Goal: Task Accomplishment & Management: Manage account settings

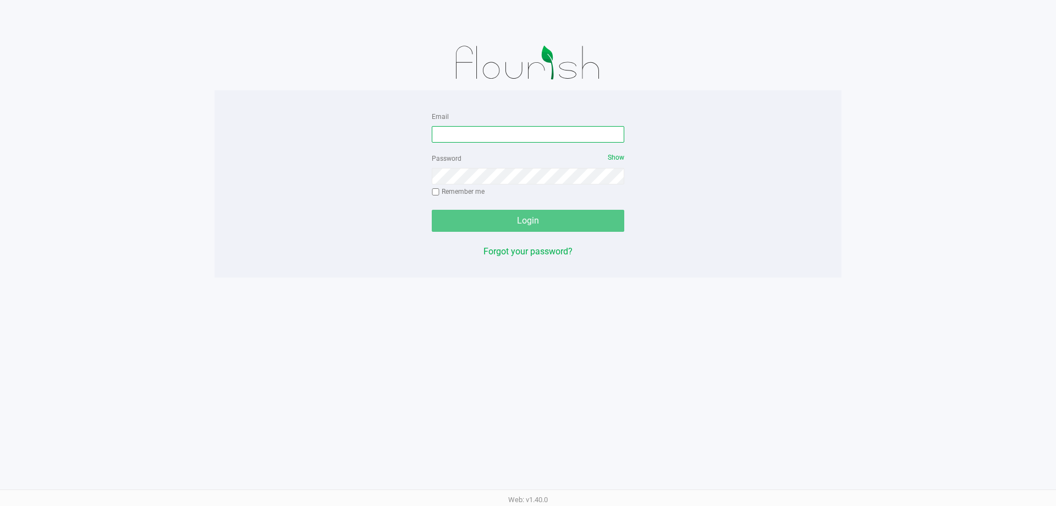
click at [569, 130] on input "Email" at bounding box center [528, 134] width 193 height 17
type input "[EMAIL_ADDRESS][DOMAIN_NAME]"
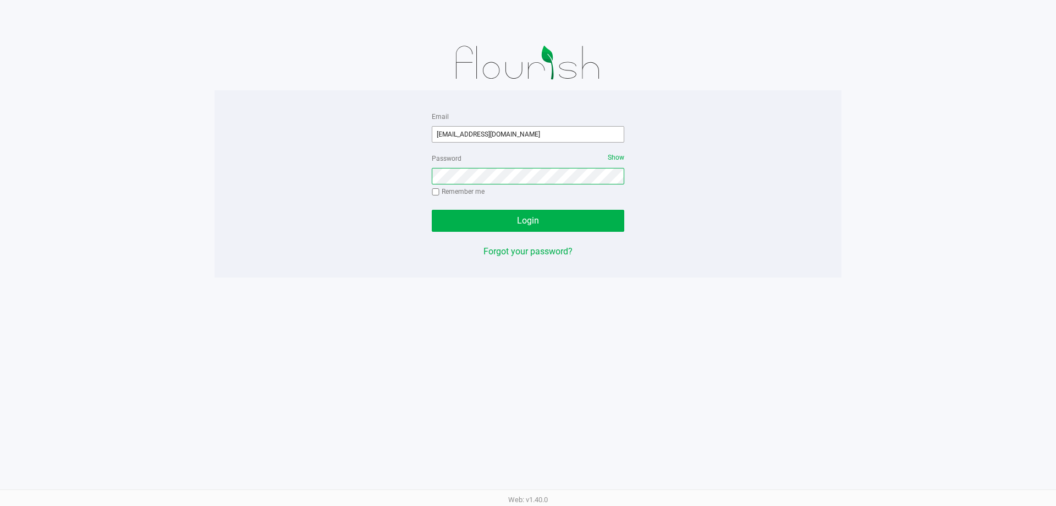
click at [432, 210] on button "Login" at bounding box center [528, 221] width 193 height 22
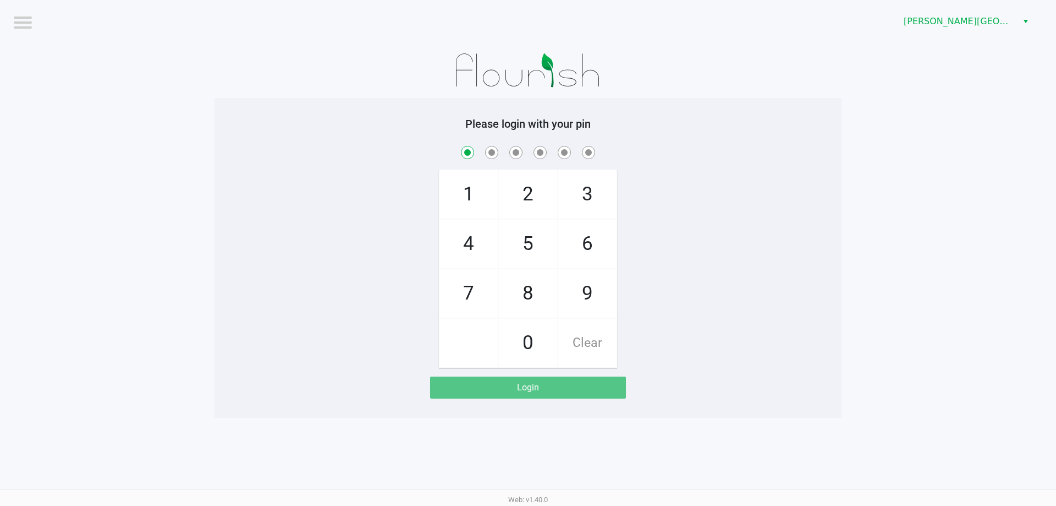
checkbox input "true"
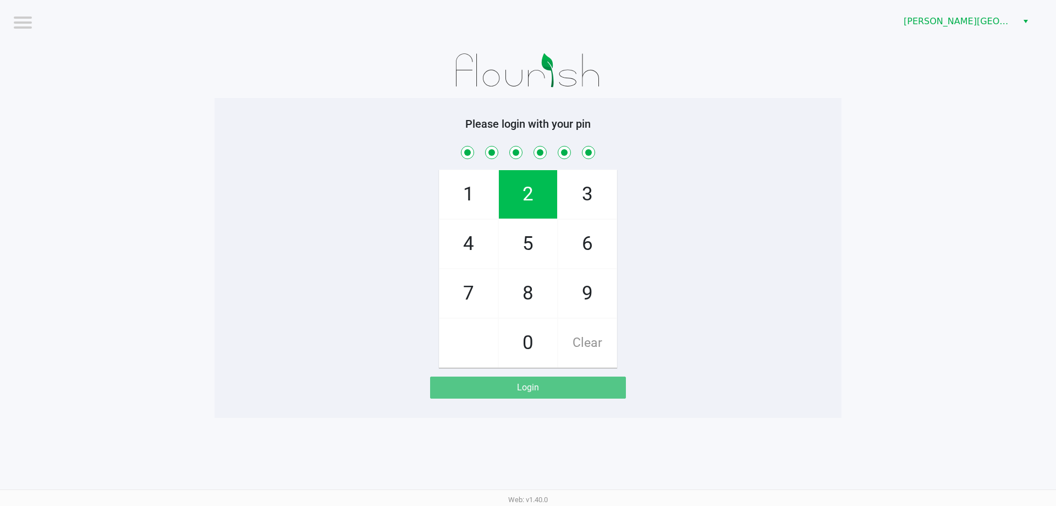
checkbox input "true"
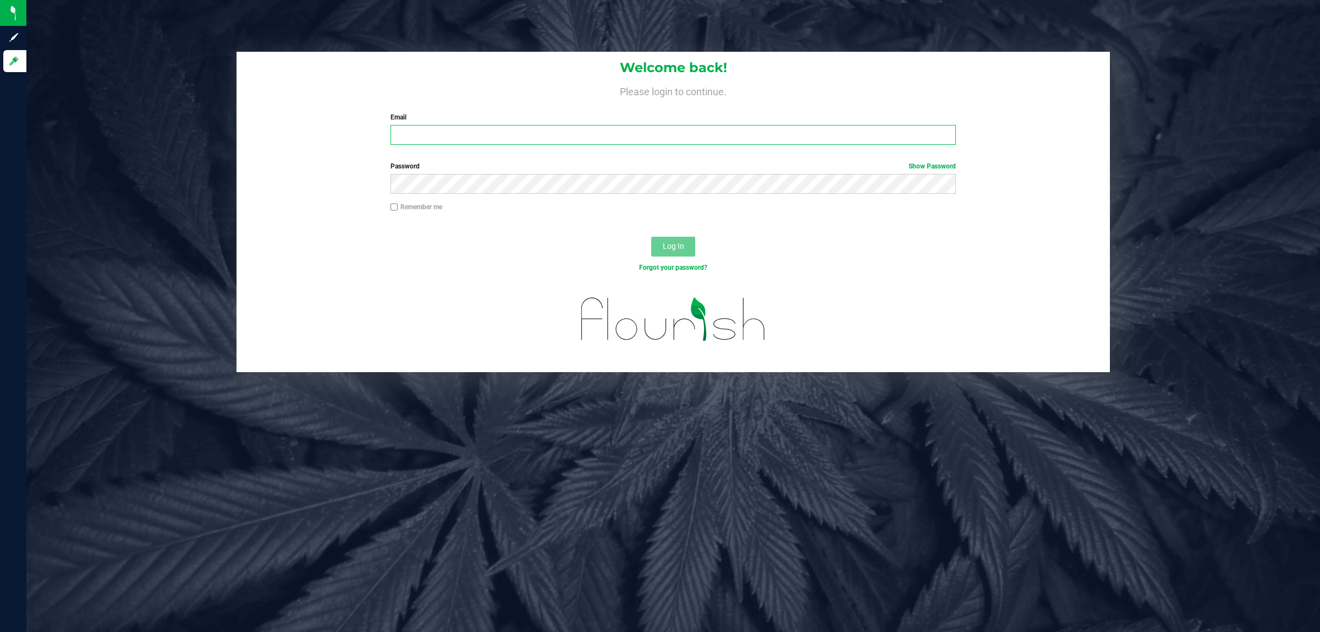
click at [749, 127] on input "Email" at bounding box center [674, 135] width 566 height 20
type input "sahall@liveparallel.com"
click at [683, 244] on span "Log In" at bounding box center [673, 245] width 21 height 9
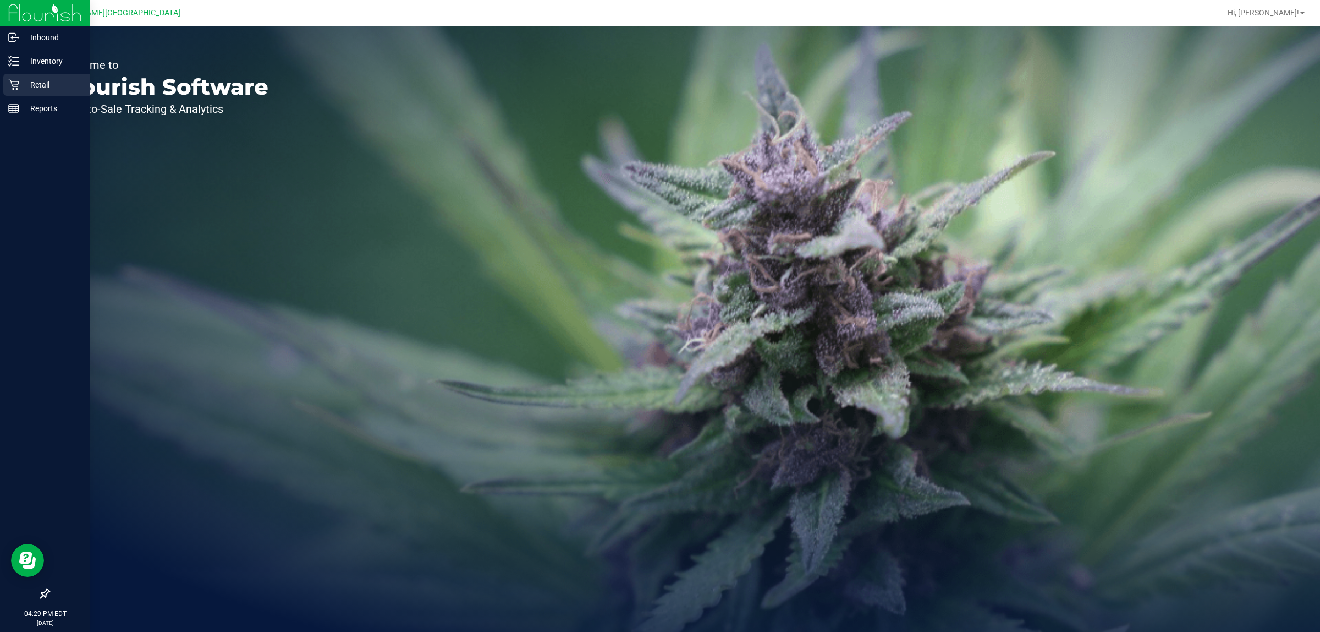
click at [6, 83] on div "Retail" at bounding box center [46, 85] width 87 height 22
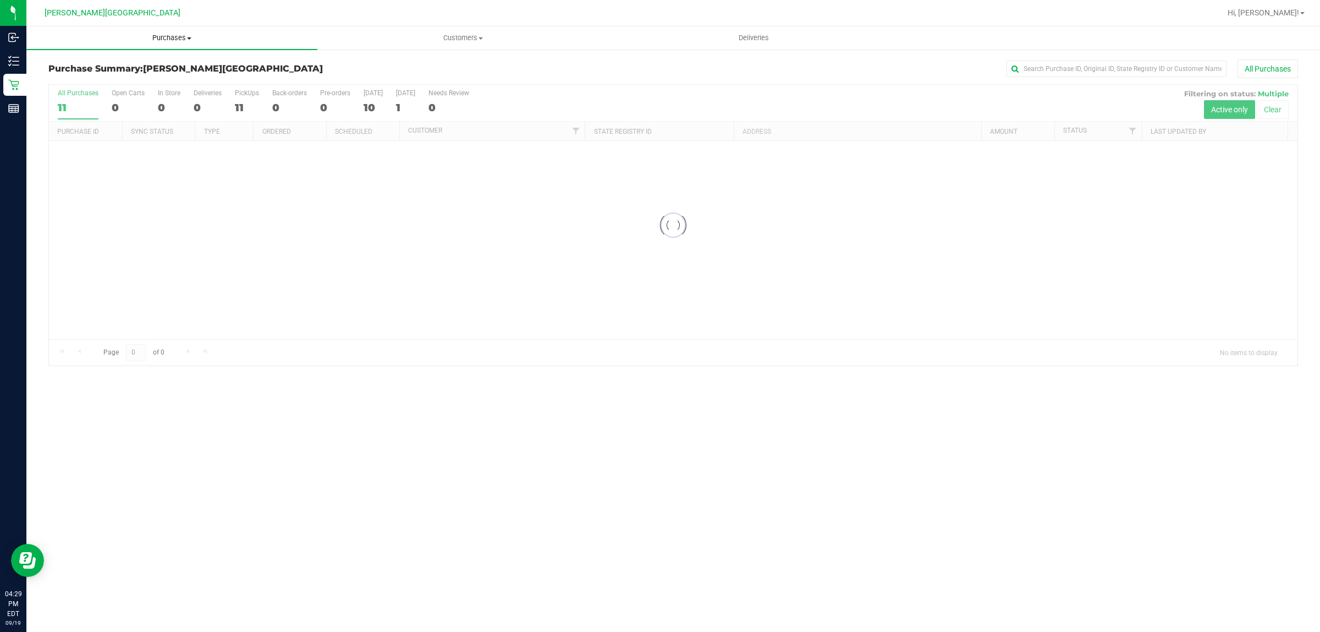
click at [179, 34] on span "Purchases" at bounding box center [171, 38] width 291 height 10
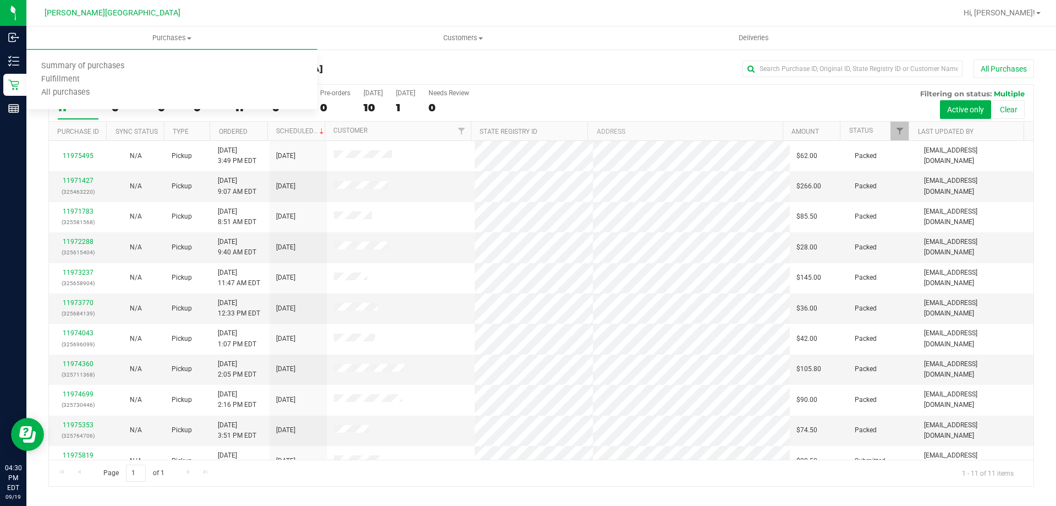
drag, startPoint x: 625, startPoint y: 1, endPoint x: 611, endPoint y: 72, distance: 71.7
click at [611, 72] on div "All Purchases" at bounding box center [705, 68] width 657 height 19
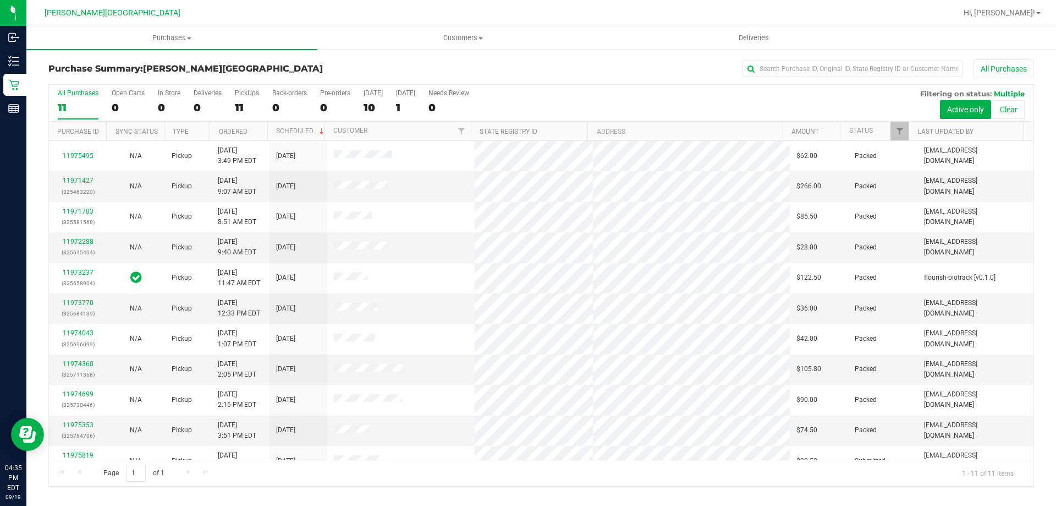
click at [562, 97] on div "All Purchases 11 Open Carts 0 In Store 0 Deliveries 0 PickUps 11 Back-orders 0 …" at bounding box center [541, 103] width 985 height 37
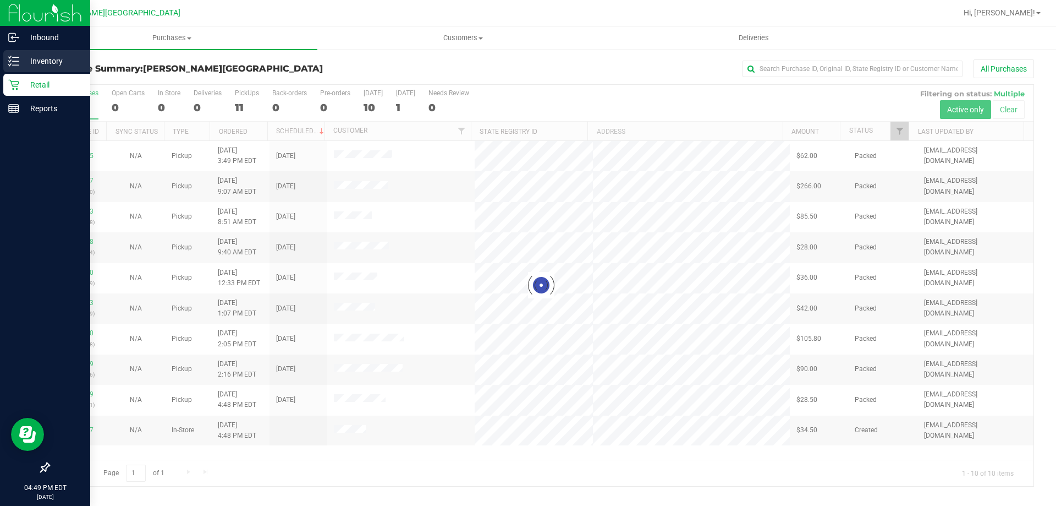
click at [30, 65] on p "Inventory" at bounding box center [52, 60] width 66 height 13
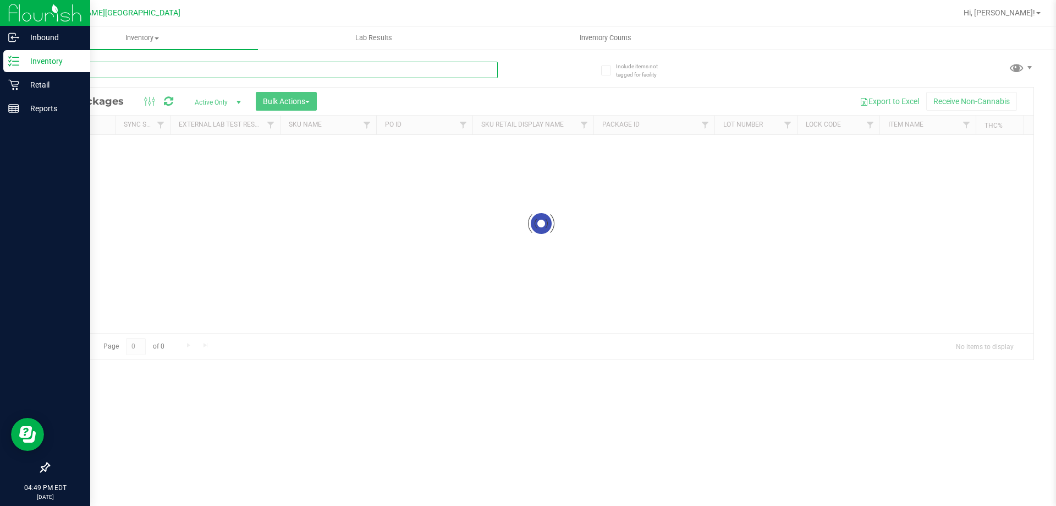
click at [153, 72] on input "text" at bounding box center [272, 70] width 449 height 17
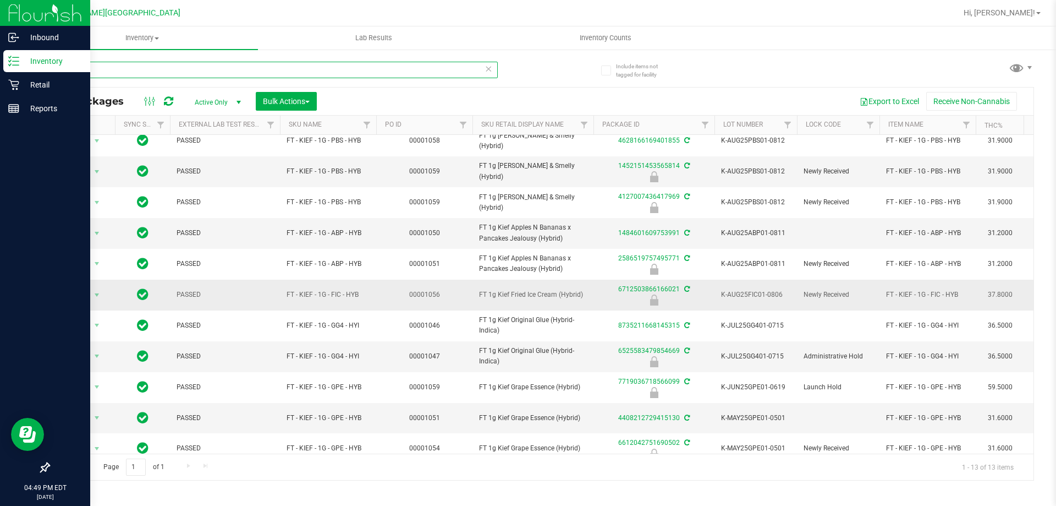
scroll to position [89, 0]
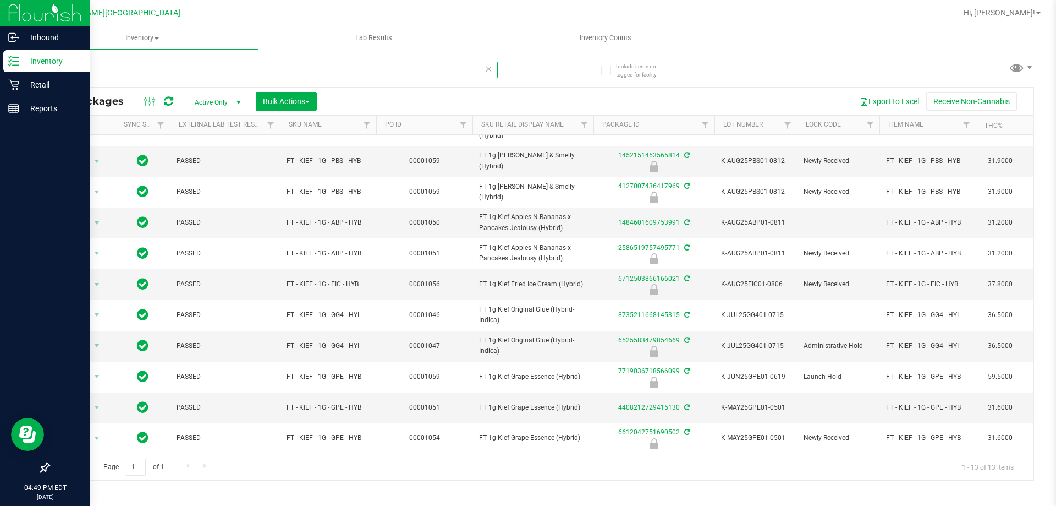
type input "kief"
click at [8, 90] on div "Retail" at bounding box center [46, 85] width 87 height 22
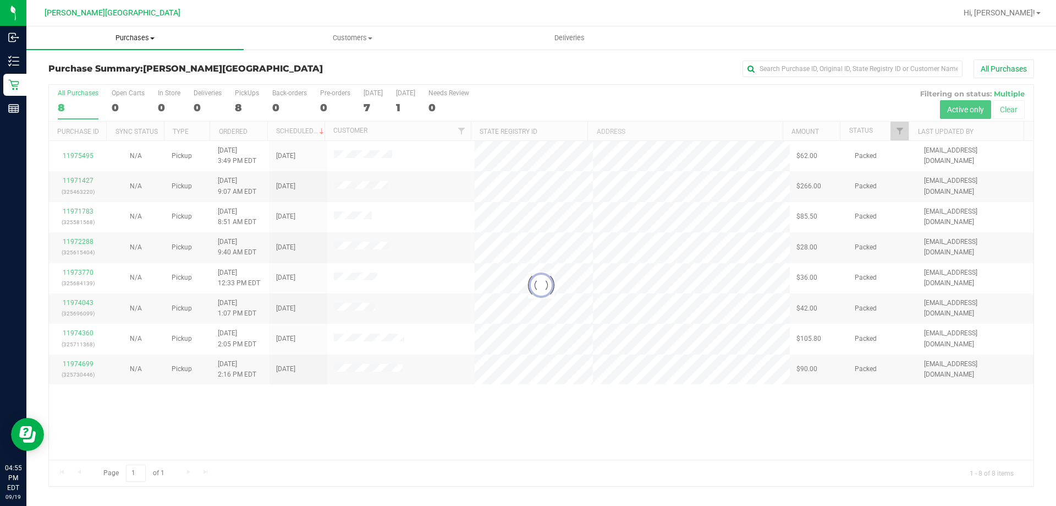
click at [146, 38] on span "Purchases" at bounding box center [134, 38] width 217 height 10
click at [78, 79] on span "Fulfillment" at bounding box center [60, 79] width 68 height 9
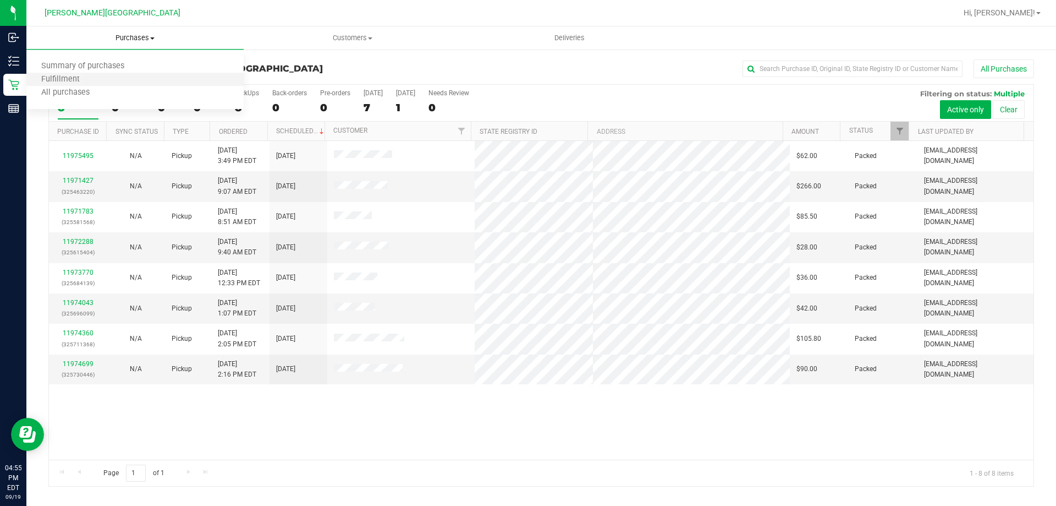
click at [114, 82] on li "Fulfillment" at bounding box center [134, 79] width 217 height 13
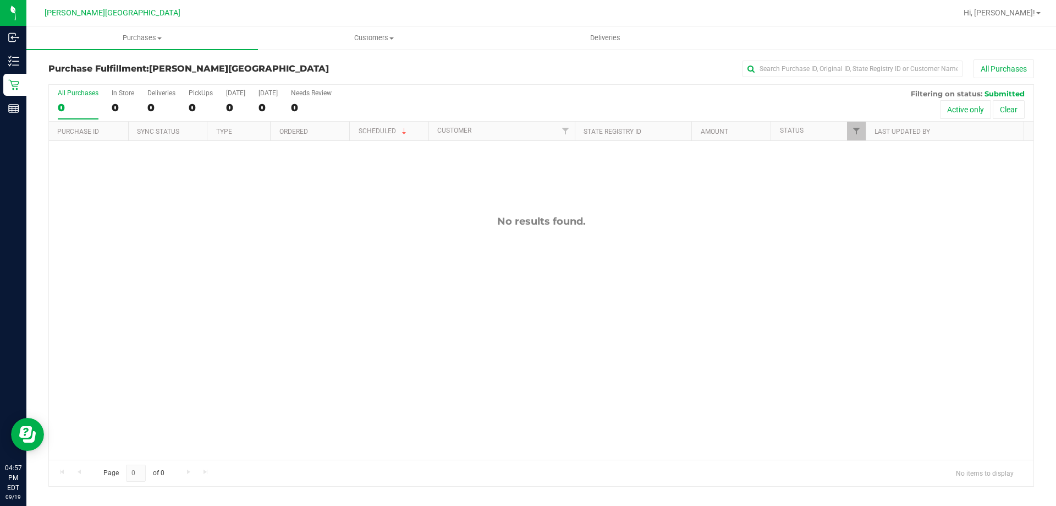
click at [355, 397] on div "No results found." at bounding box center [541, 337] width 985 height 393
click at [329, 174] on div "No results found." at bounding box center [541, 337] width 985 height 393
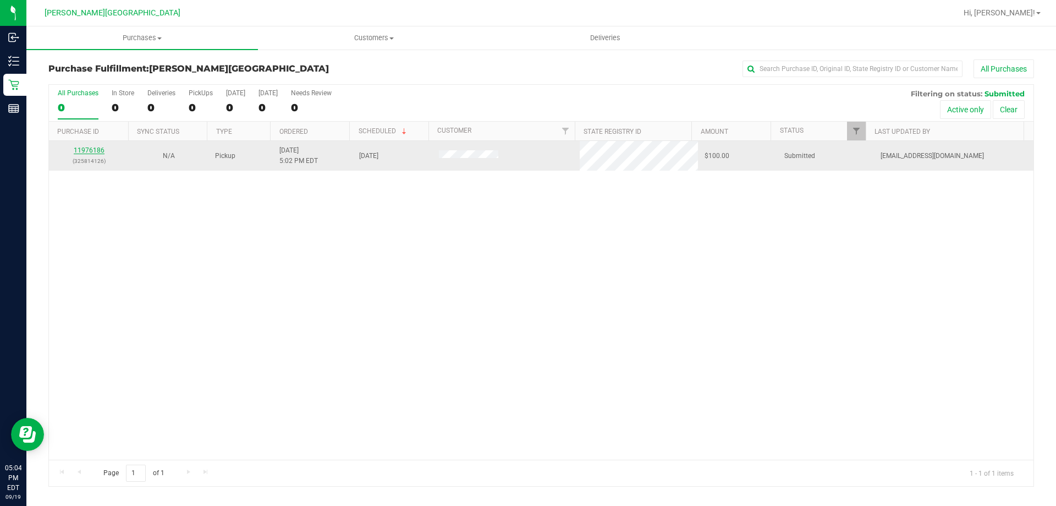
click at [100, 152] on link "11976186" at bounding box center [89, 150] width 31 height 8
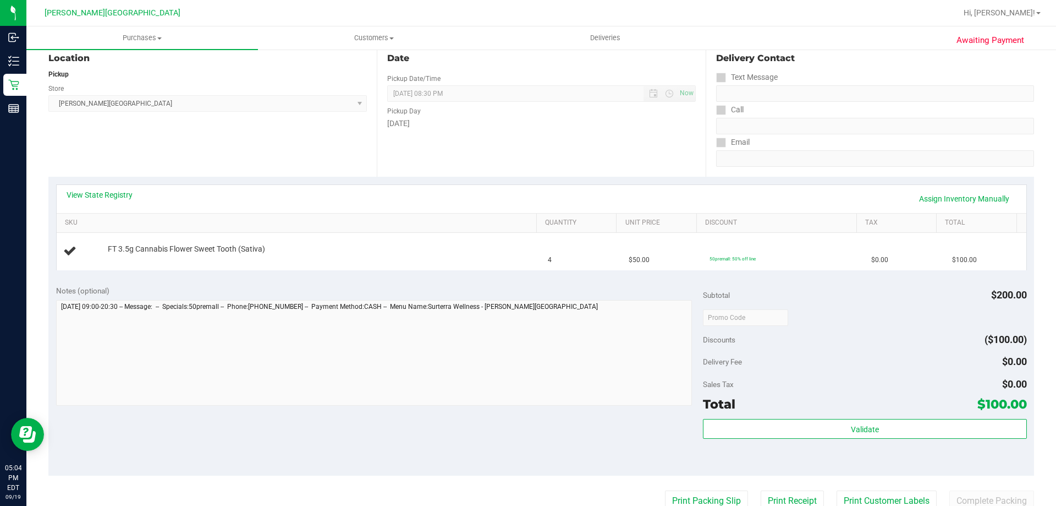
scroll to position [220, 0]
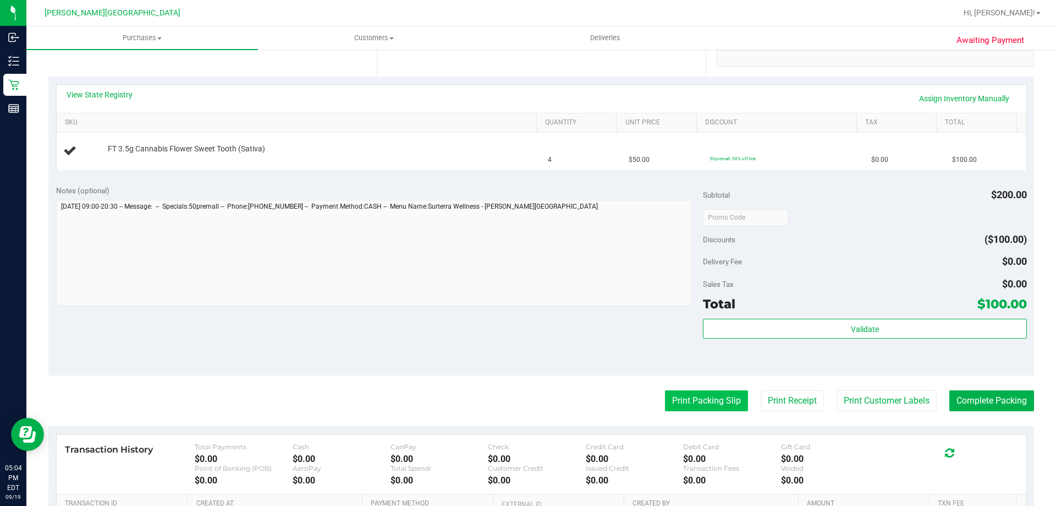
click at [718, 391] on button "Print Packing Slip" at bounding box center [706, 400] width 83 height 21
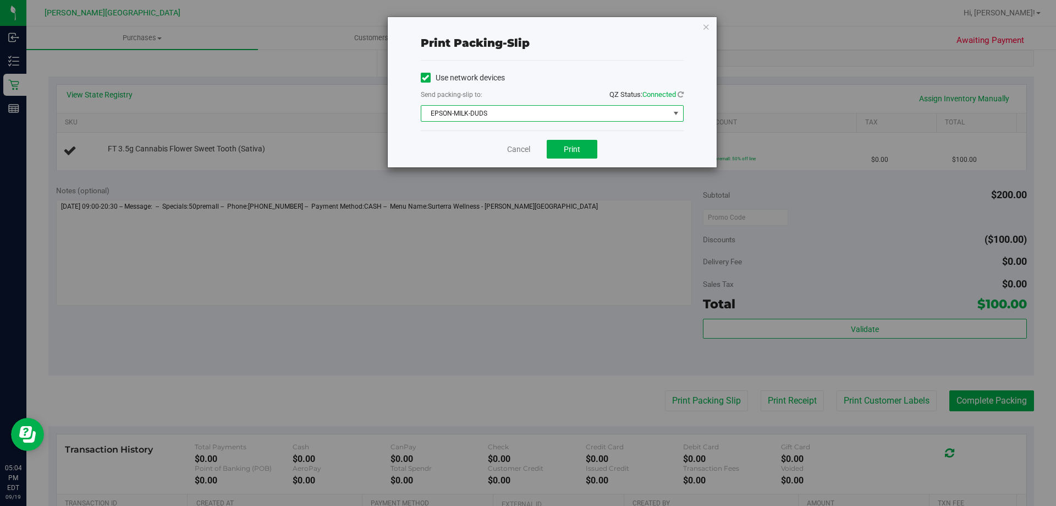
click at [537, 113] on span "EPSON-MILK-DUDS" at bounding box center [545, 113] width 248 height 15
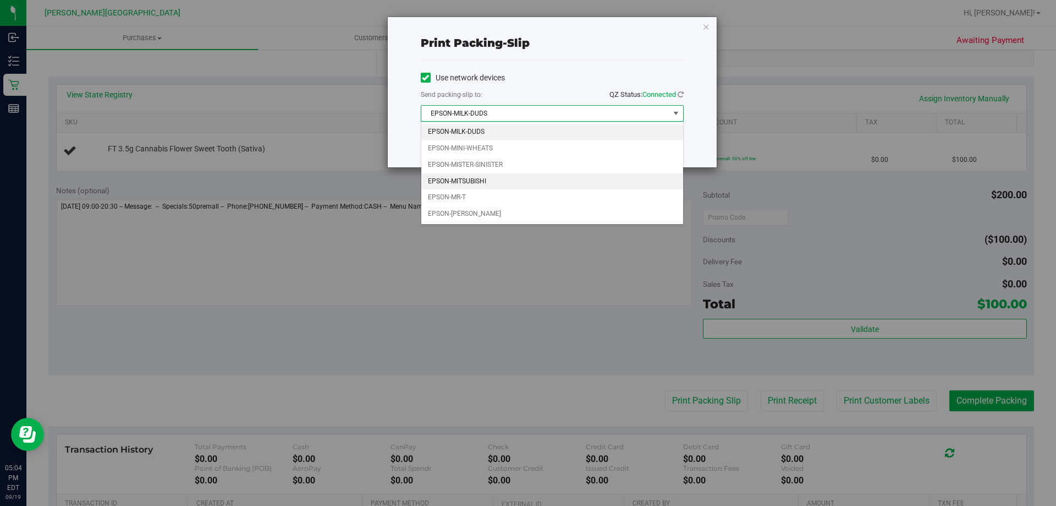
click at [498, 174] on li "EPSON-MITSUBISHI" at bounding box center [552, 181] width 262 height 17
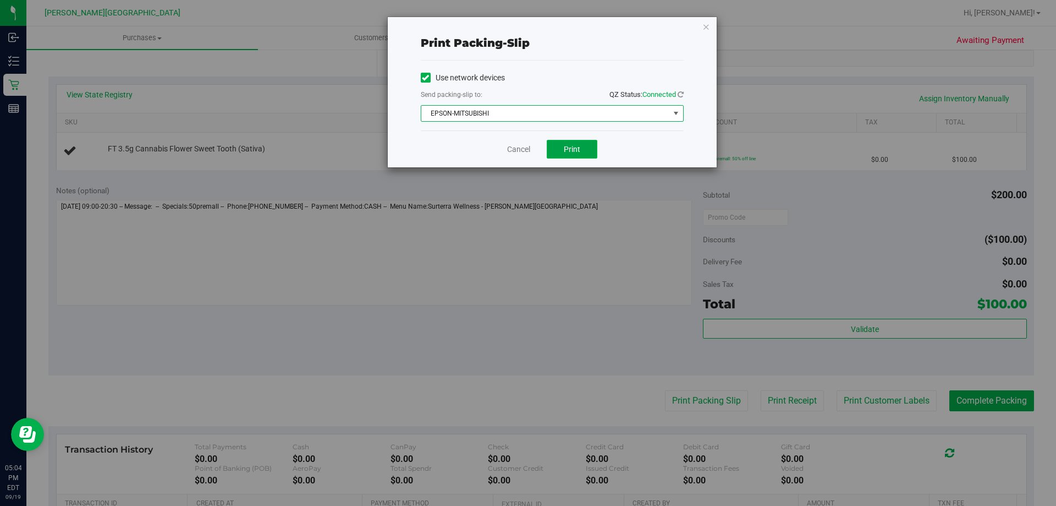
click at [553, 151] on button "Print" at bounding box center [572, 149] width 51 height 19
click at [706, 27] on icon "button" at bounding box center [706, 26] width 8 height 13
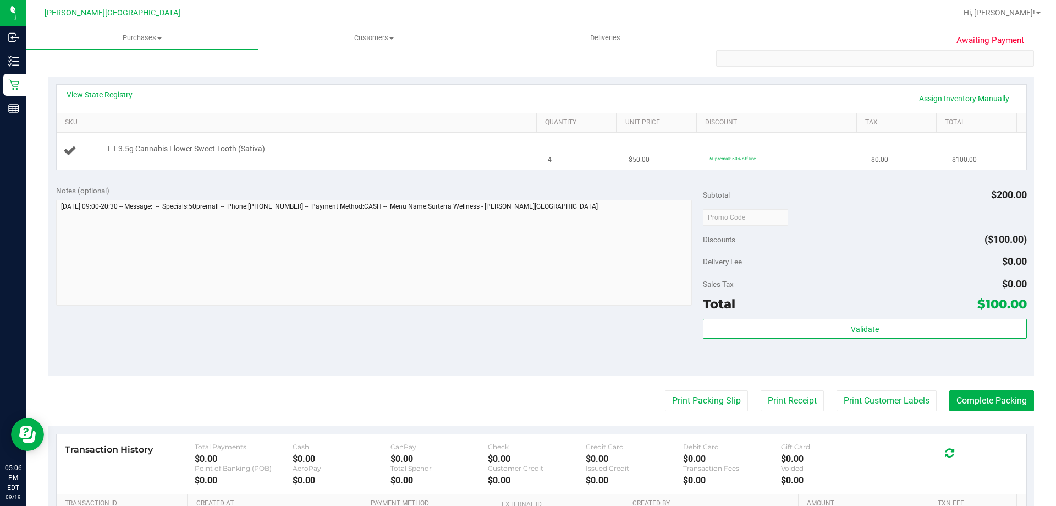
click at [511, 152] on div "FT 3.5g Cannabis Flower Sweet Tooth (Sativa)" at bounding box center [317, 149] width 430 height 11
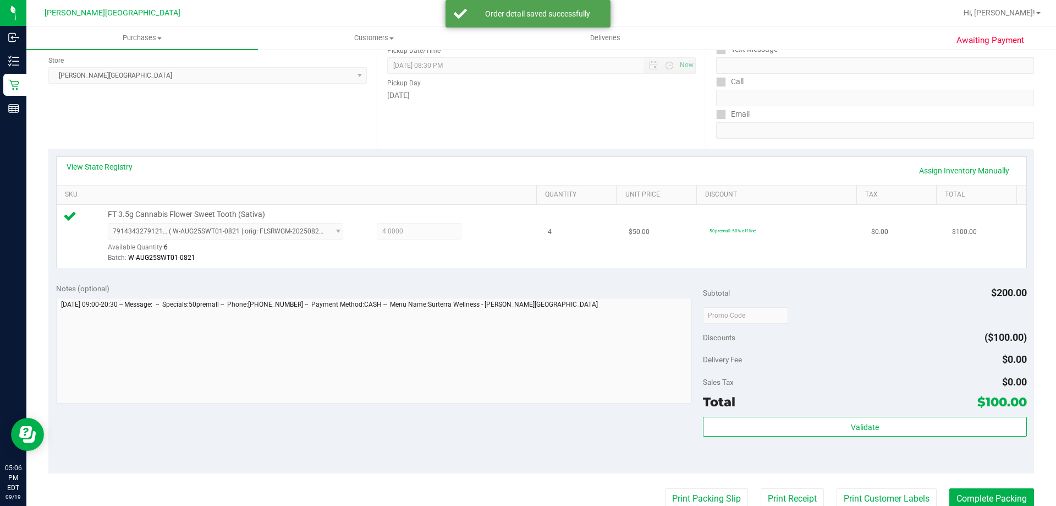
scroll to position [394, 0]
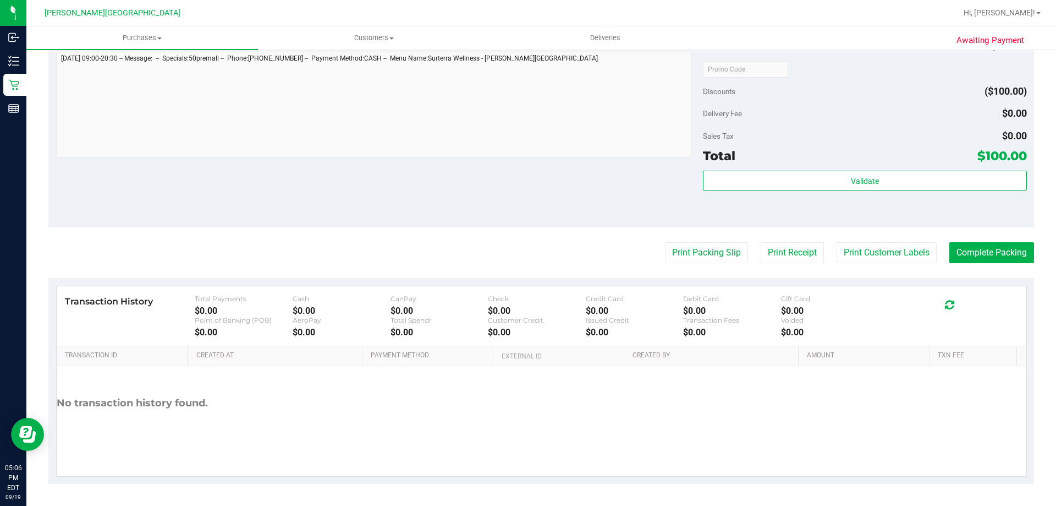
click at [954, 193] on div "Validate" at bounding box center [864, 196] width 323 height 50
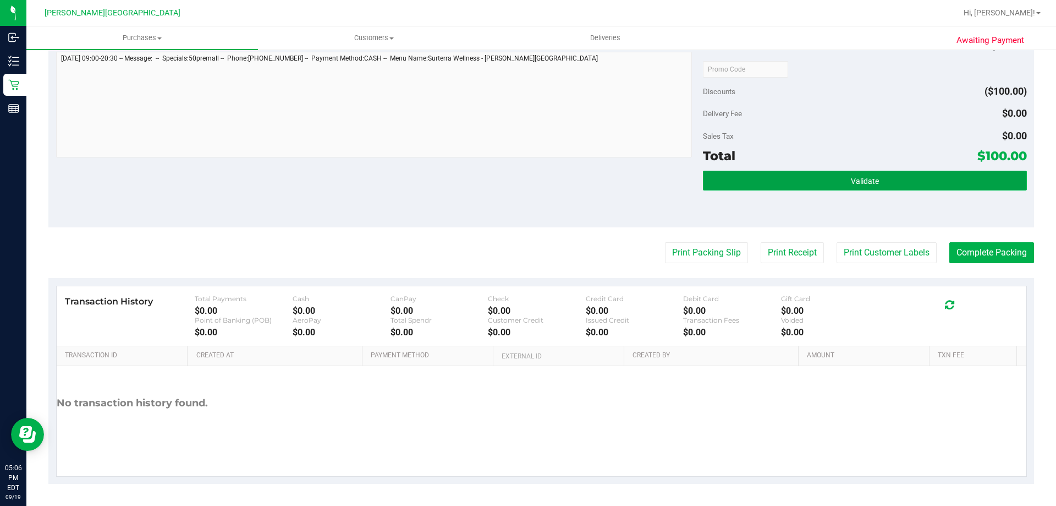
click at [907, 179] on button "Validate" at bounding box center [864, 181] width 323 height 20
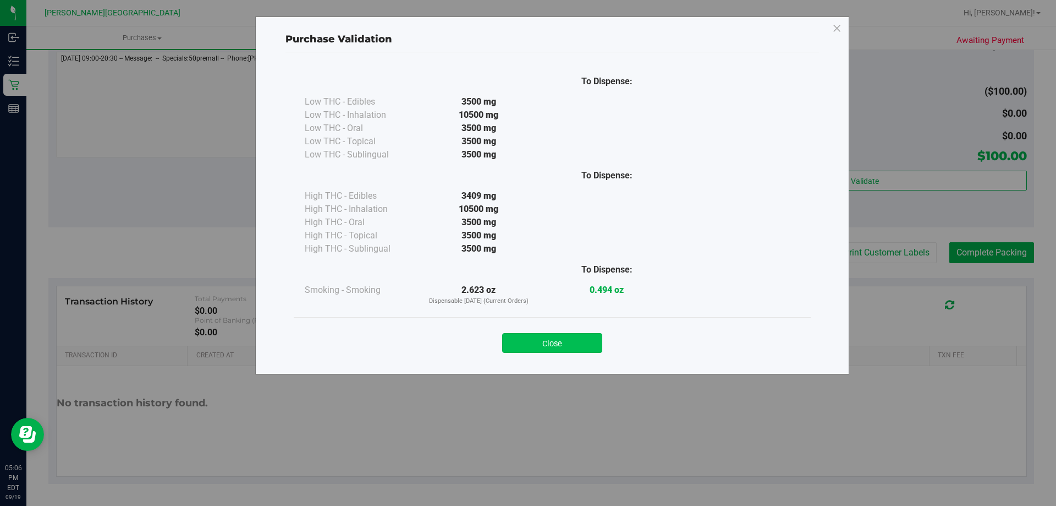
click at [589, 343] on button "Close" at bounding box center [552, 343] width 100 height 20
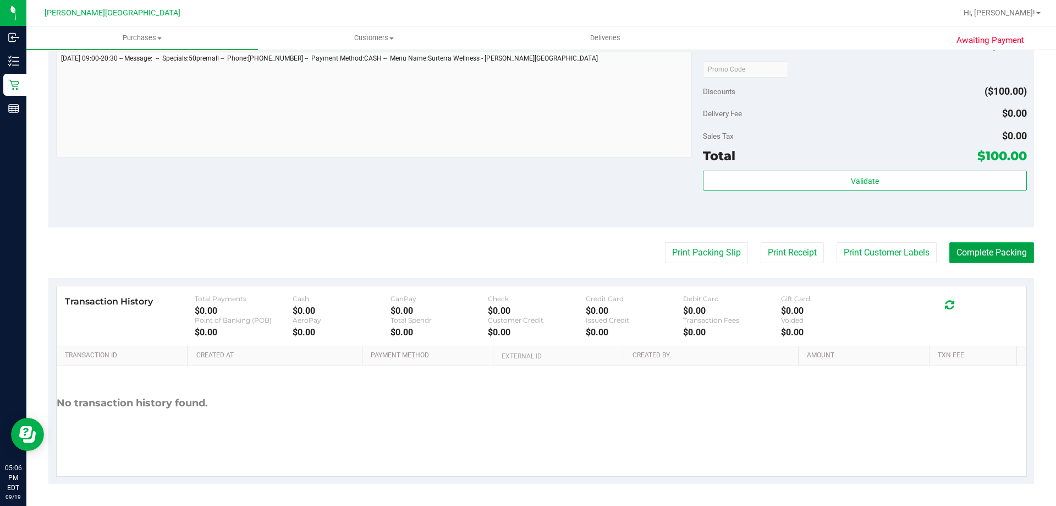
click at [1008, 254] on button "Complete Packing" at bounding box center [991, 252] width 85 height 21
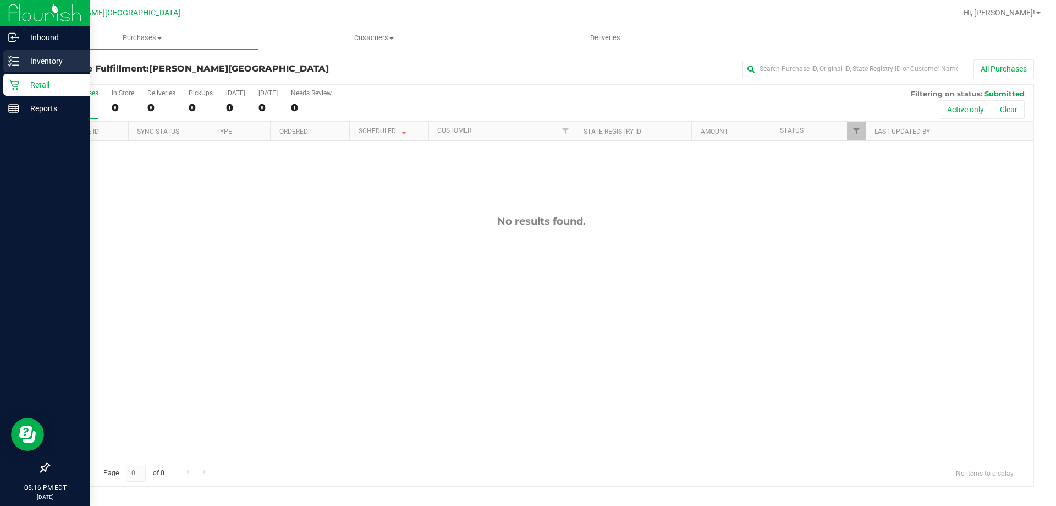
click at [21, 59] on p "Inventory" at bounding box center [52, 60] width 66 height 13
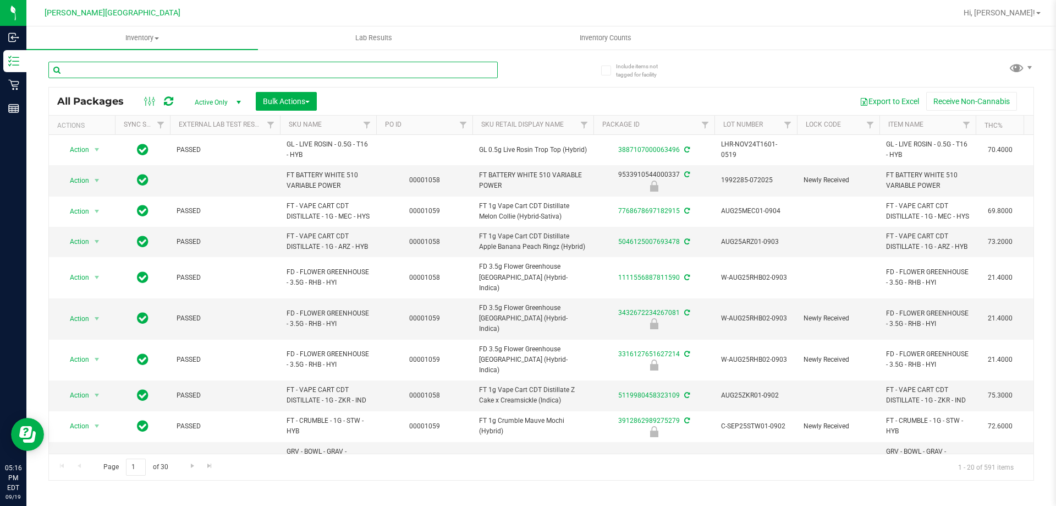
click at [163, 78] on input "text" at bounding box center [272, 70] width 449 height 17
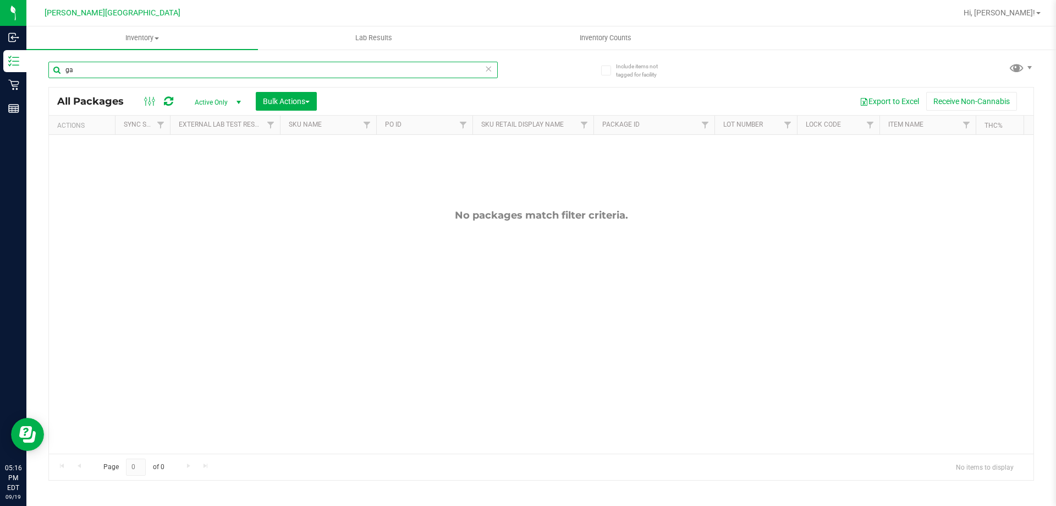
type input "g"
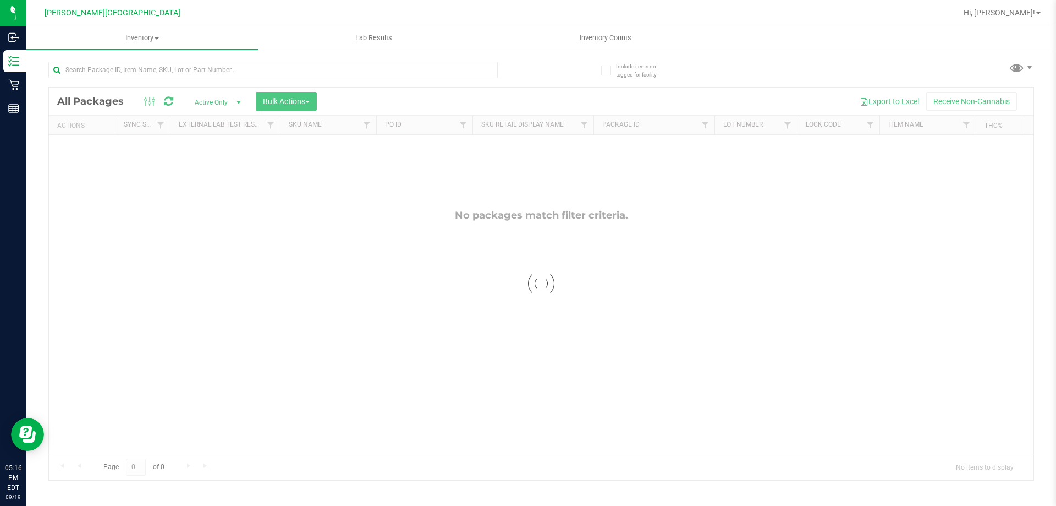
click at [350, 312] on div at bounding box center [541, 283] width 985 height 392
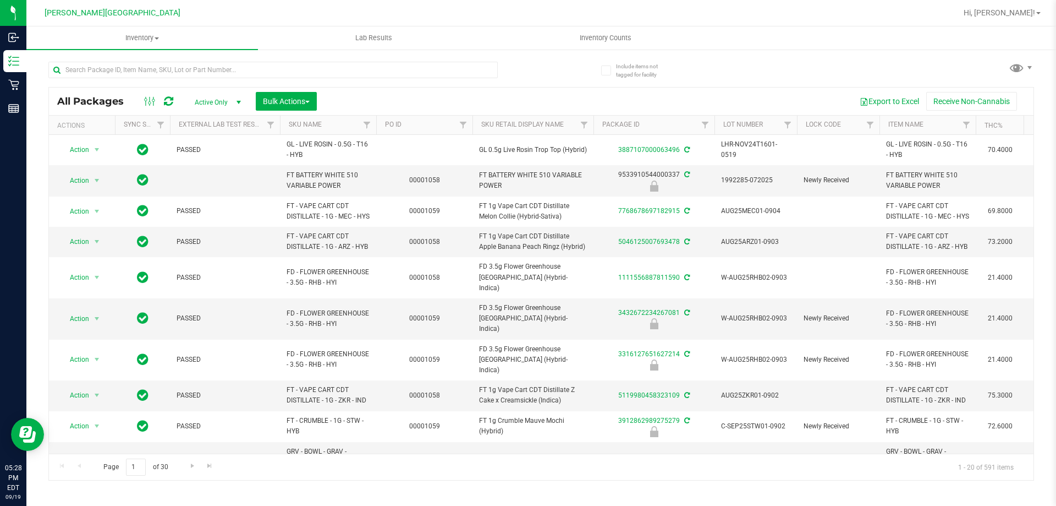
click at [404, 97] on div "Export to Excel Receive Non-Cannabis" at bounding box center [675, 101] width 700 height 19
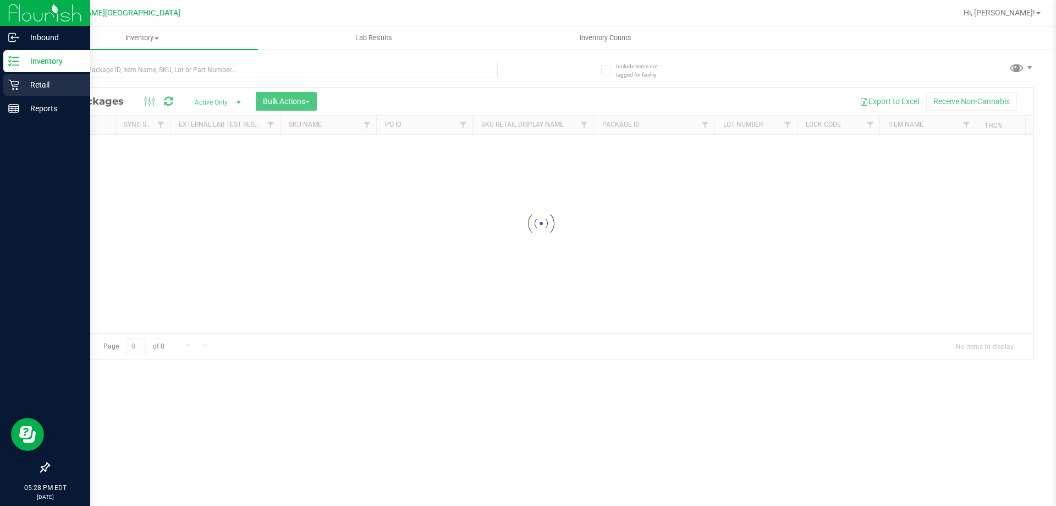
click at [19, 86] on div "Retail" at bounding box center [46, 85] width 87 height 22
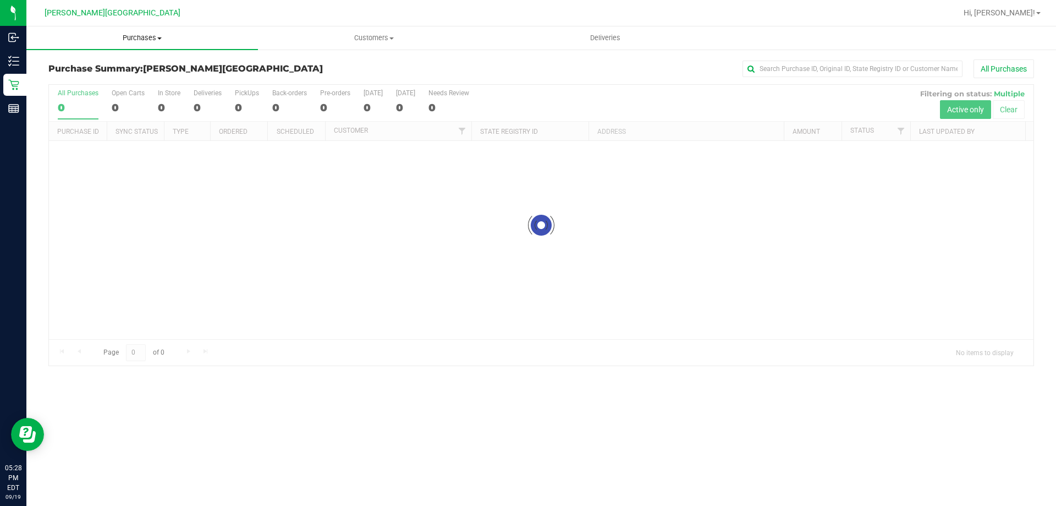
click at [143, 40] on span "Purchases" at bounding box center [142, 38] width 232 height 10
click at [101, 78] on li "Fulfillment" at bounding box center [142, 79] width 232 height 13
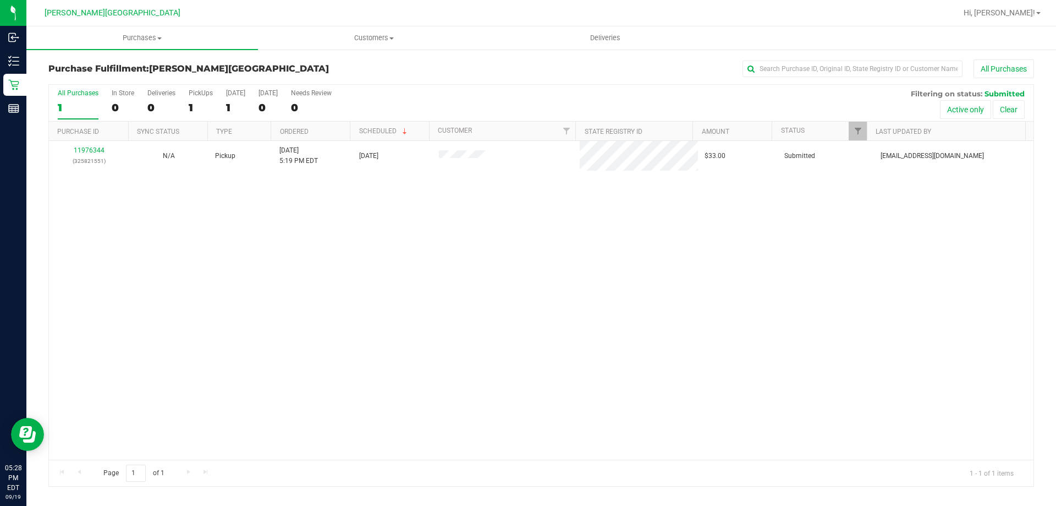
click at [539, 224] on div "11976344 (325821551) N/A Pickup 9/19/2025 5:19 PM EDT 9/19/2025 $33.00 Submitte…" at bounding box center [541, 300] width 985 height 319
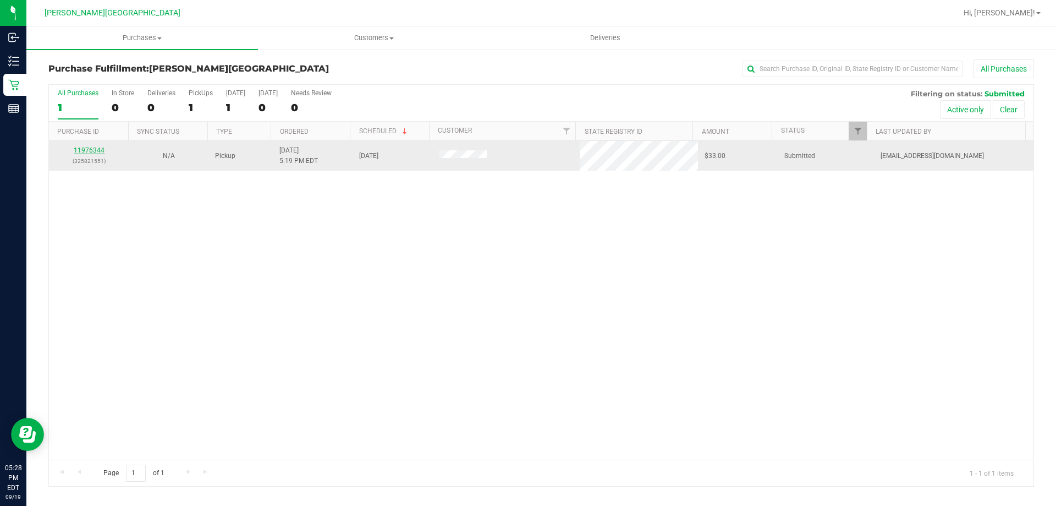
click at [100, 147] on link "11976344" at bounding box center [89, 150] width 31 height 8
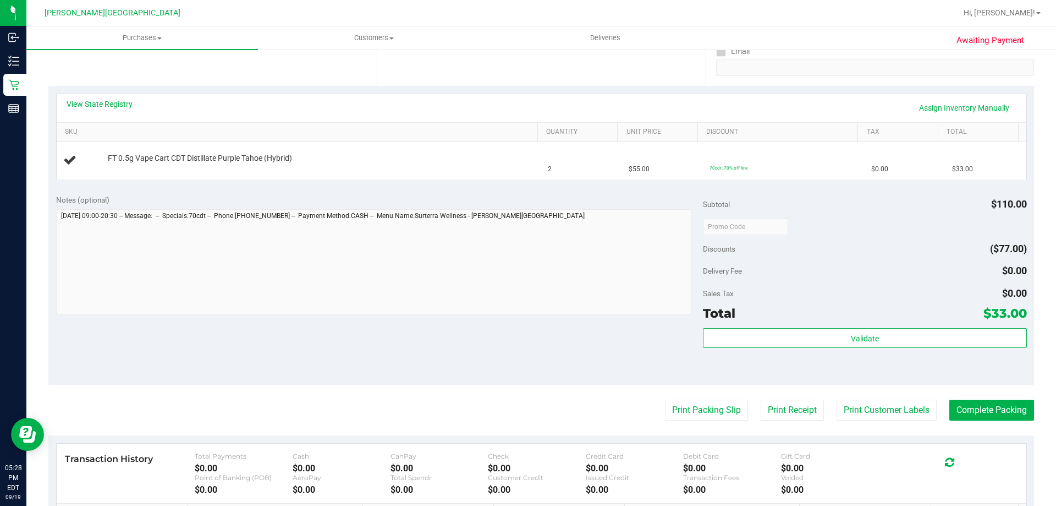
scroll to position [220, 0]
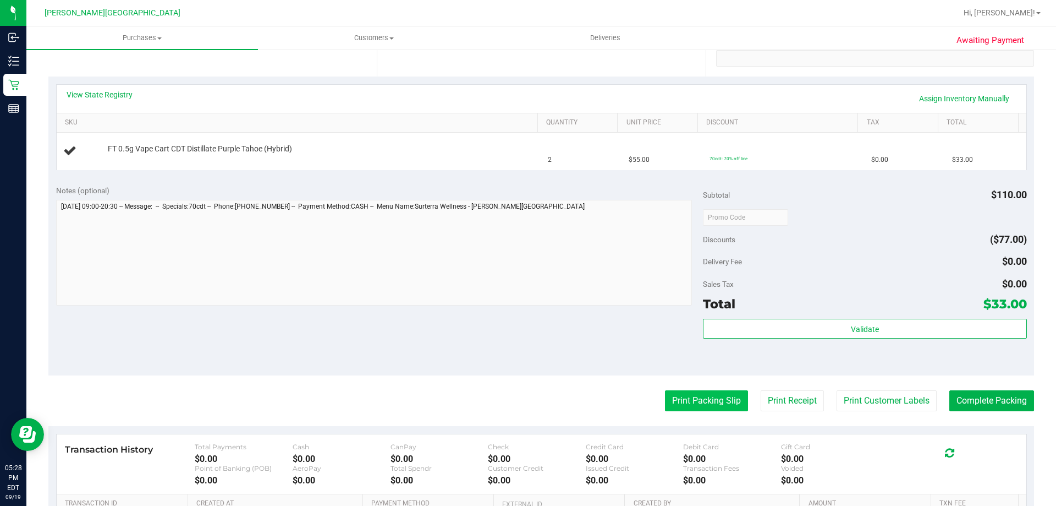
click at [710, 402] on button "Print Packing Slip" at bounding box center [706, 400] width 83 height 21
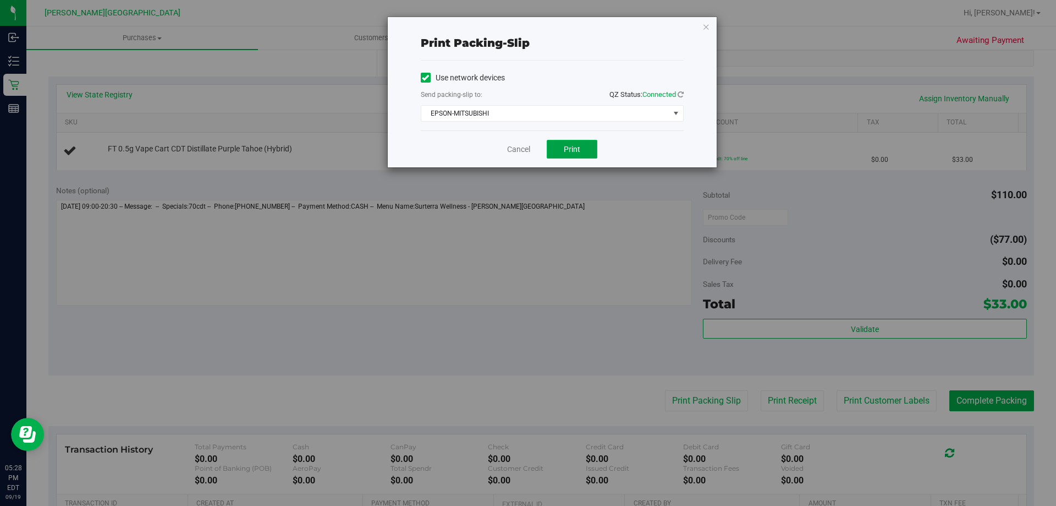
click at [558, 156] on button "Print" at bounding box center [572, 149] width 51 height 19
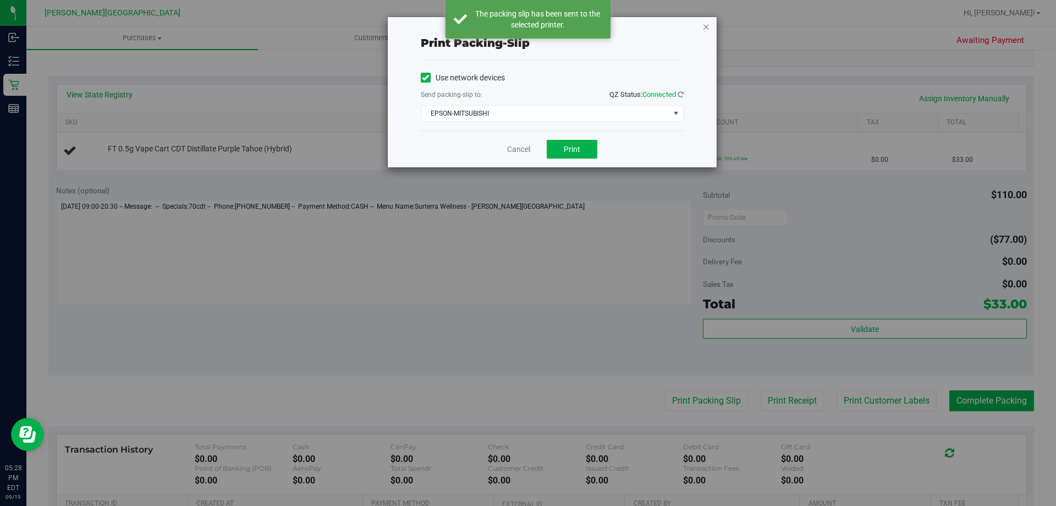
click at [706, 29] on icon "button" at bounding box center [706, 26] width 8 height 13
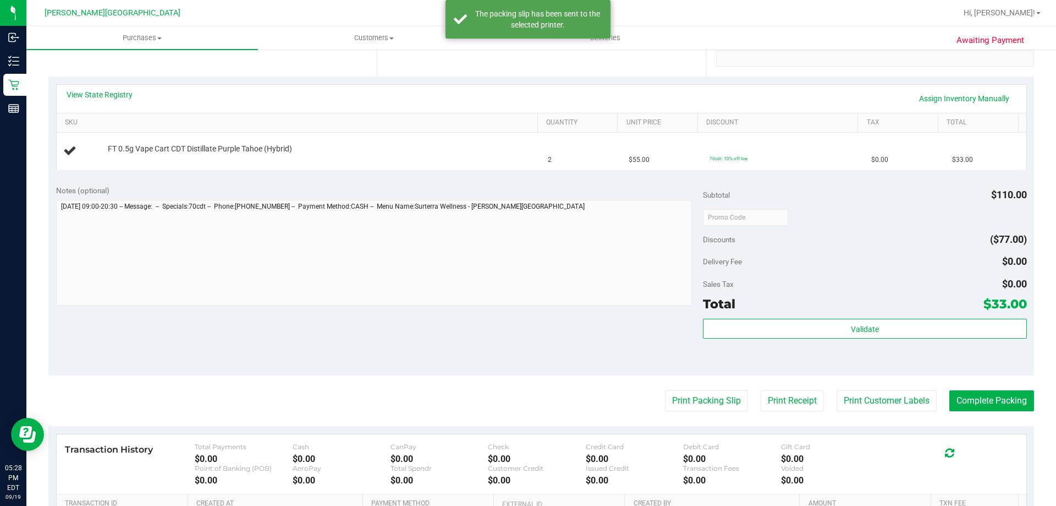
click at [640, 182] on div "Notes (optional) Subtotal $110.00 Discounts ($77.00) Delivery Fee $0.00 Sales T…" at bounding box center [541, 276] width 986 height 198
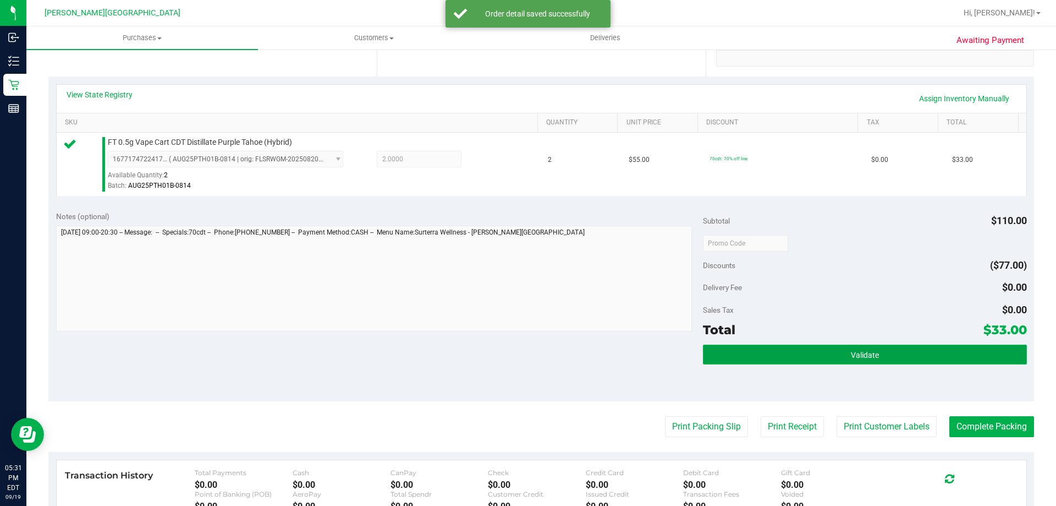
click at [785, 347] on button "Validate" at bounding box center [864, 354] width 323 height 20
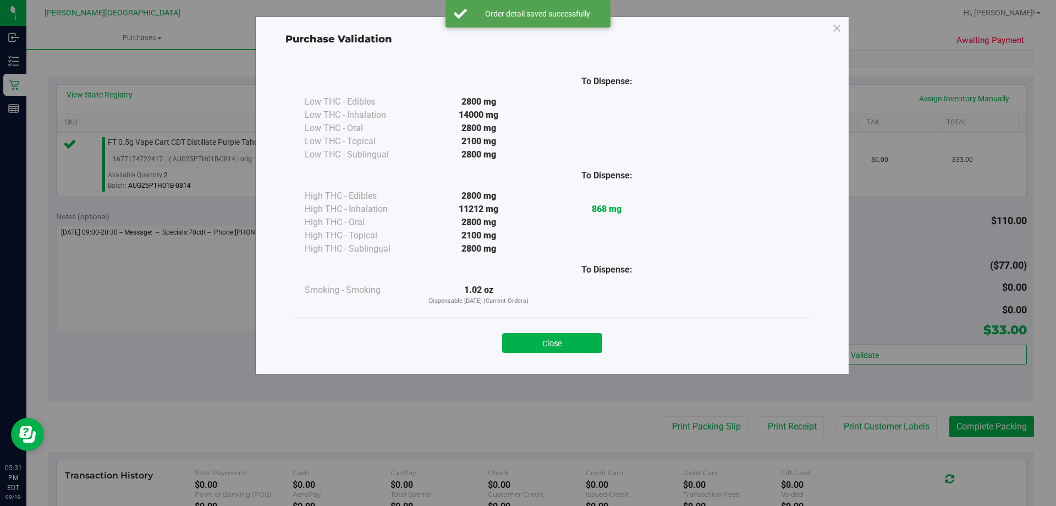
click at [559, 342] on button "Close" at bounding box center [552, 343] width 100 height 20
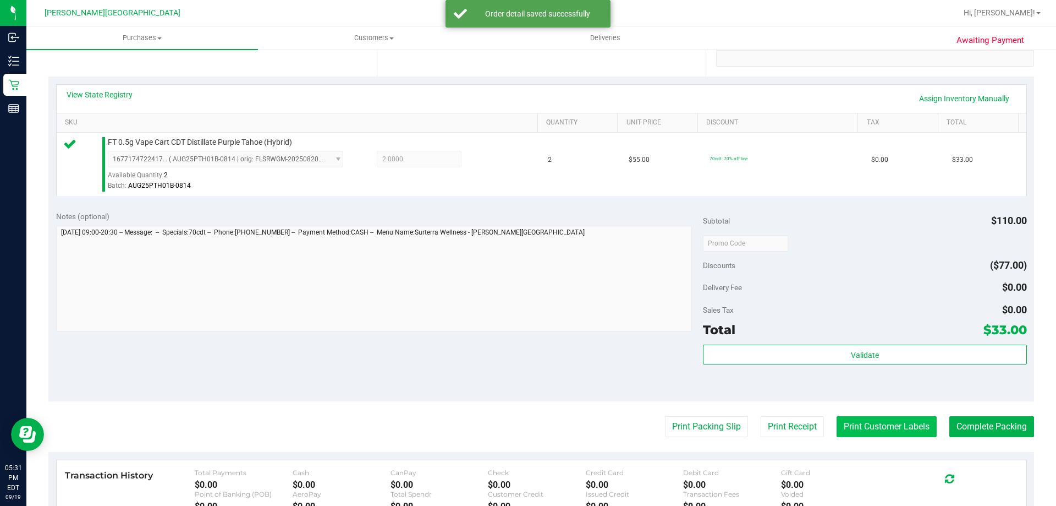
click at [910, 432] on button "Print Customer Labels" at bounding box center [887, 426] width 100 height 21
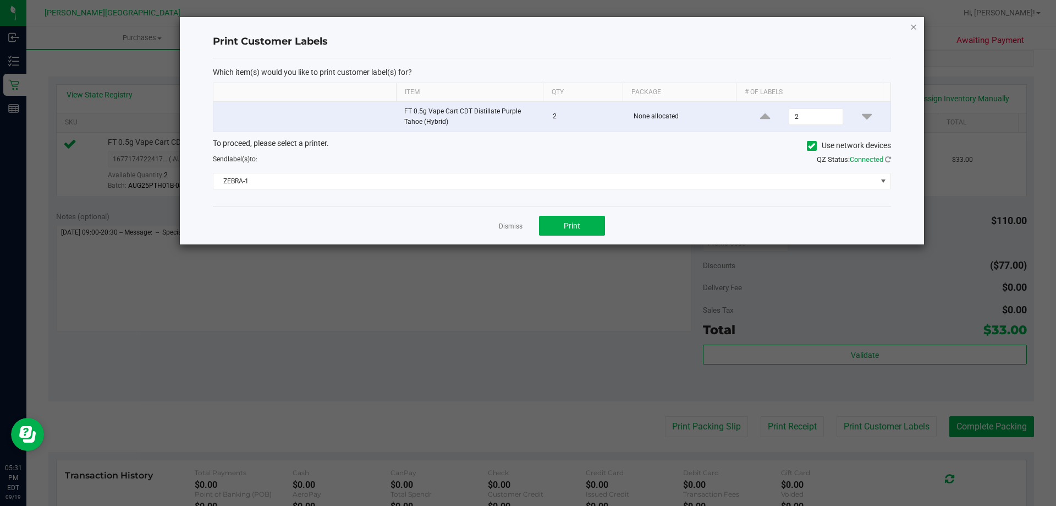
click at [914, 25] on icon "button" at bounding box center [914, 26] width 8 height 13
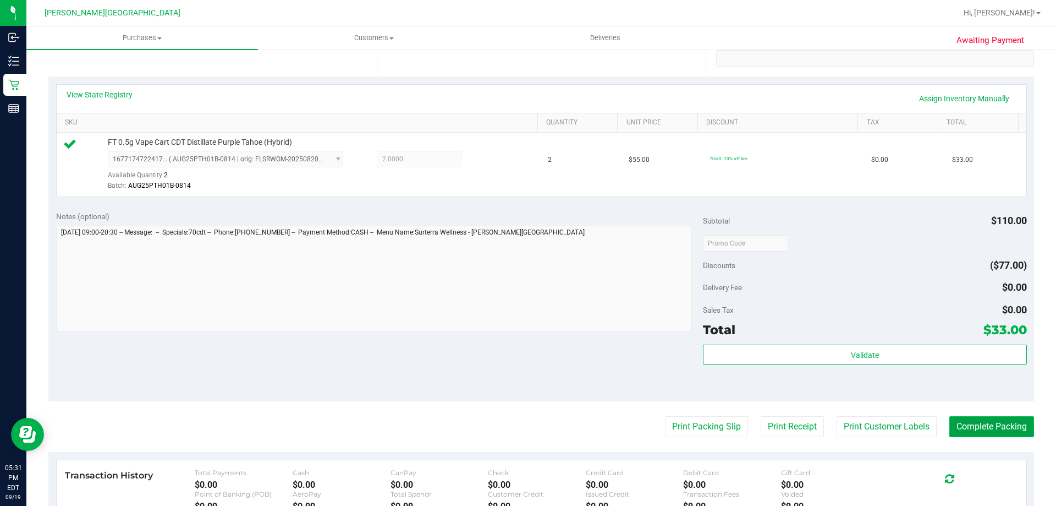
click at [1011, 417] on button "Complete Packing" at bounding box center [991, 426] width 85 height 21
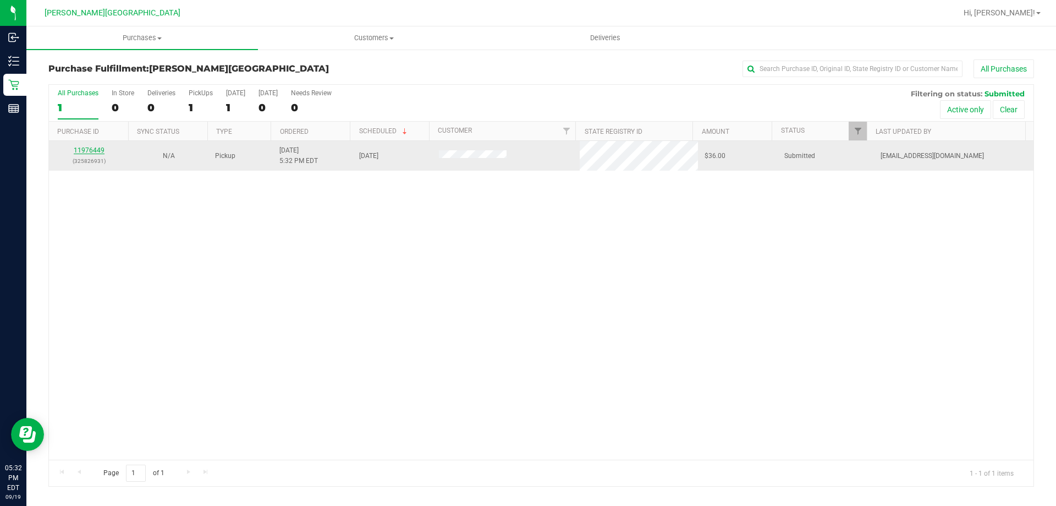
click at [98, 150] on link "11976449" at bounding box center [89, 150] width 31 height 8
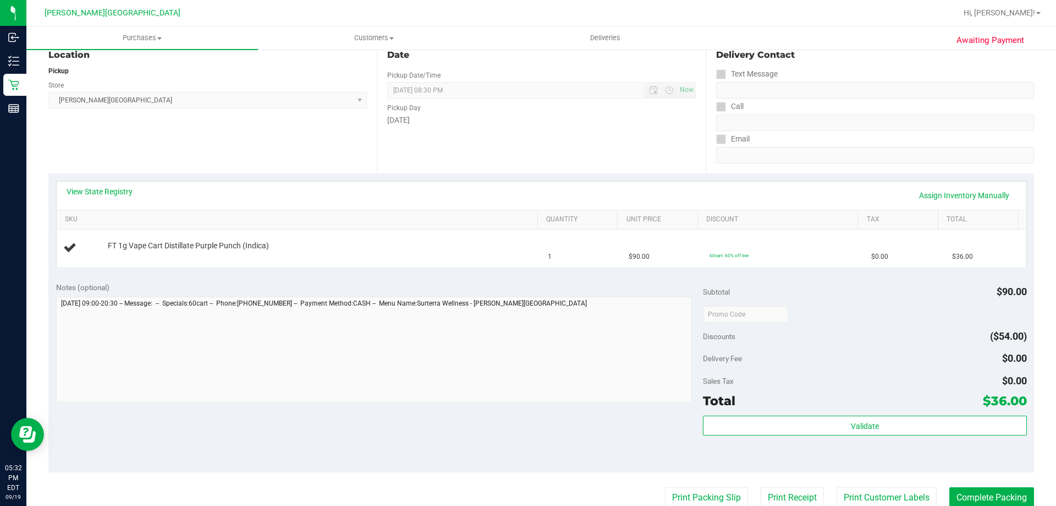
scroll to position [220, 0]
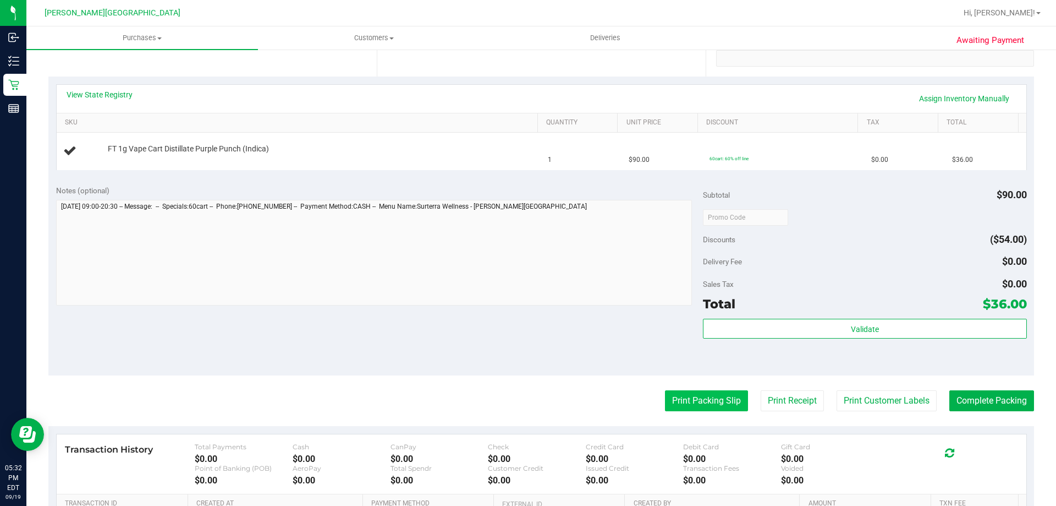
click at [696, 394] on button "Print Packing Slip" at bounding box center [706, 400] width 83 height 21
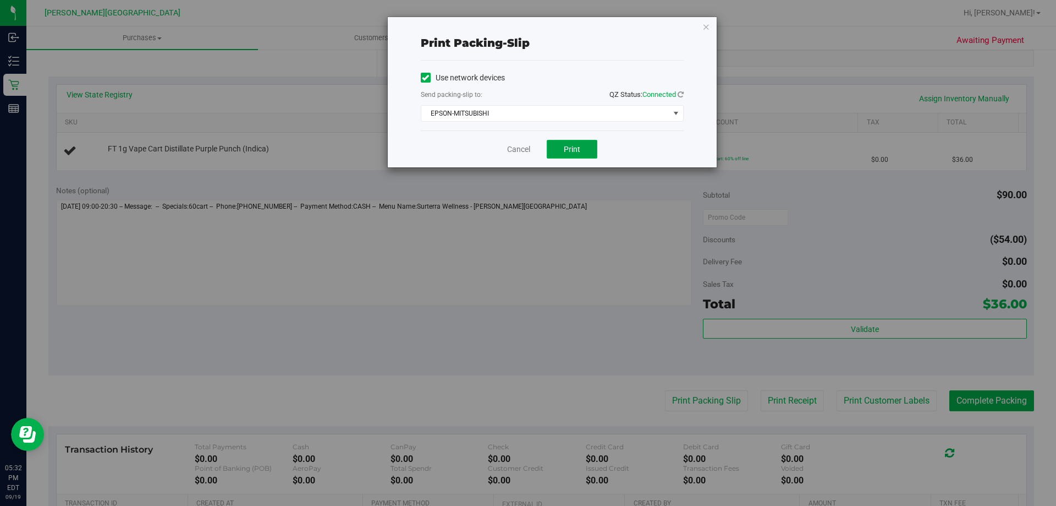
click at [558, 155] on button "Print" at bounding box center [572, 149] width 51 height 19
click at [704, 23] on icon "button" at bounding box center [706, 26] width 8 height 13
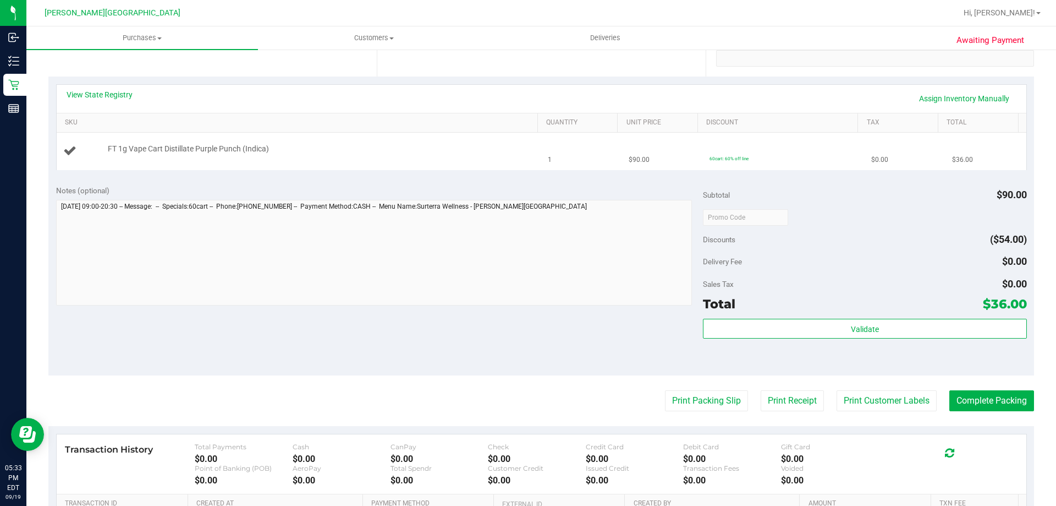
click at [246, 166] on td "FT 1g Vape Cart Distillate Purple Punch (Indica)" at bounding box center [299, 151] width 485 height 37
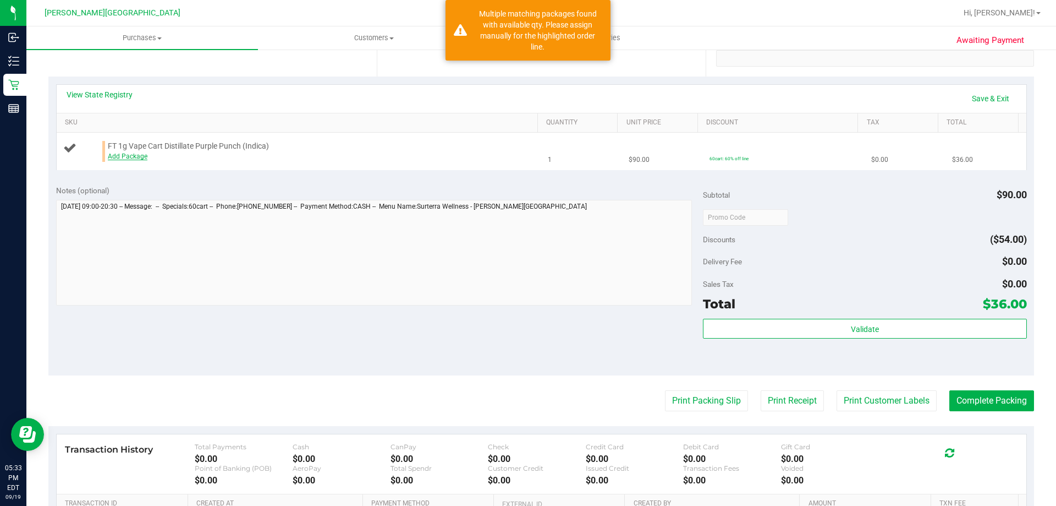
click at [142, 156] on link "Add Package" at bounding box center [128, 156] width 40 height 8
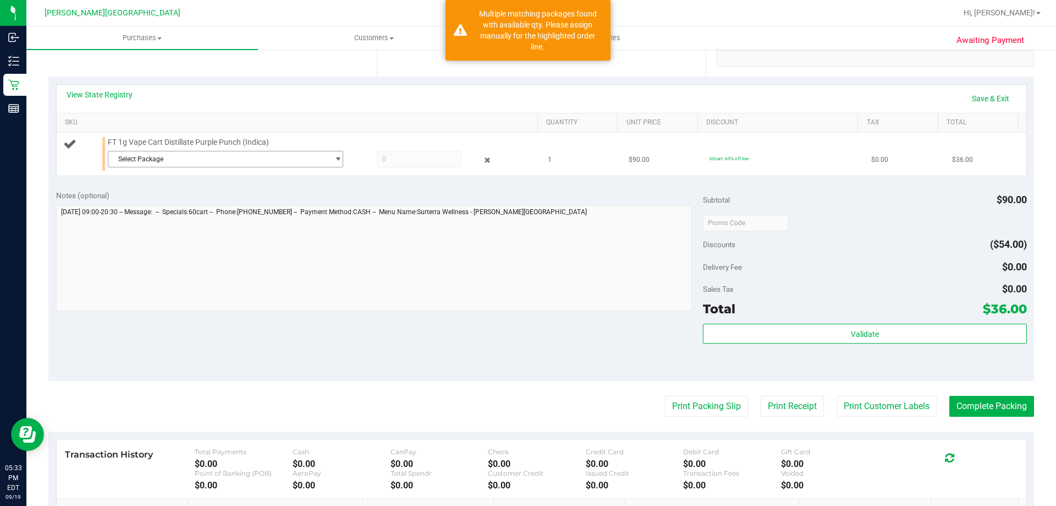
click at [293, 162] on span "Select Package" at bounding box center [218, 158] width 221 height 15
click at [278, 217] on span "( JUN25PPU01C-0609 | orig: FLSRWGM-20250616-447 )" at bounding box center [261, 220] width 167 height 8
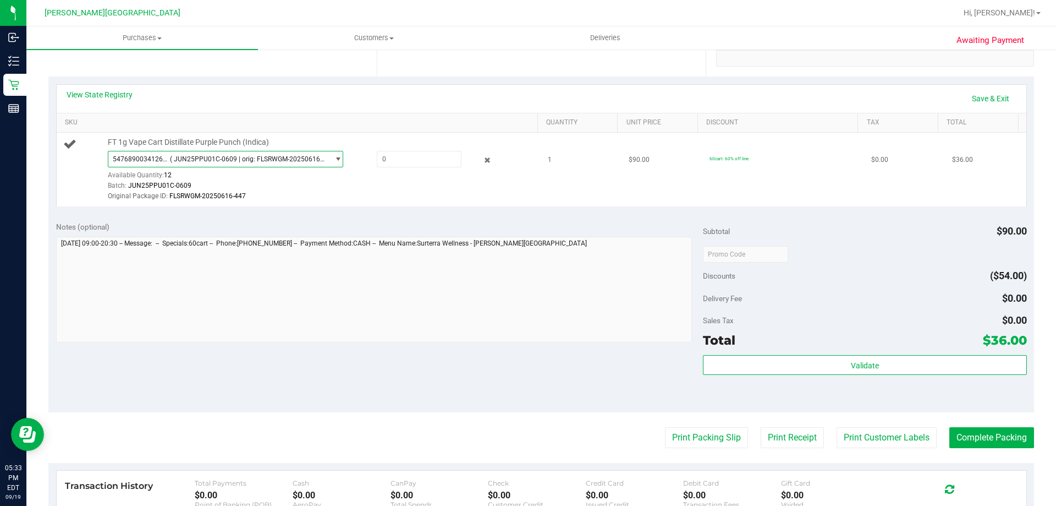
click at [289, 153] on span "5476890034126208 ( JUN25PPU01C-0609 | orig: FLSRWGM-20250616-447 )" at bounding box center [218, 158] width 221 height 15
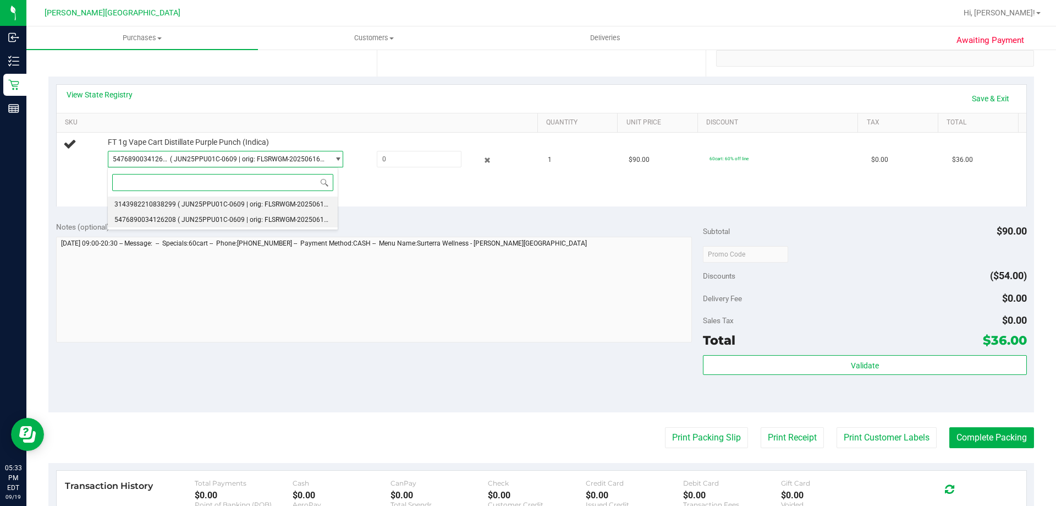
click at [277, 204] on span "( JUN25PPU01C-0609 | orig: FLSRWGM-20250616-571 )" at bounding box center [261, 204] width 167 height 8
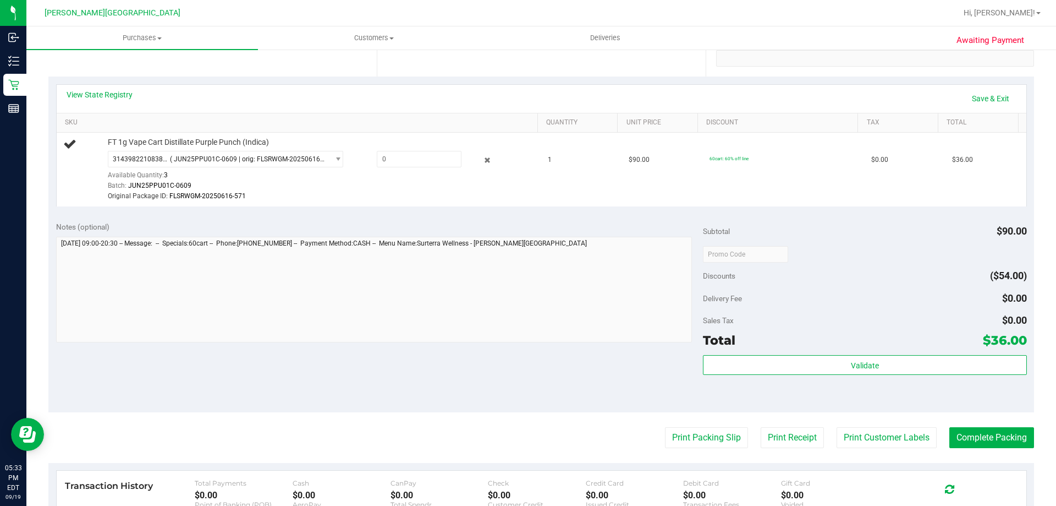
click at [624, 235] on div "Notes (optional)" at bounding box center [379, 282] width 647 height 123
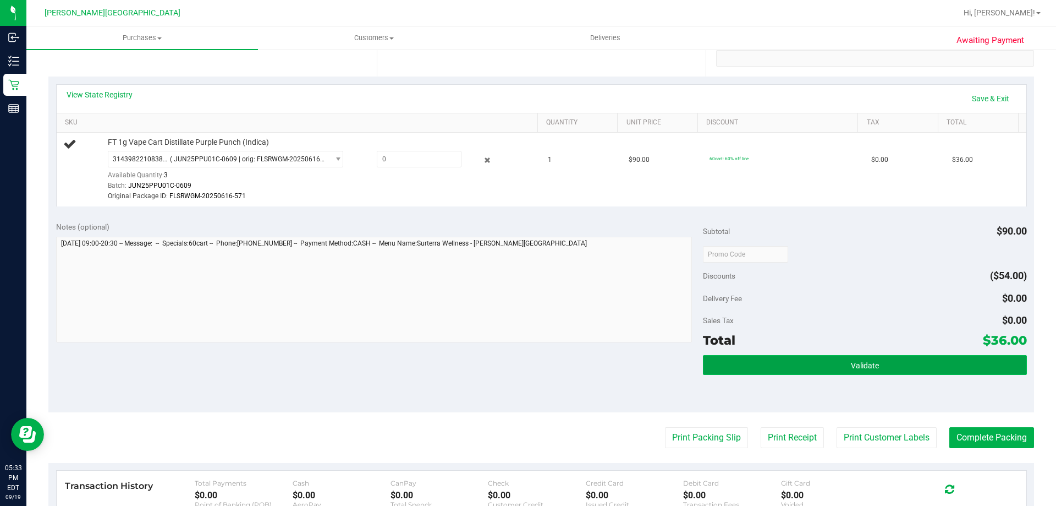
click at [782, 372] on button "Validate" at bounding box center [864, 365] width 323 height 20
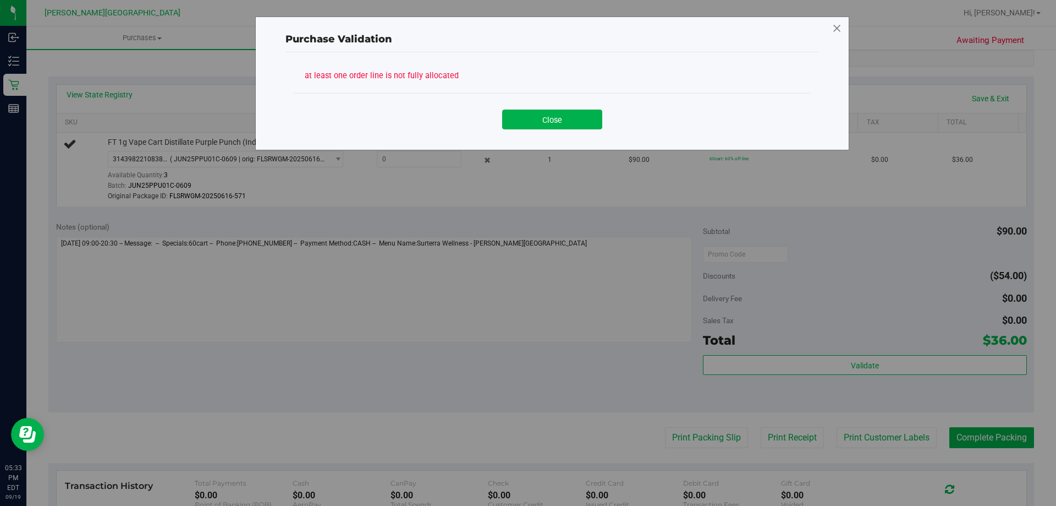
click at [837, 26] on icon at bounding box center [837, 29] width 10 height 18
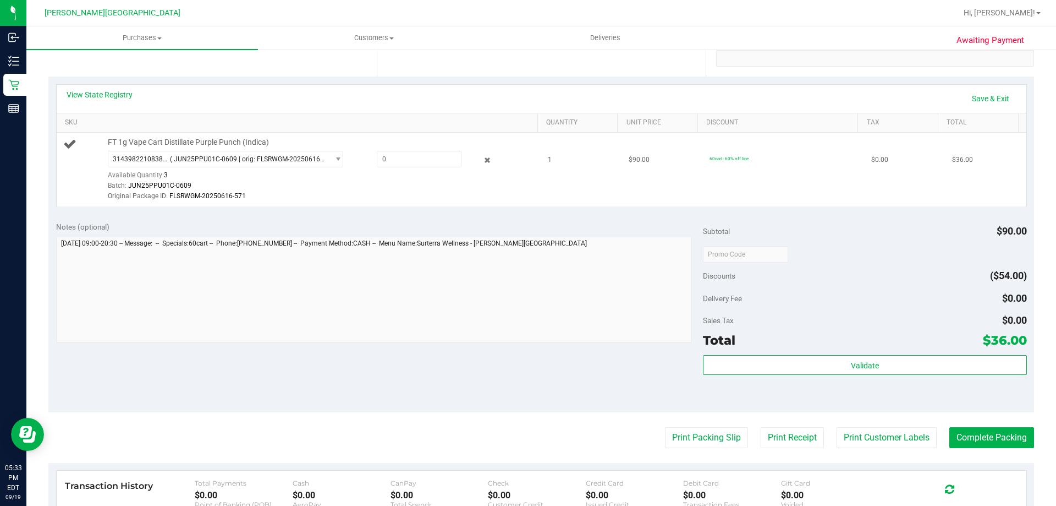
click at [463, 203] on td "FT 1g Vape Cart Distillate Purple Punch (Indica) 3143982210838299 ( JUN25PPU01C…" at bounding box center [299, 170] width 485 height 74
click at [407, 163] on span at bounding box center [419, 159] width 85 height 17
type input "1"
type input "1.0000"
click at [397, 178] on div "3143982210838299 ( JUN25PPU01C-0609 | orig: FLSRWGM-20250616-571 ) 314398221083…" at bounding box center [320, 176] width 425 height 51
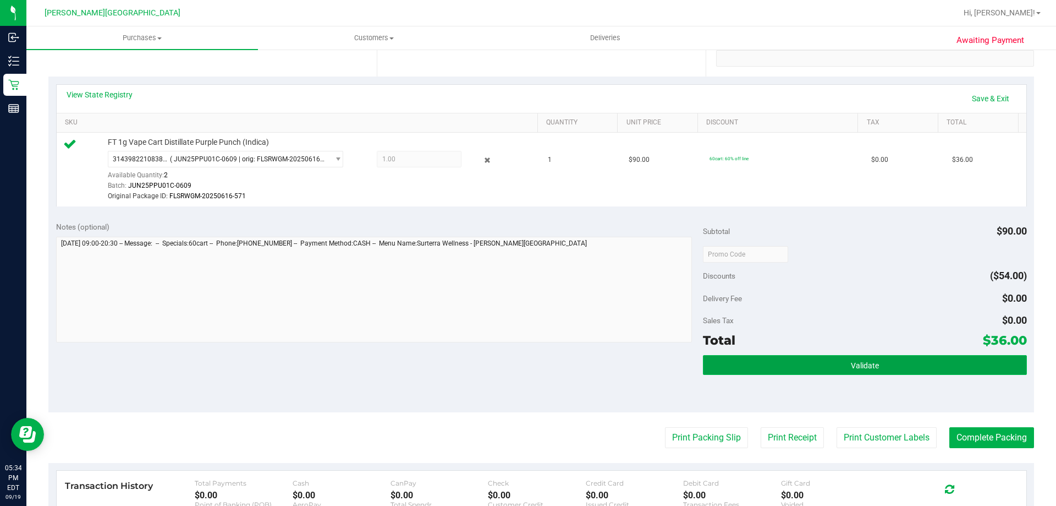
click at [899, 363] on button "Validate" at bounding box center [864, 365] width 323 height 20
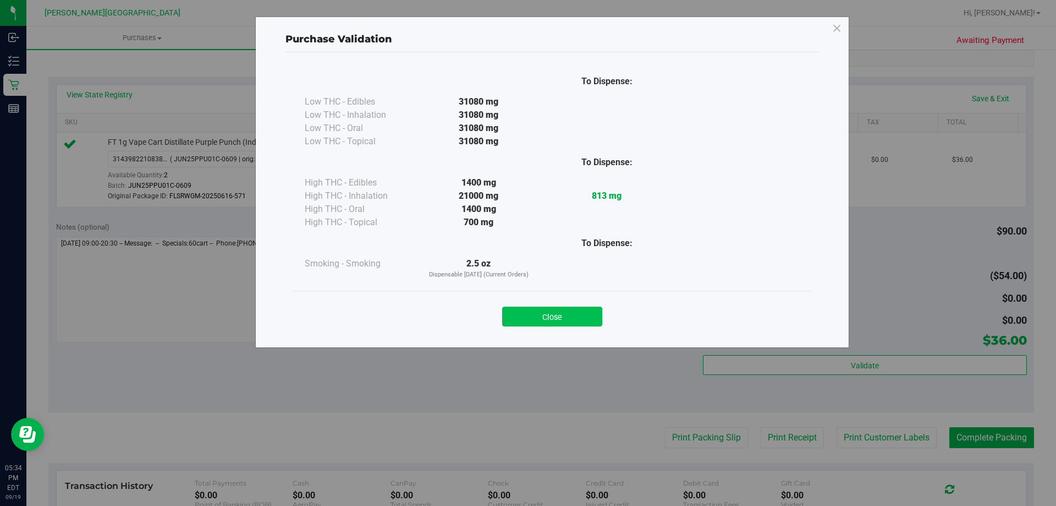
click at [519, 311] on button "Close" at bounding box center [552, 316] width 100 height 20
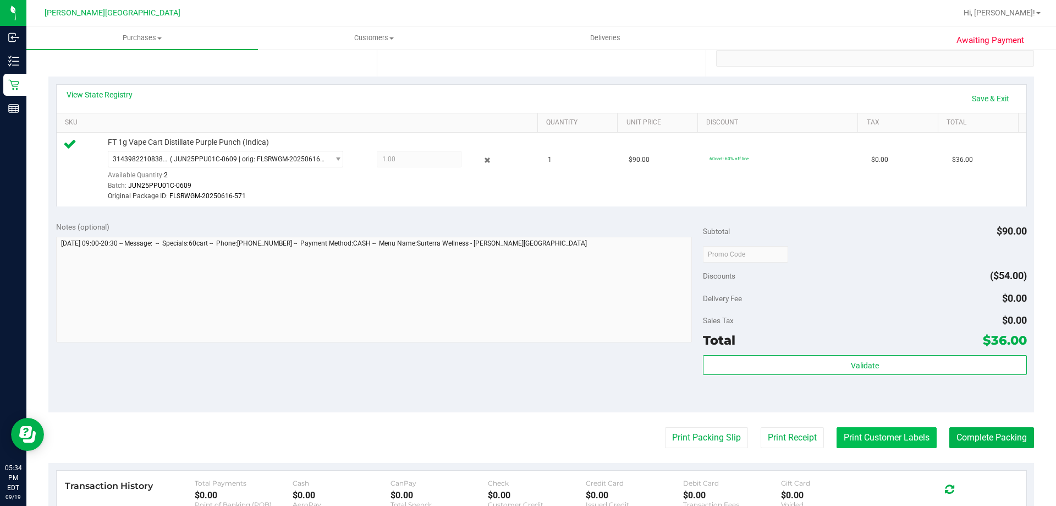
click at [855, 441] on button "Print Customer Labels" at bounding box center [887, 437] width 100 height 21
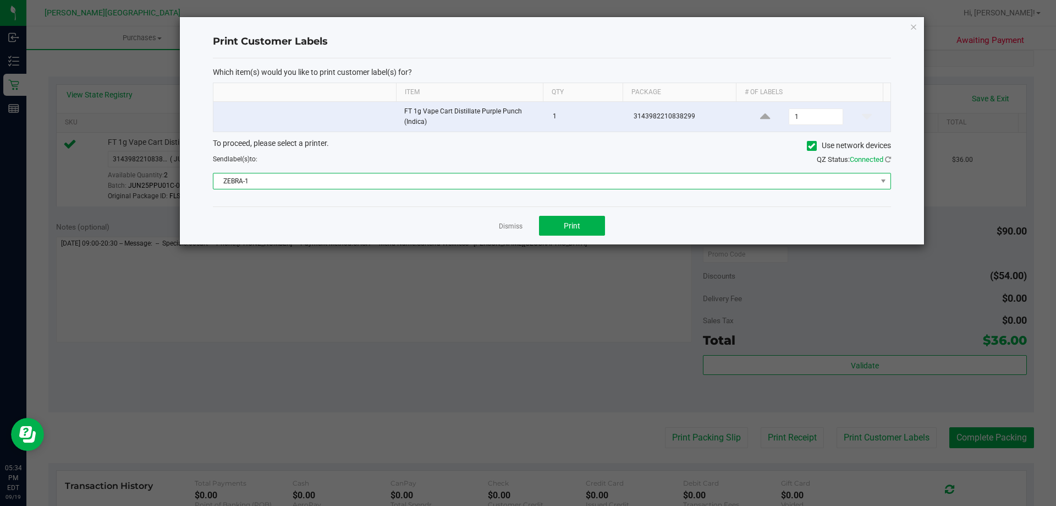
click at [854, 179] on span "ZEBRA-1" at bounding box center [544, 180] width 663 height 15
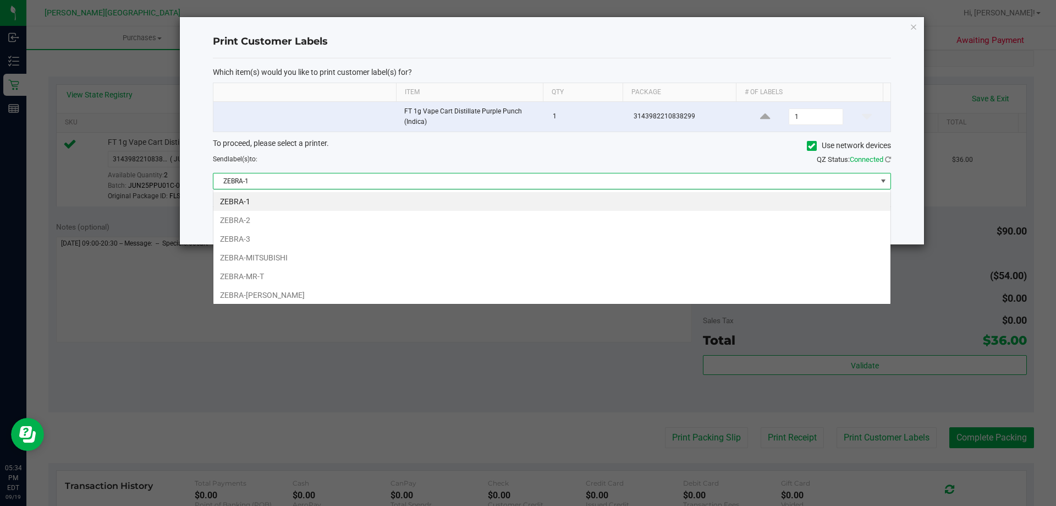
scroll to position [17, 678]
click at [236, 253] on li "ZEBRA-MITSUBISHI" at bounding box center [551, 257] width 677 height 19
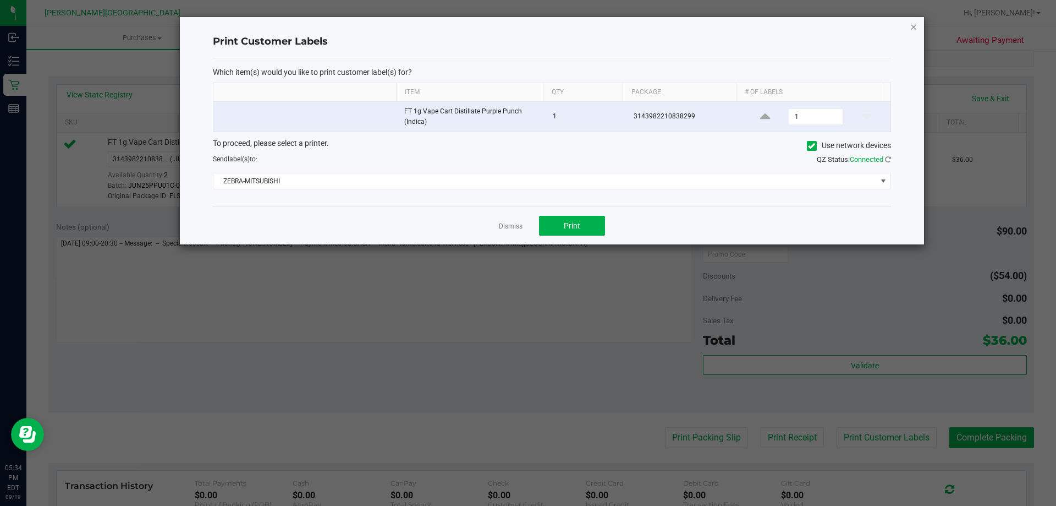
click at [911, 25] on icon "button" at bounding box center [914, 26] width 8 height 13
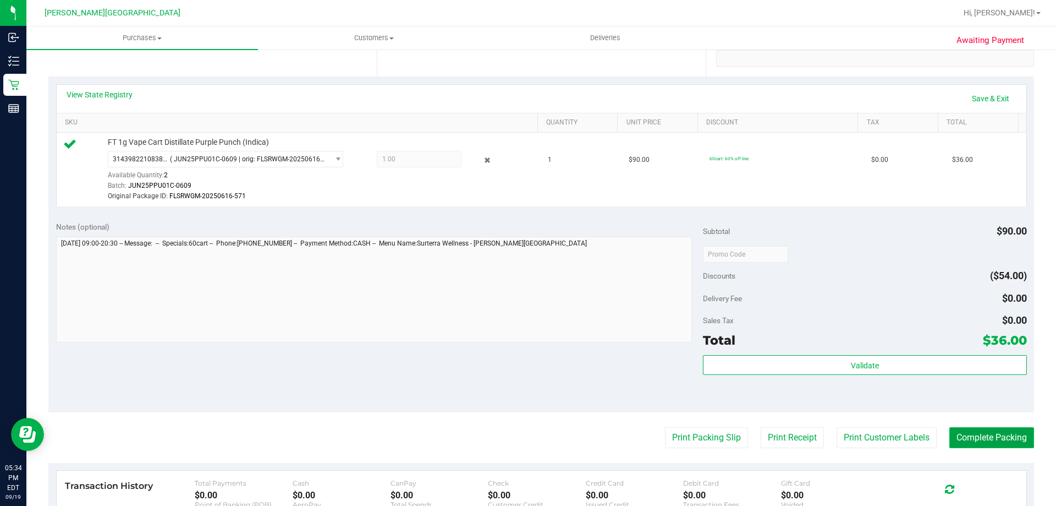
click at [958, 432] on button "Complete Packing" at bounding box center [991, 437] width 85 height 21
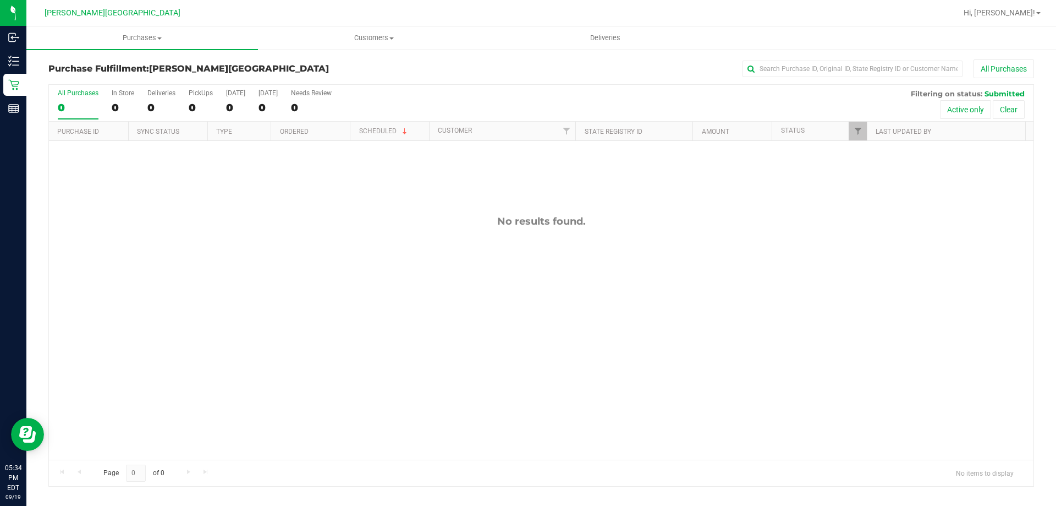
click at [484, 466] on div "Page 0 of 0 No items to display" at bounding box center [541, 472] width 985 height 26
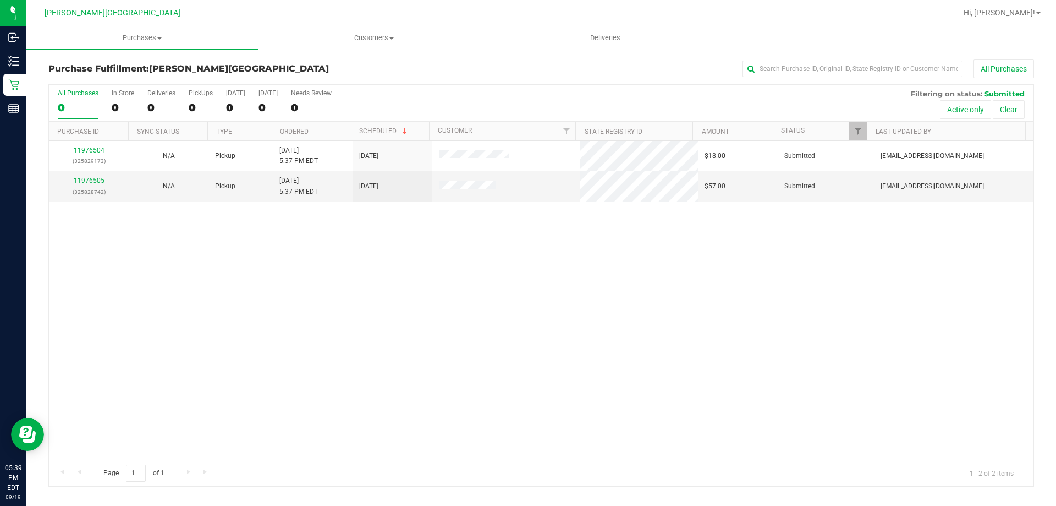
click at [419, 272] on div "11976504 (325829173) N/A Pickup [DATE] 5:37 PM EDT 9/19/2025 $18.00 Submitted […" at bounding box center [541, 300] width 985 height 319
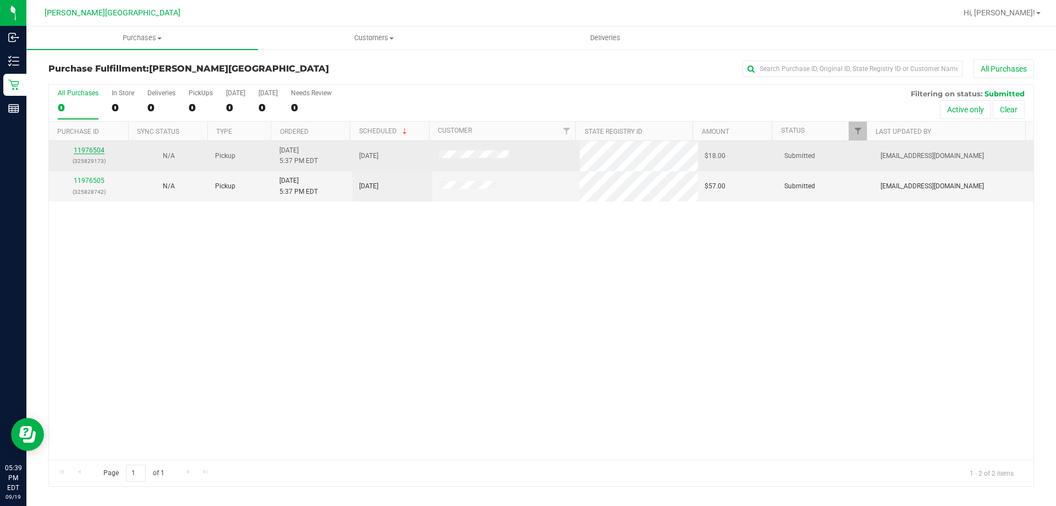
click at [92, 149] on link "11976504" at bounding box center [89, 150] width 31 height 8
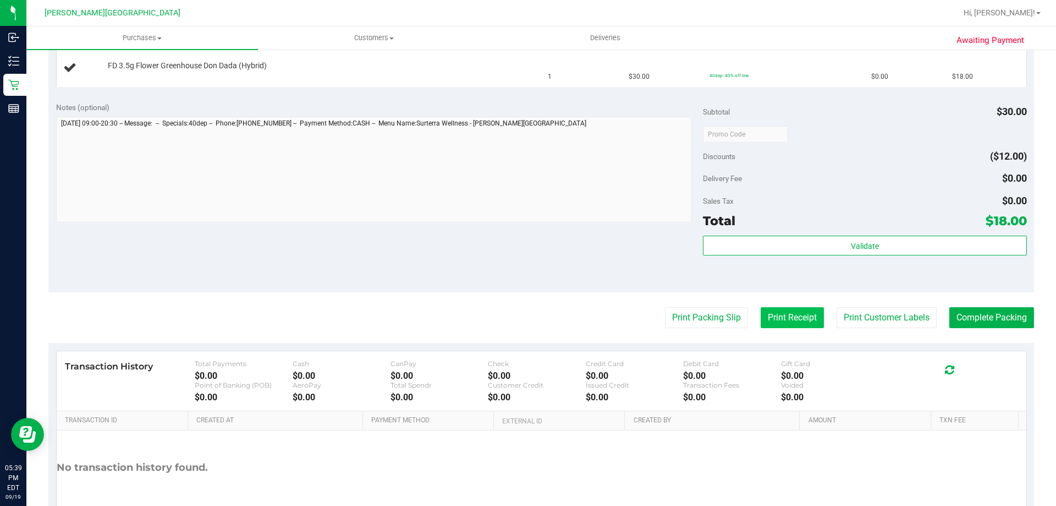
scroll to position [330, 0]
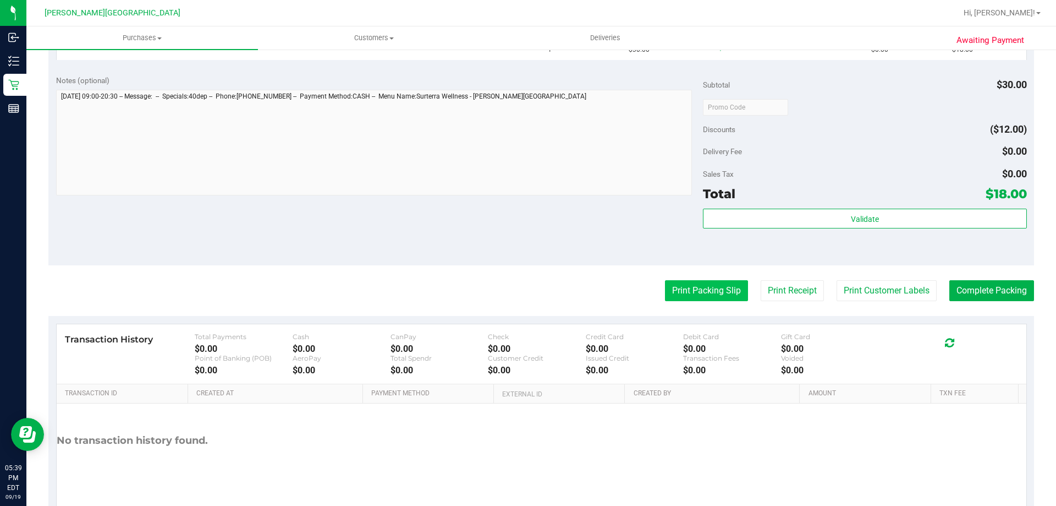
click at [704, 293] on button "Print Packing Slip" at bounding box center [706, 290] width 83 height 21
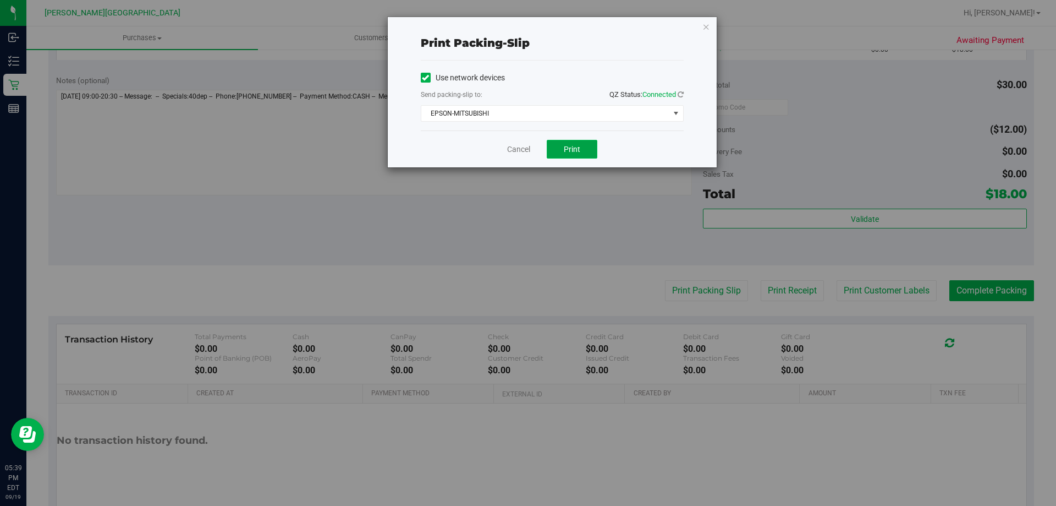
click at [557, 145] on button "Print" at bounding box center [572, 149] width 51 height 19
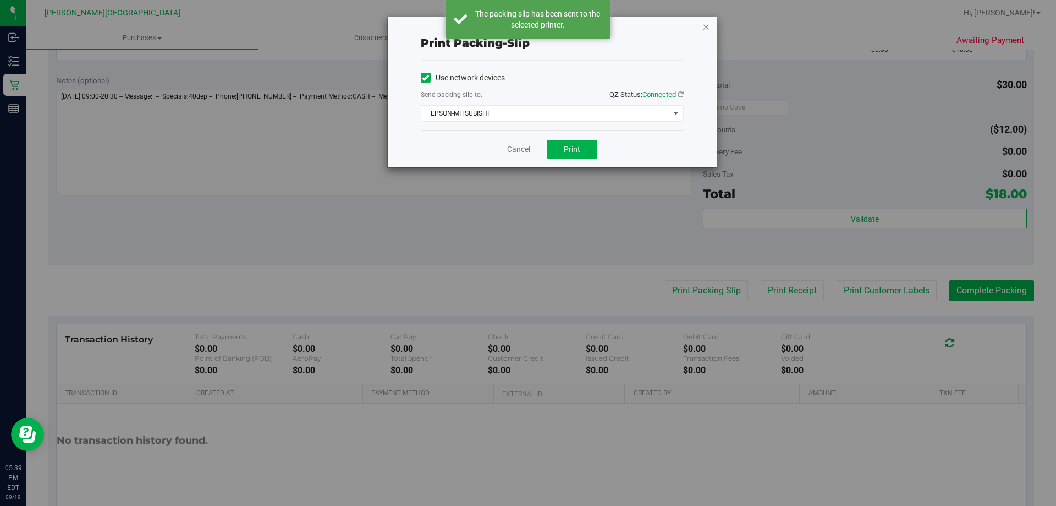
click at [707, 26] on icon "button" at bounding box center [706, 26] width 8 height 13
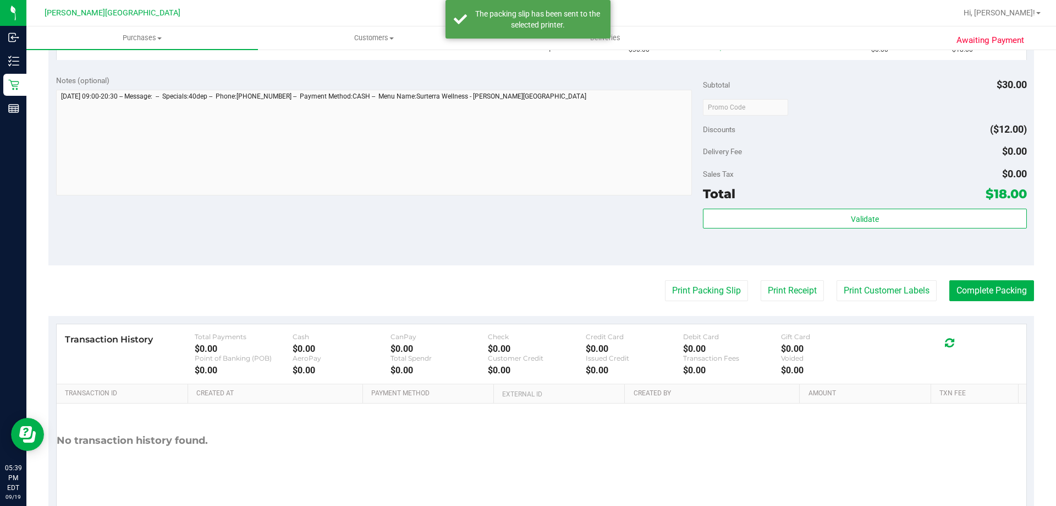
click at [619, 235] on div "Notes (optional) Subtotal $30.00 Discounts ($12.00) Delivery Fee $0.00 Sales Ta…" at bounding box center [541, 166] width 986 height 198
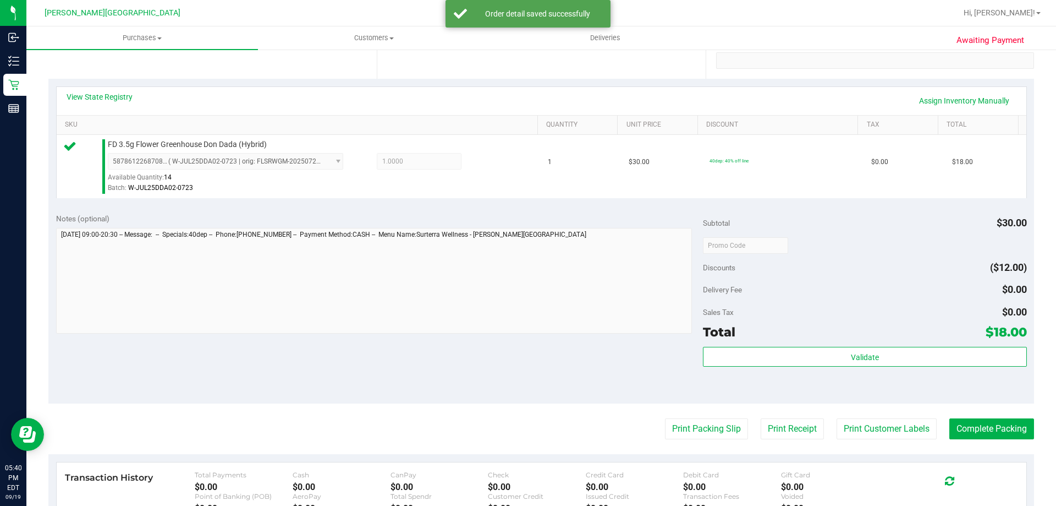
scroll to position [385, 0]
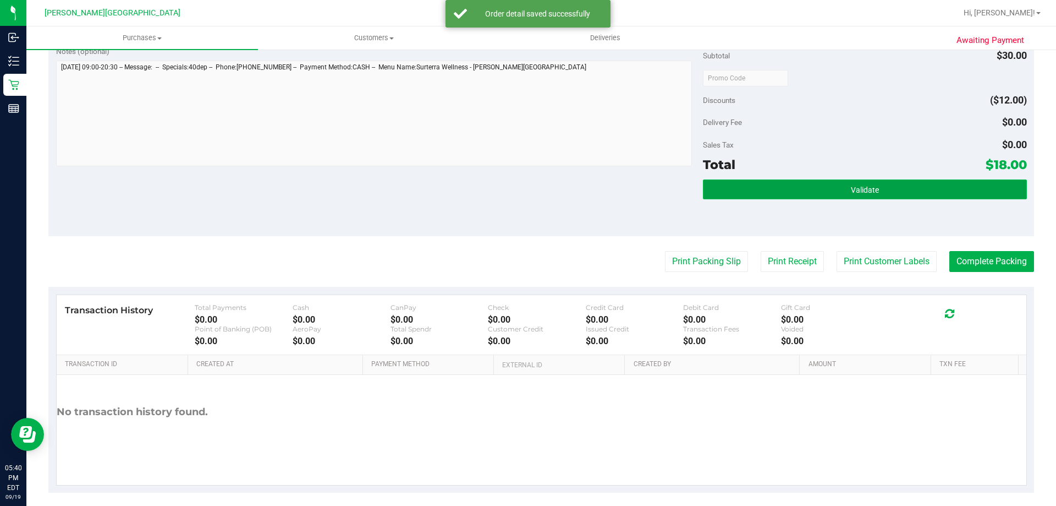
click at [839, 192] on button "Validate" at bounding box center [864, 189] width 323 height 20
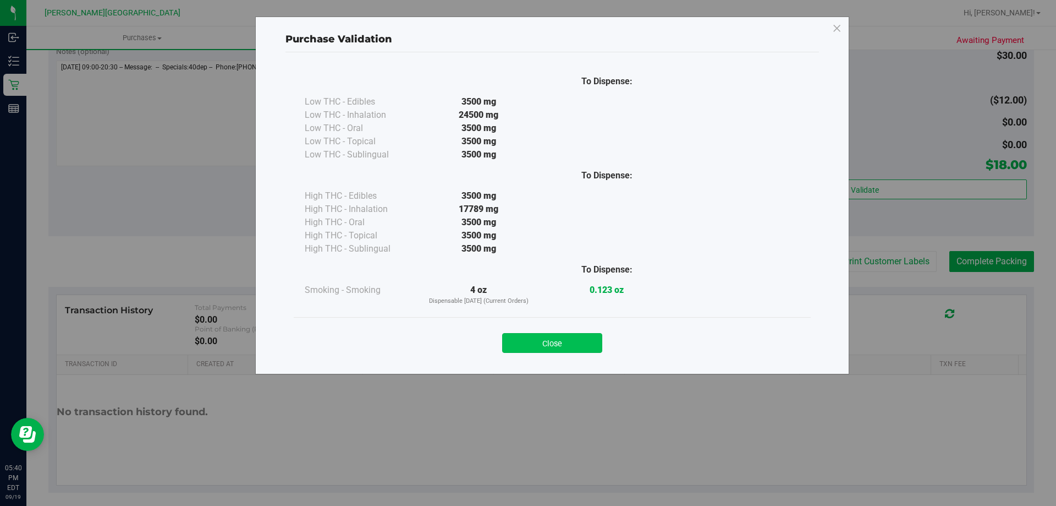
click at [513, 350] on button "Close" at bounding box center [552, 343] width 100 height 20
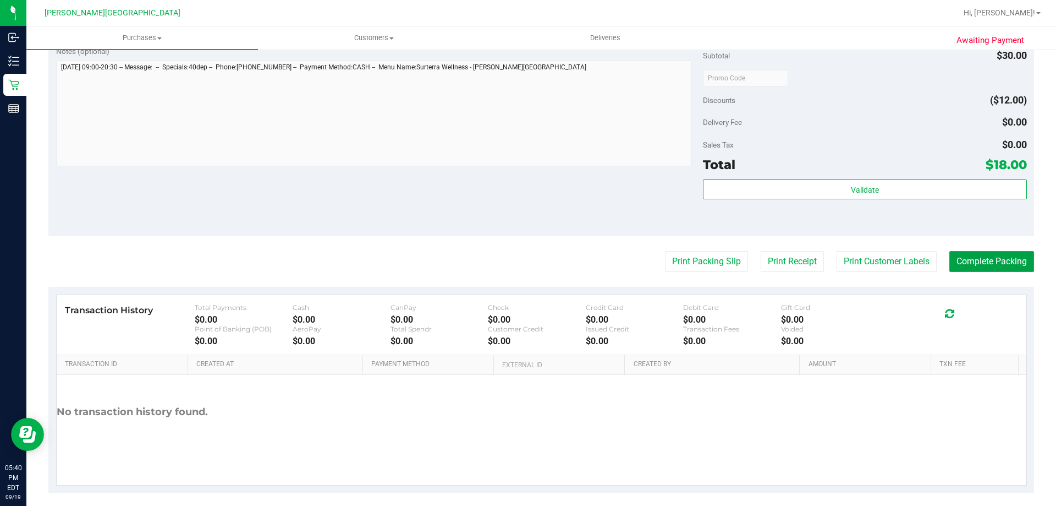
click at [966, 271] on button "Complete Packing" at bounding box center [991, 261] width 85 height 21
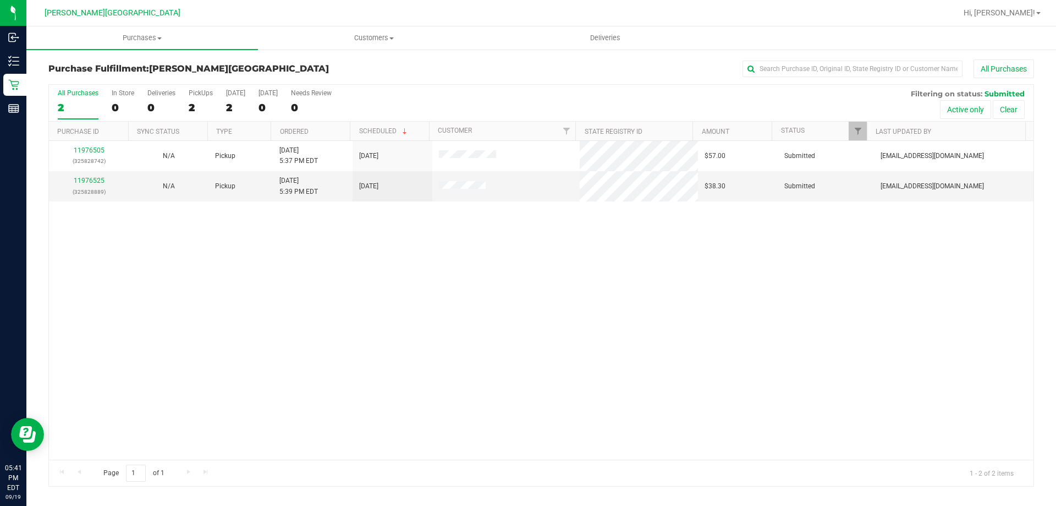
click at [543, 284] on div "11976505 (325828742) N/A Pickup 9/19/2025 5:37 PM EDT 9/19/2025 $57.00 Submitte…" at bounding box center [541, 300] width 985 height 319
click at [89, 179] on link "11976525" at bounding box center [89, 181] width 31 height 8
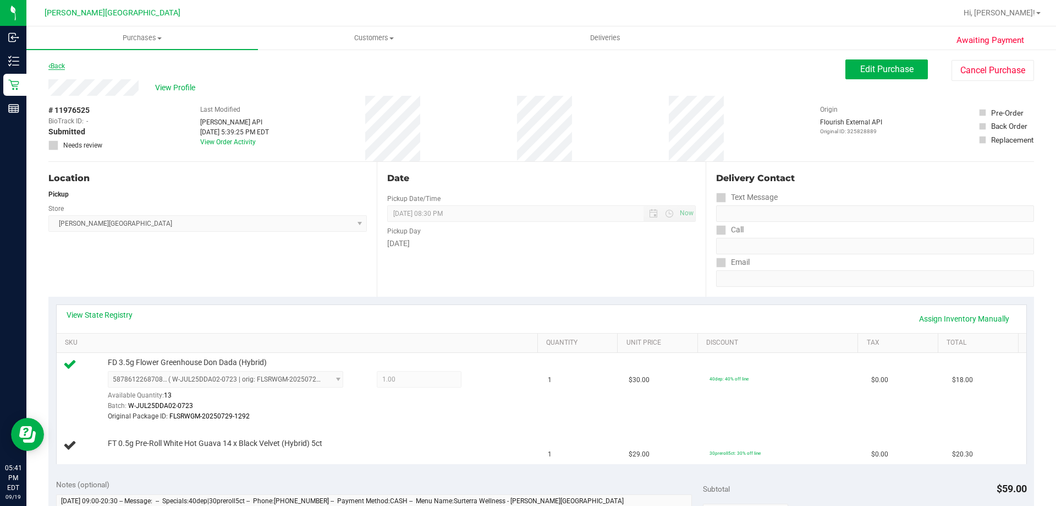
click at [61, 68] on link "Back" at bounding box center [56, 66] width 17 height 8
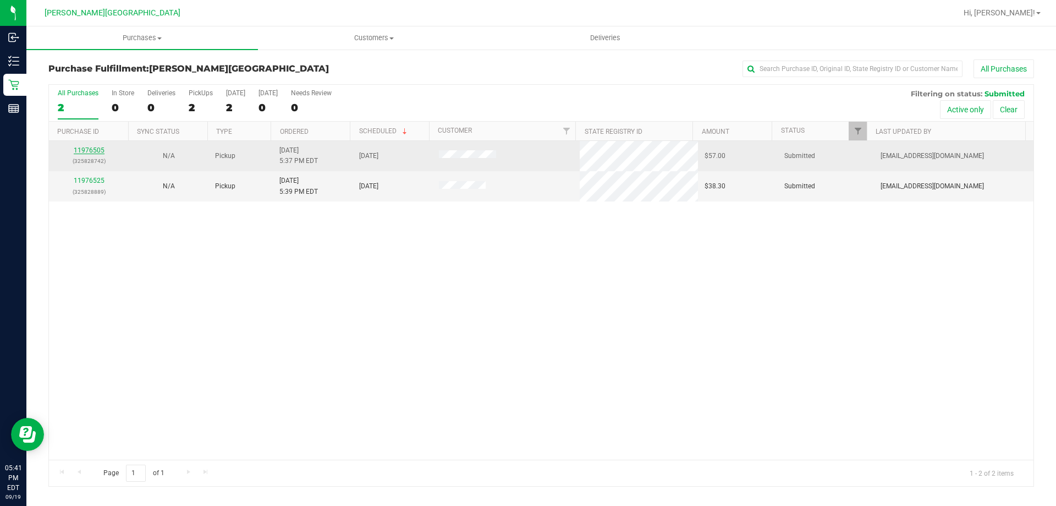
click at [92, 149] on link "11976505" at bounding box center [89, 150] width 31 height 8
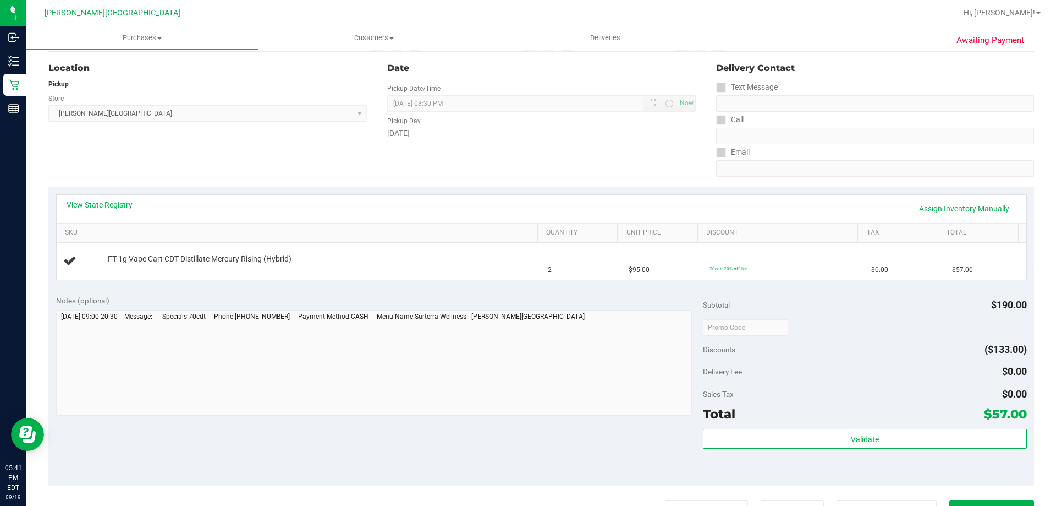
scroll to position [165, 0]
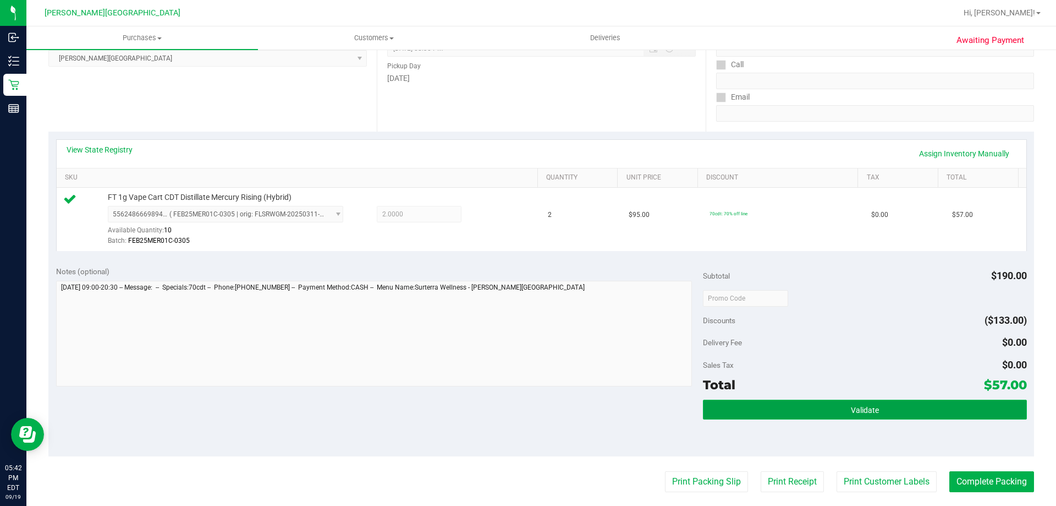
click at [849, 403] on button "Validate" at bounding box center [864, 409] width 323 height 20
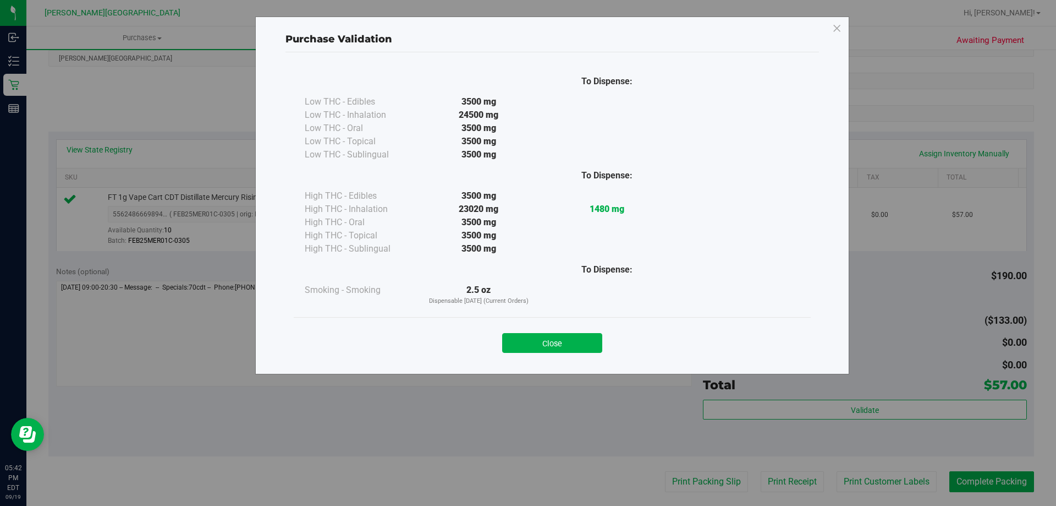
click at [568, 347] on button "Close" at bounding box center [552, 343] width 100 height 20
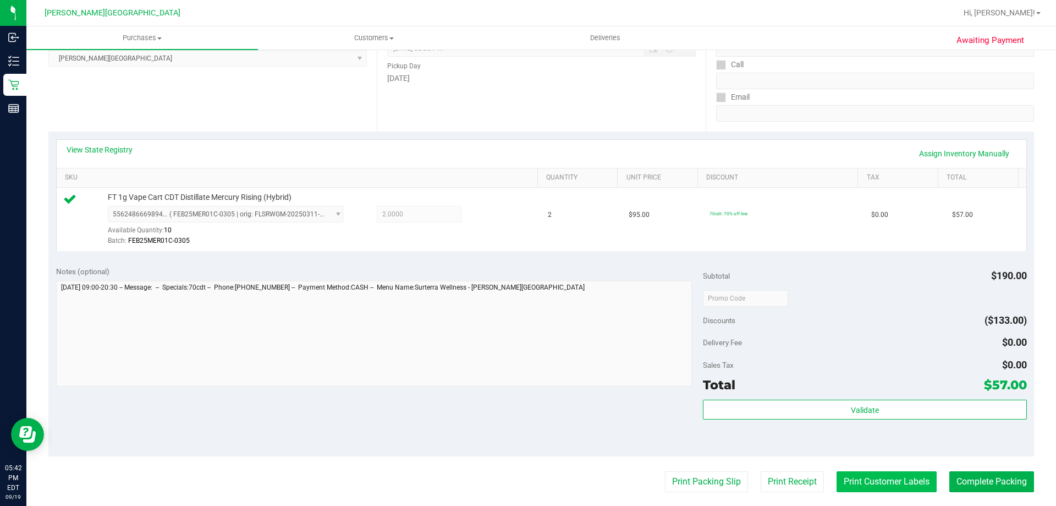
click at [909, 490] on button "Print Customer Labels" at bounding box center [887, 481] width 100 height 21
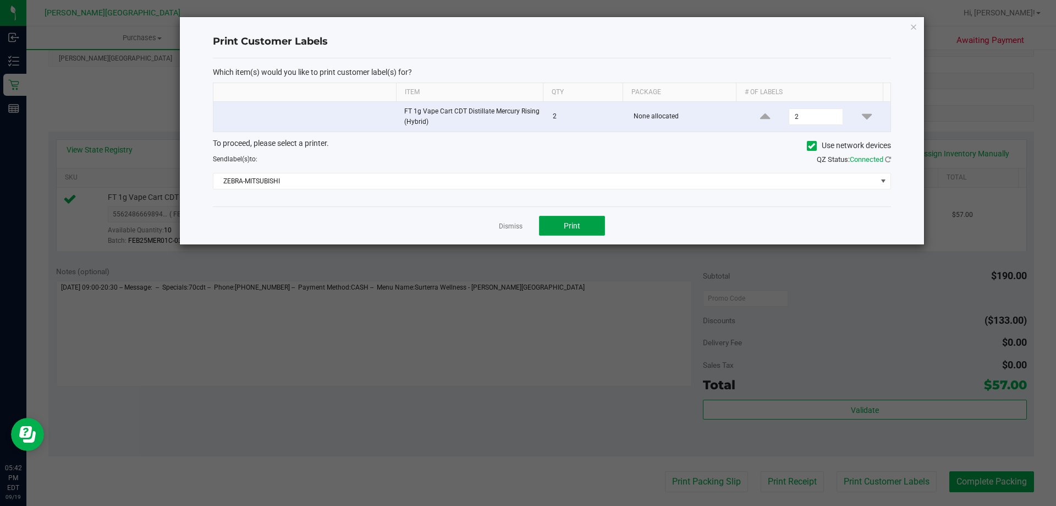
click at [561, 223] on button "Print" at bounding box center [572, 226] width 66 height 20
click at [912, 25] on icon "button" at bounding box center [914, 26] width 8 height 13
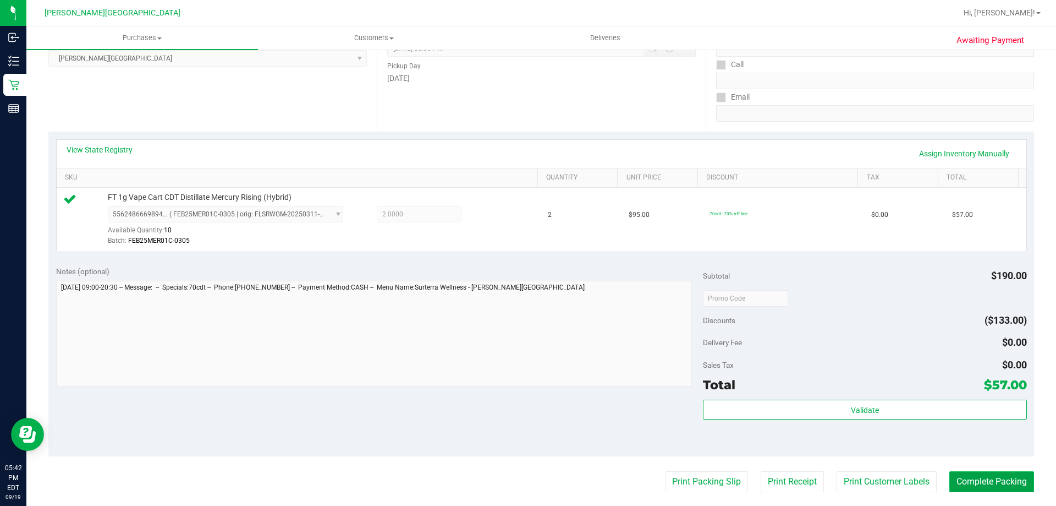
click at [977, 487] on button "Complete Packing" at bounding box center [991, 481] width 85 height 21
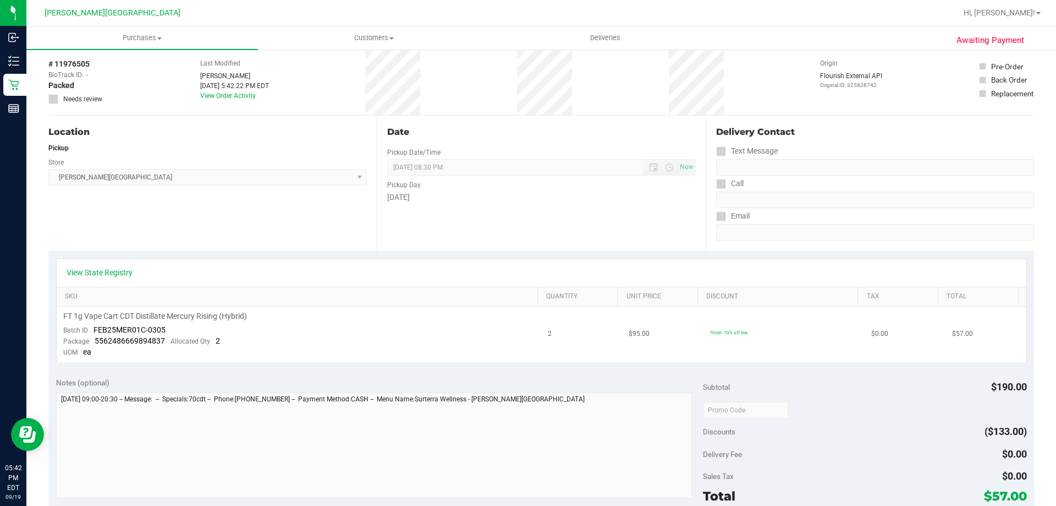
scroll to position [220, 0]
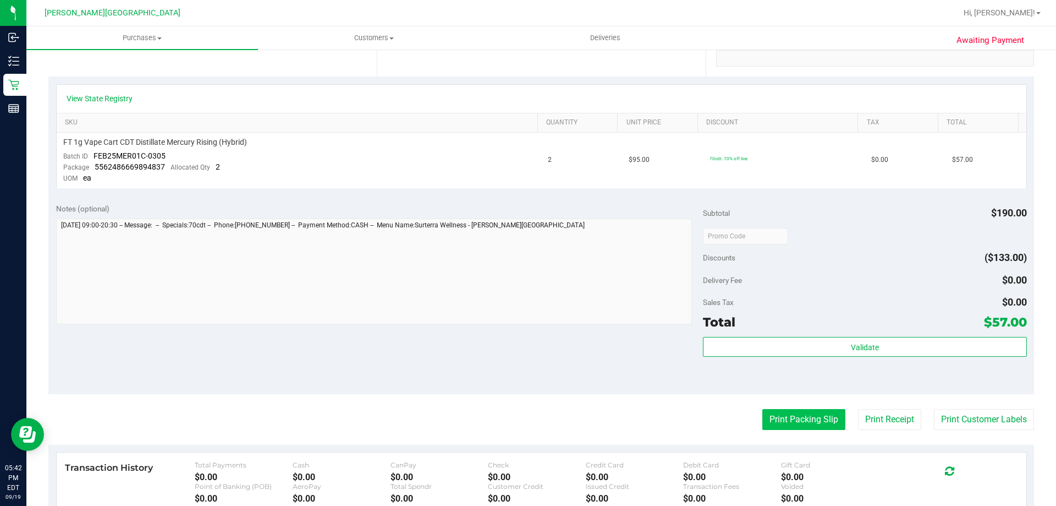
click at [774, 418] on button "Print Packing Slip" at bounding box center [803, 419] width 83 height 21
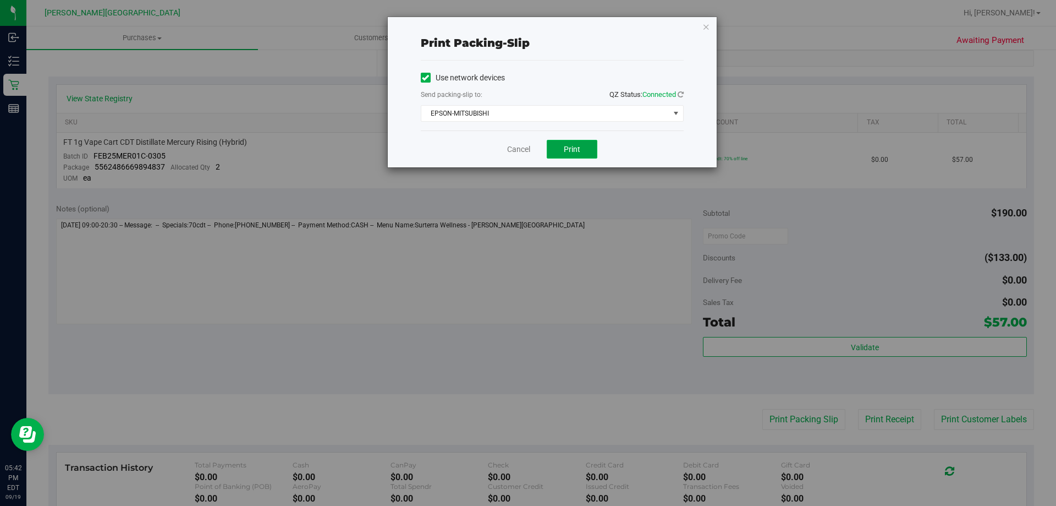
click at [587, 157] on button "Print" at bounding box center [572, 149] width 51 height 19
click at [706, 26] on icon "button" at bounding box center [706, 26] width 8 height 13
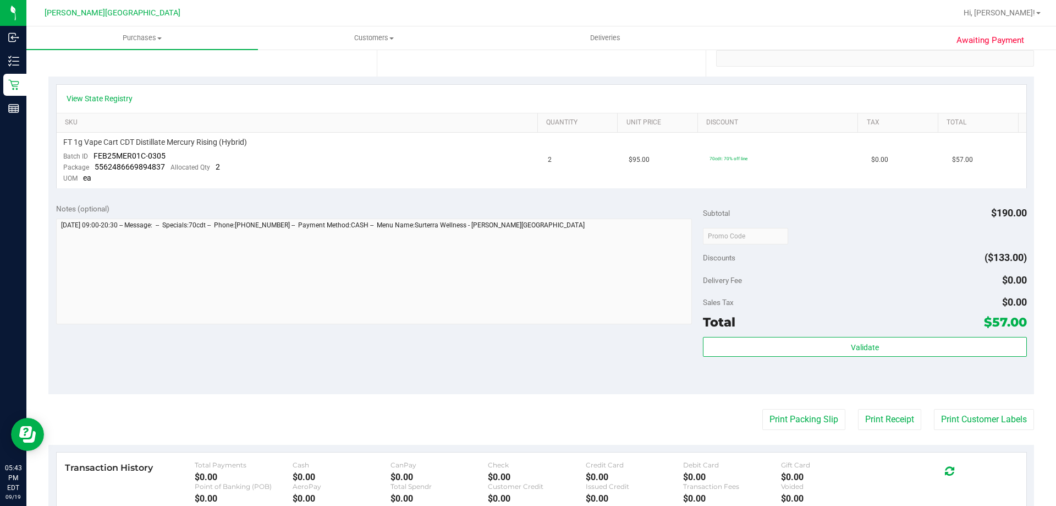
click at [792, 377] on div "Validate" at bounding box center [864, 362] width 323 height 50
click at [821, 378] on div "Validate" at bounding box center [864, 362] width 323 height 50
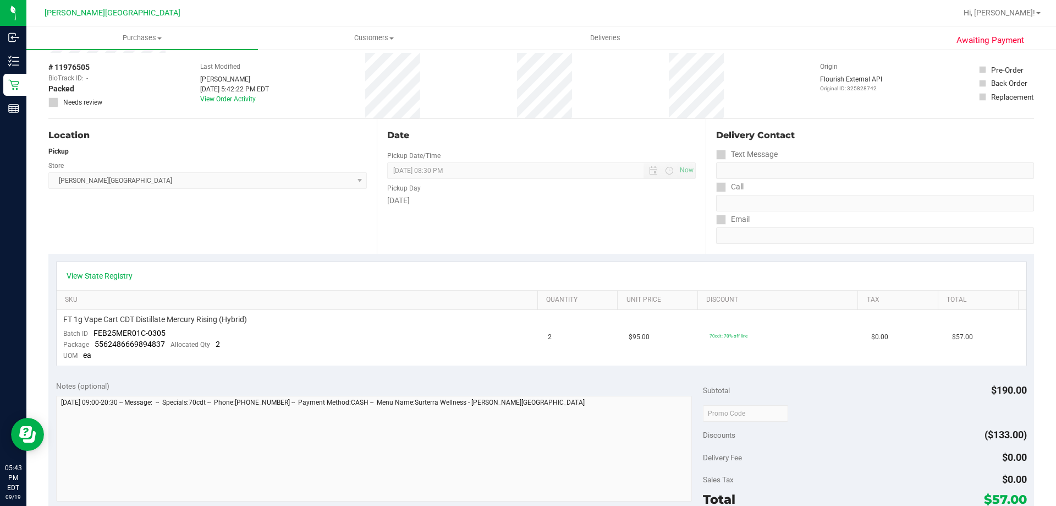
scroll to position [0, 0]
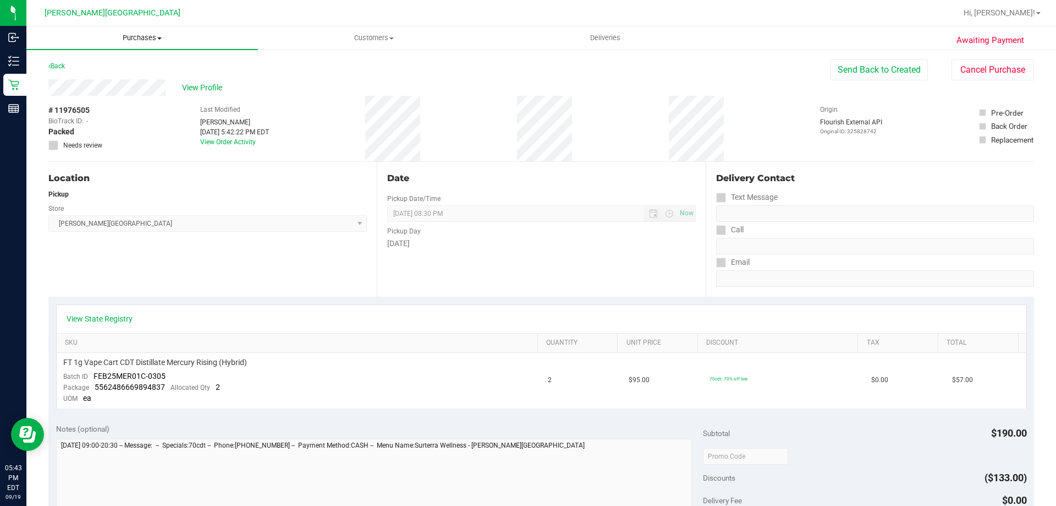
click at [130, 40] on span "Purchases" at bounding box center [142, 38] width 232 height 10
click at [99, 76] on li "Fulfillment" at bounding box center [142, 79] width 232 height 13
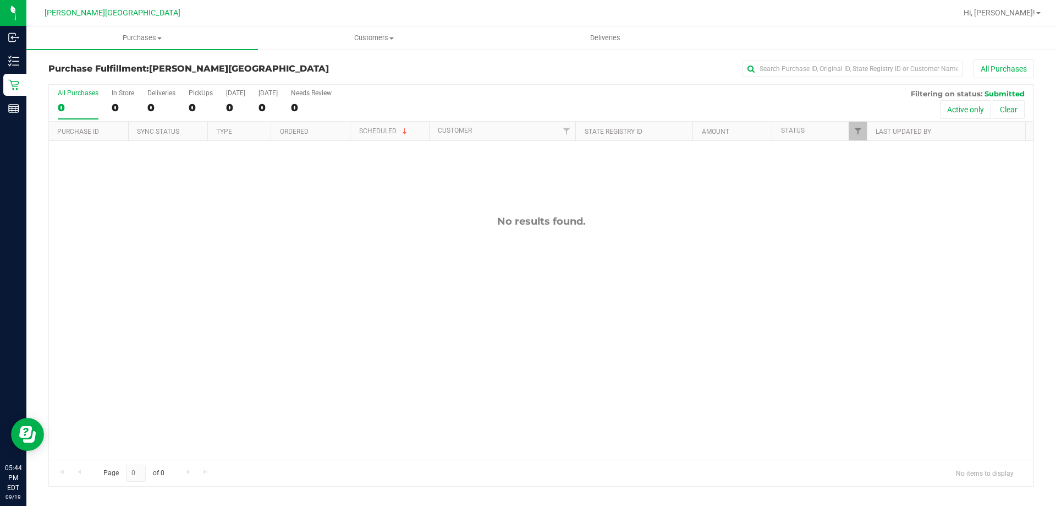
drag, startPoint x: 255, startPoint y: 250, endPoint x: 213, endPoint y: 173, distance: 87.6
click at [256, 250] on div "No results found." at bounding box center [541, 337] width 985 height 393
click at [364, 319] on div "11976671 (325834365) N/A Pickup [DATE] 5:55 PM EDT 9/19/2025 $110.00 Submitted …" at bounding box center [541, 300] width 985 height 319
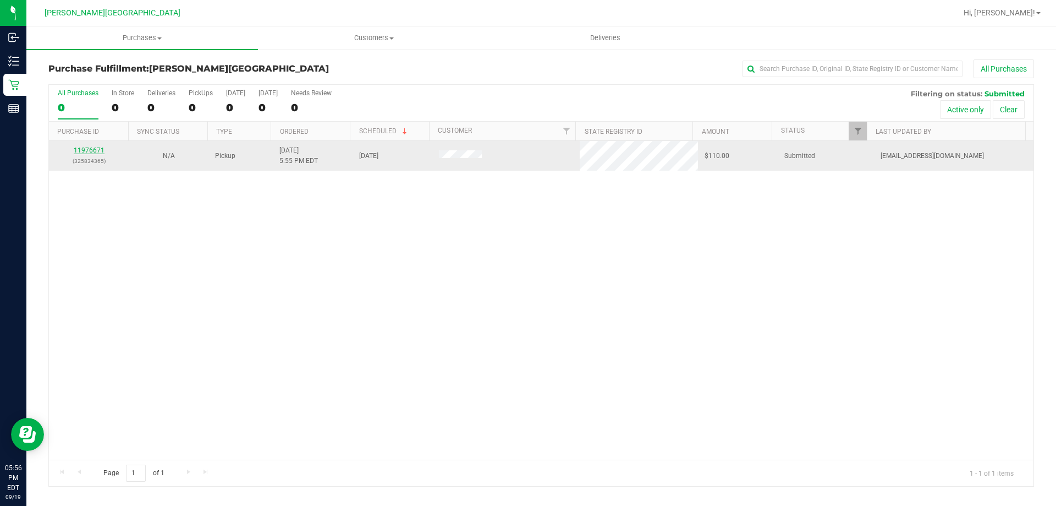
click at [78, 151] on link "11976671" at bounding box center [89, 150] width 31 height 8
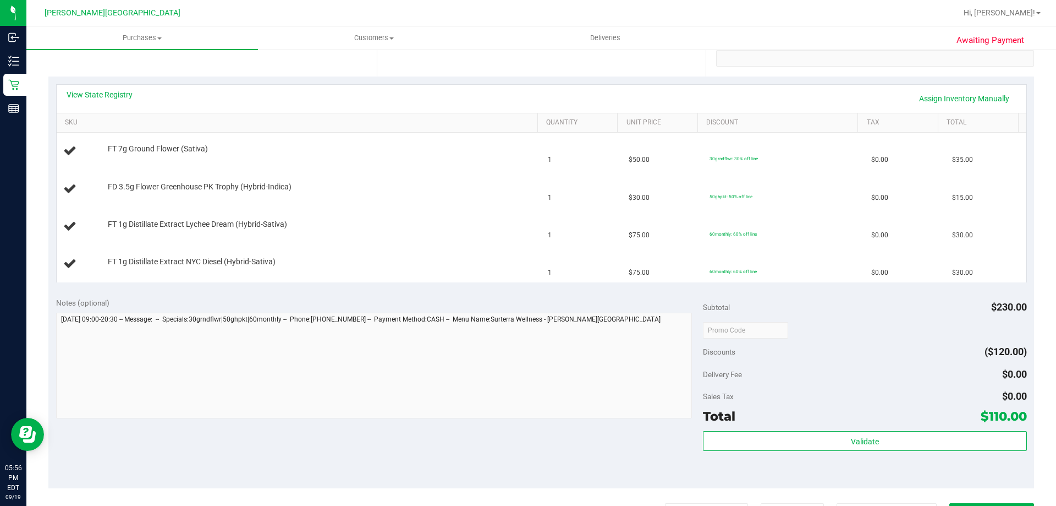
scroll to position [385, 0]
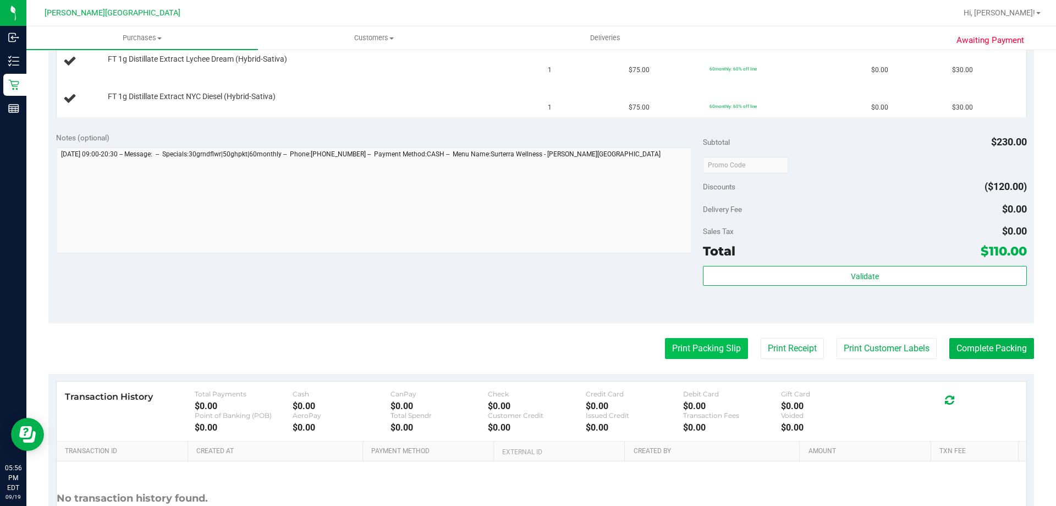
click at [675, 339] on button "Print Packing Slip" at bounding box center [706, 348] width 83 height 21
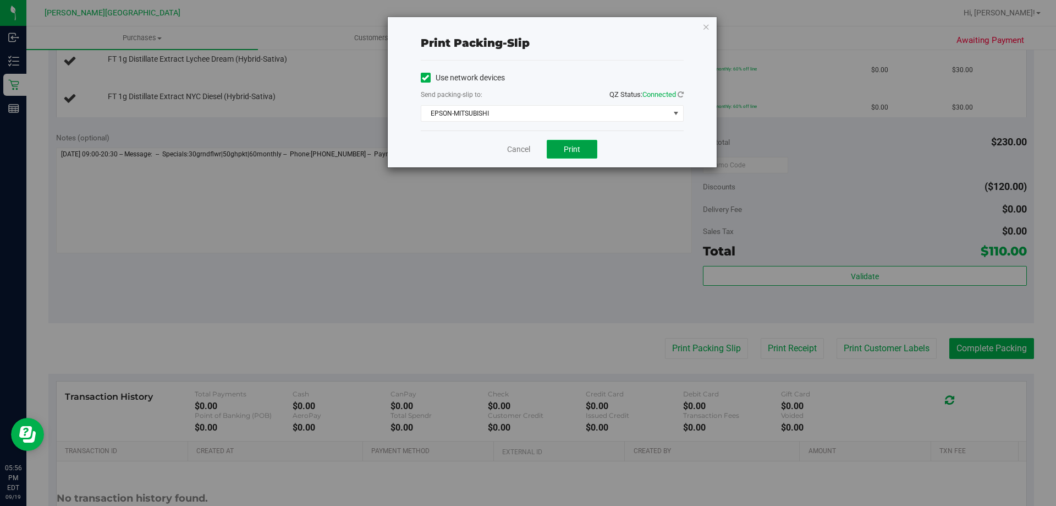
click at [577, 141] on button "Print" at bounding box center [572, 149] width 51 height 19
click at [706, 26] on icon "button" at bounding box center [706, 26] width 8 height 13
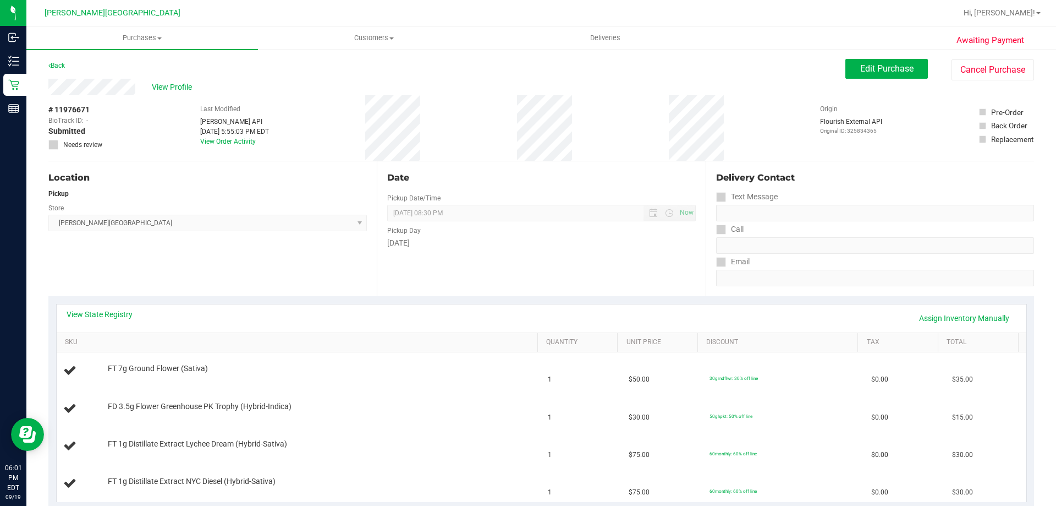
scroll to position [0, 0]
click at [137, 34] on span "Purchases" at bounding box center [142, 38] width 232 height 10
click at [360, 110] on div "# 11976671 BioTrack ID: - Submitted Needs review Last Modified Jane API Sep 19,…" at bounding box center [541, 128] width 986 height 65
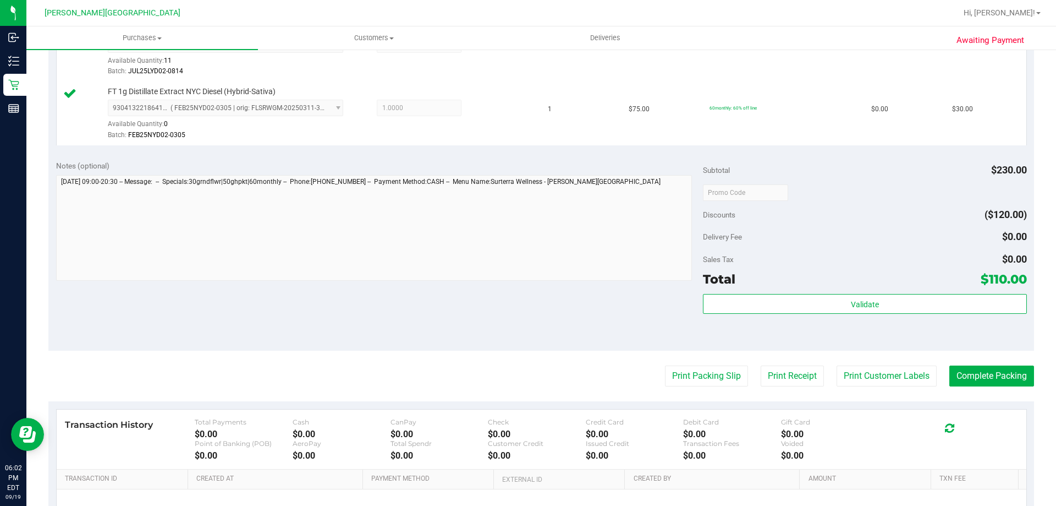
scroll to position [495, 0]
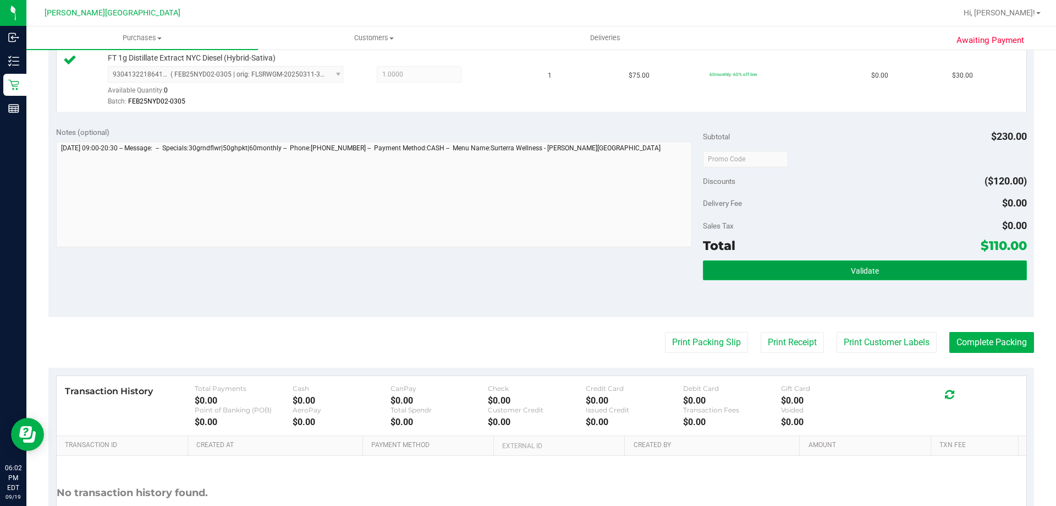
click at [866, 268] on span "Validate" at bounding box center [865, 270] width 28 height 9
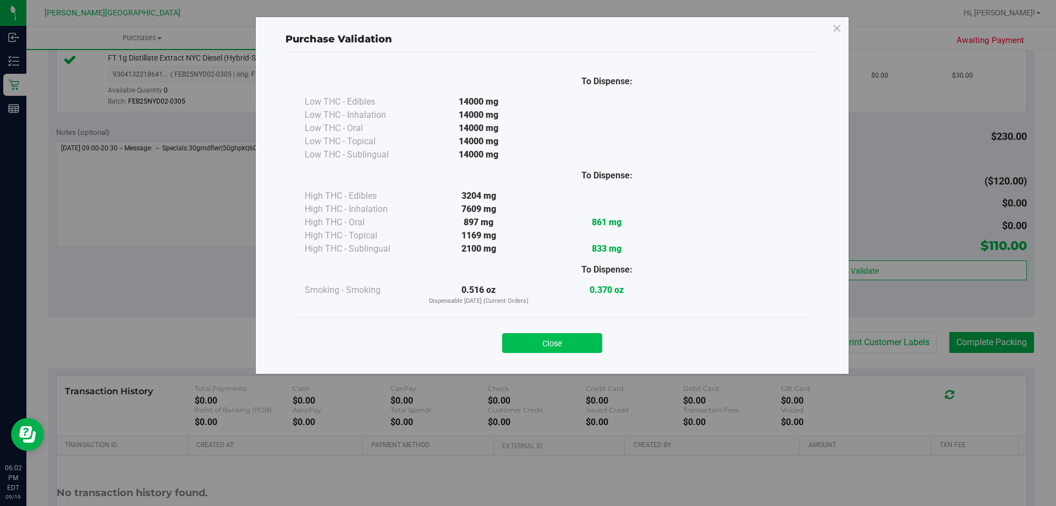
click at [540, 336] on button "Close" at bounding box center [552, 343] width 100 height 20
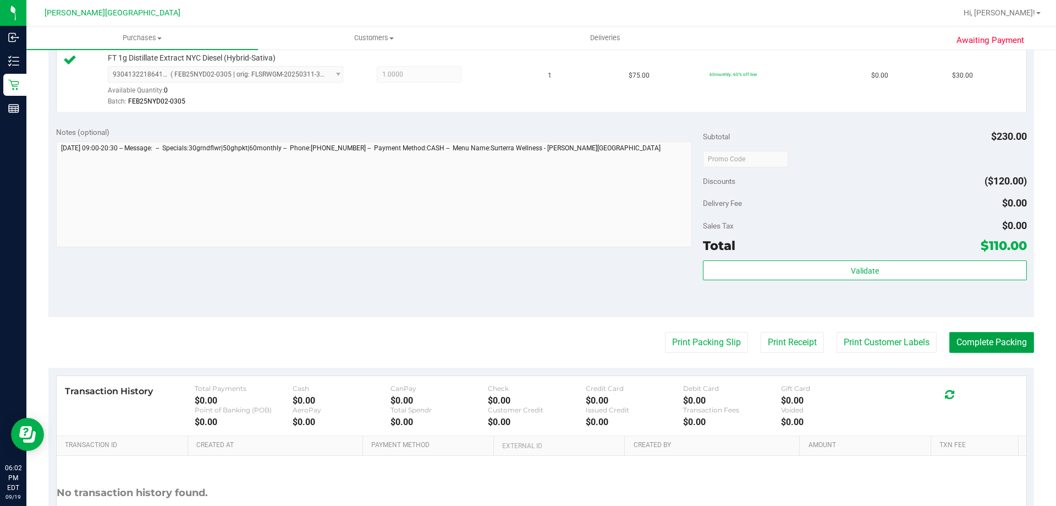
click at [1002, 349] on button "Complete Packing" at bounding box center [991, 342] width 85 height 21
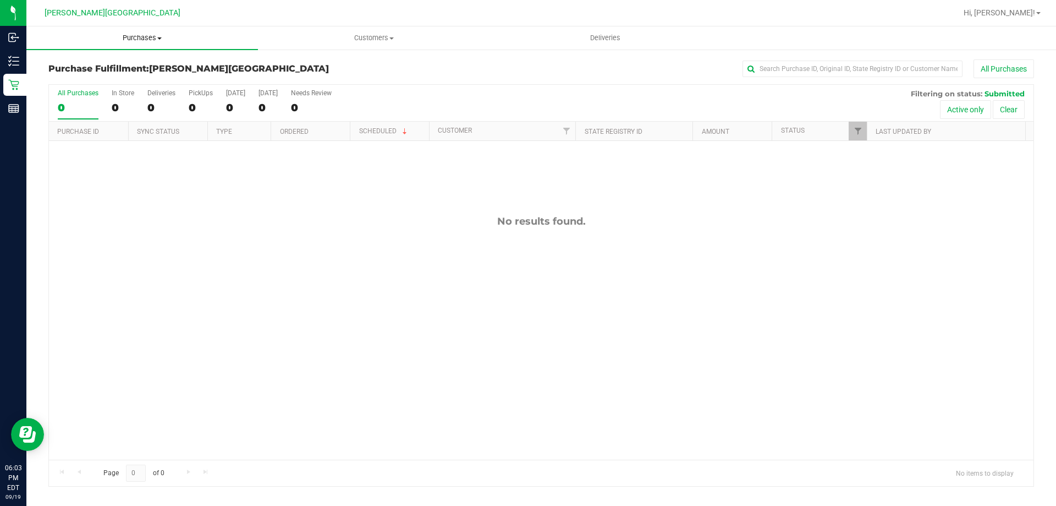
click at [127, 41] on span "Purchases" at bounding box center [142, 38] width 232 height 10
click at [87, 76] on span "Fulfillment" at bounding box center [60, 79] width 68 height 9
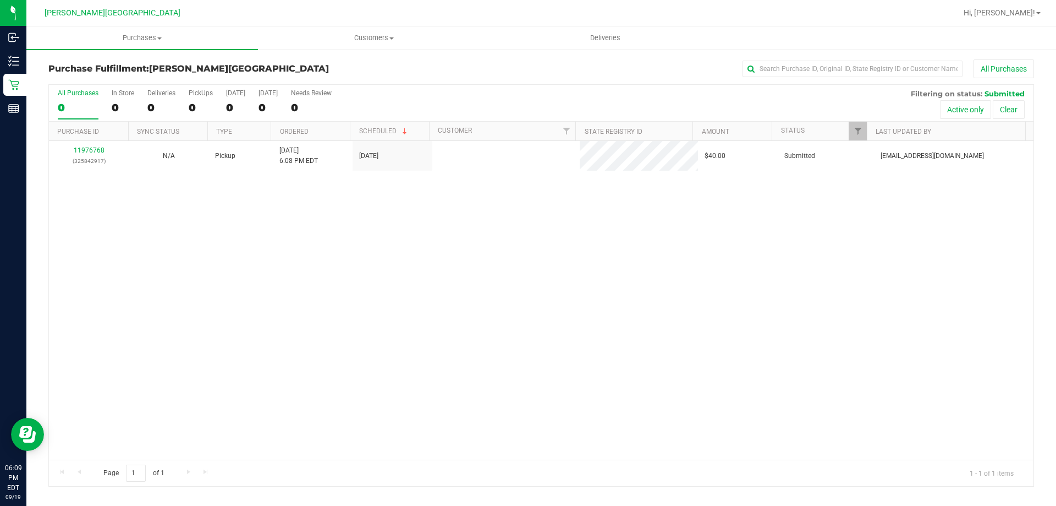
click at [296, 233] on div "11976768 (325842917) N/A Pickup [DATE] 6:08 PM EDT 9/20/2025 $40.00 Submitted […" at bounding box center [541, 300] width 985 height 319
click at [464, 387] on div "11976768 (325842917) N/A Pickup [DATE] 6:08 PM EDT 9/20/2025 $40.00 Submitted […" at bounding box center [541, 300] width 985 height 319
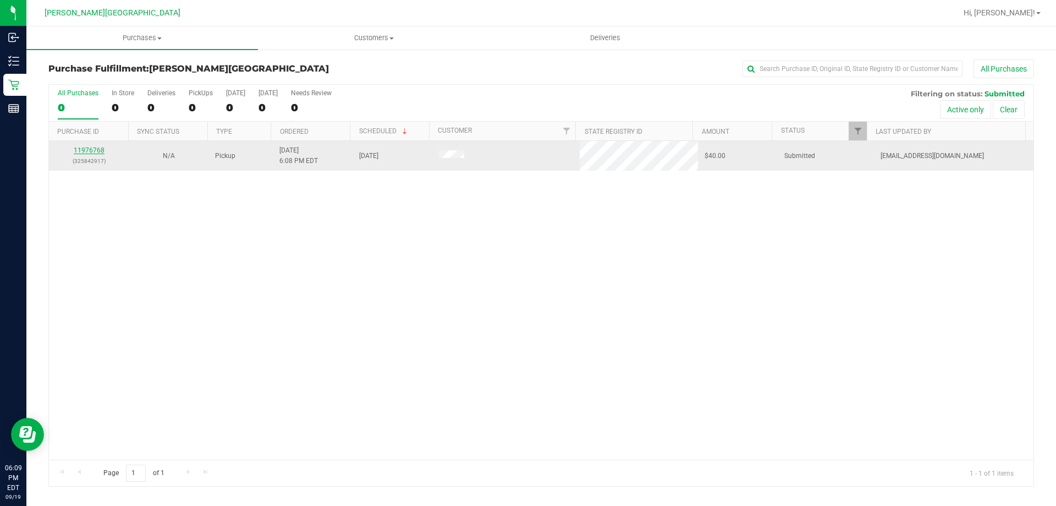
click at [90, 149] on link "11976768" at bounding box center [89, 150] width 31 height 8
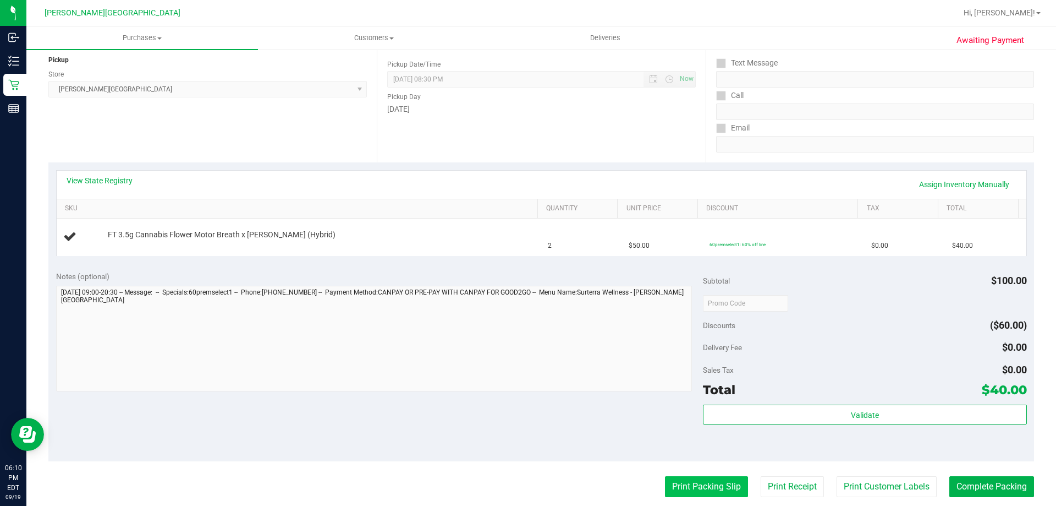
scroll to position [330, 0]
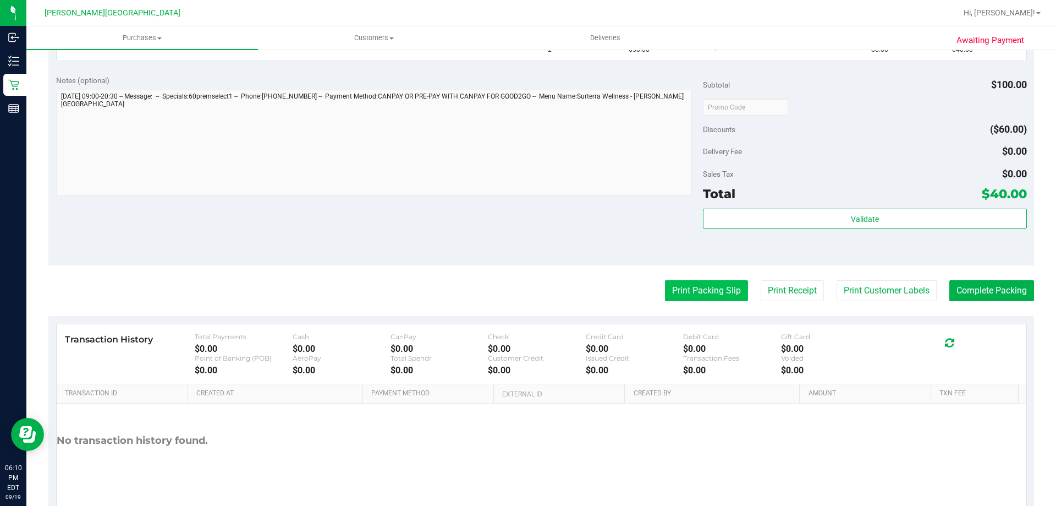
click at [686, 295] on button "Print Packing Slip" at bounding box center [706, 290] width 83 height 21
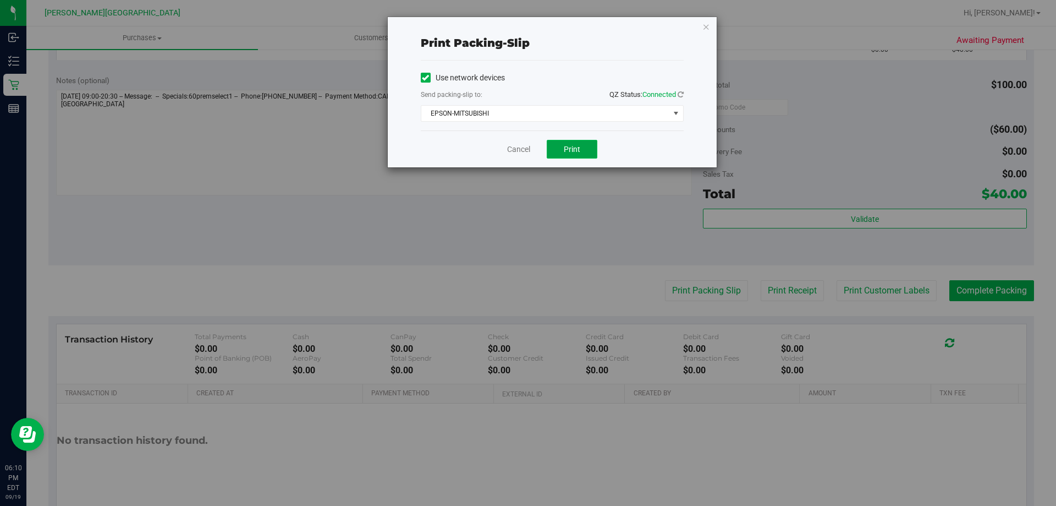
click at [580, 150] on span "Print" at bounding box center [572, 149] width 17 height 9
click at [707, 28] on icon "button" at bounding box center [706, 26] width 8 height 13
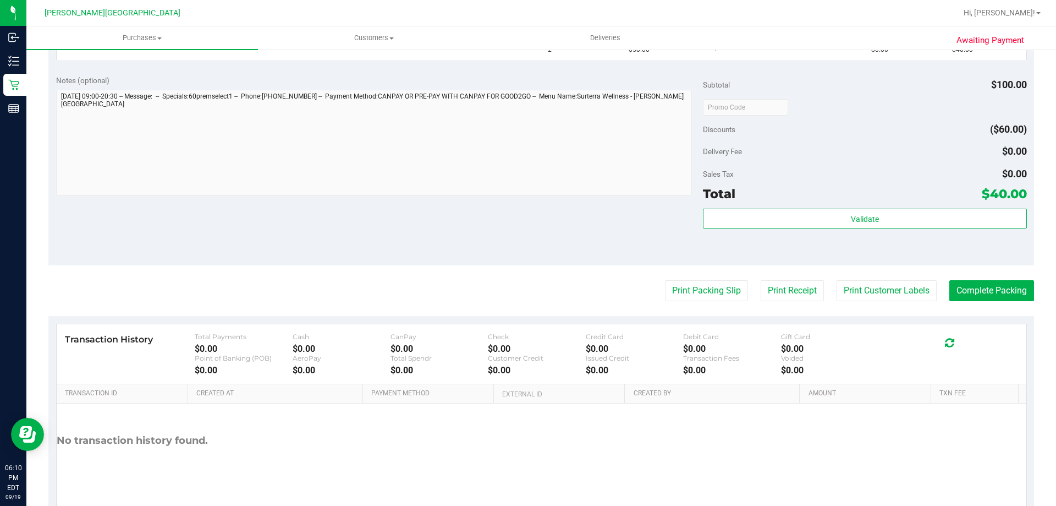
scroll to position [55, 0]
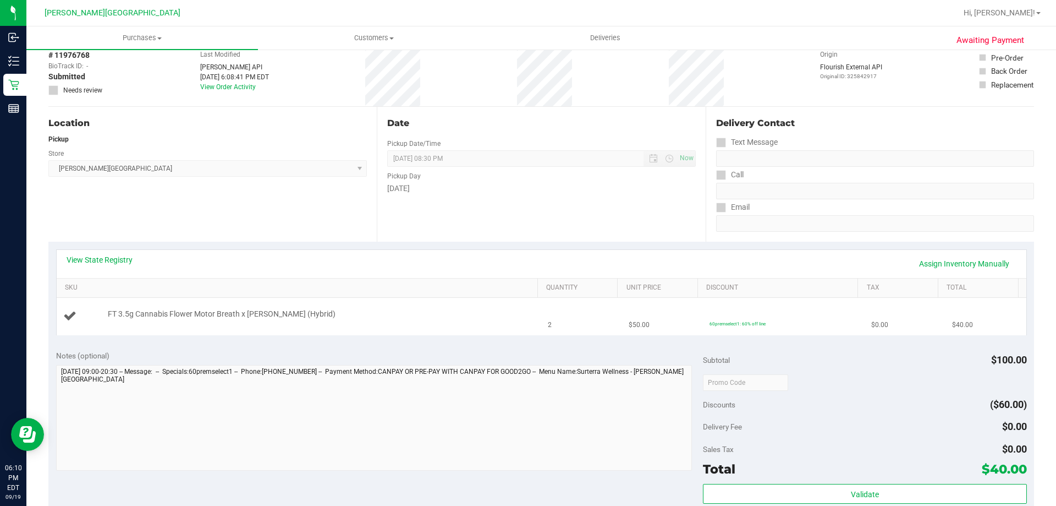
click at [471, 304] on td "FT 3.5g Cannabis Flower Motor Breath x [PERSON_NAME] (Hybrid)" at bounding box center [299, 316] width 485 height 37
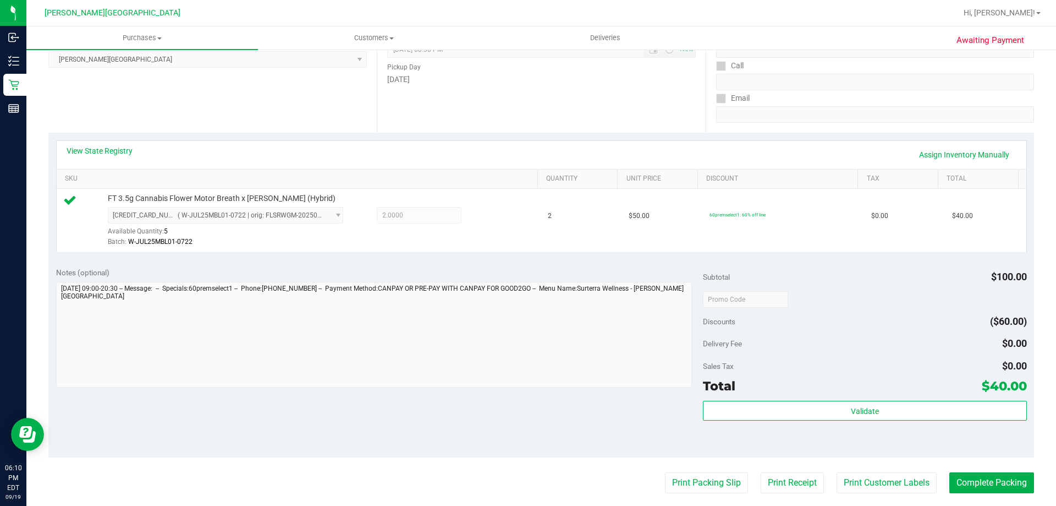
scroll to position [165, 0]
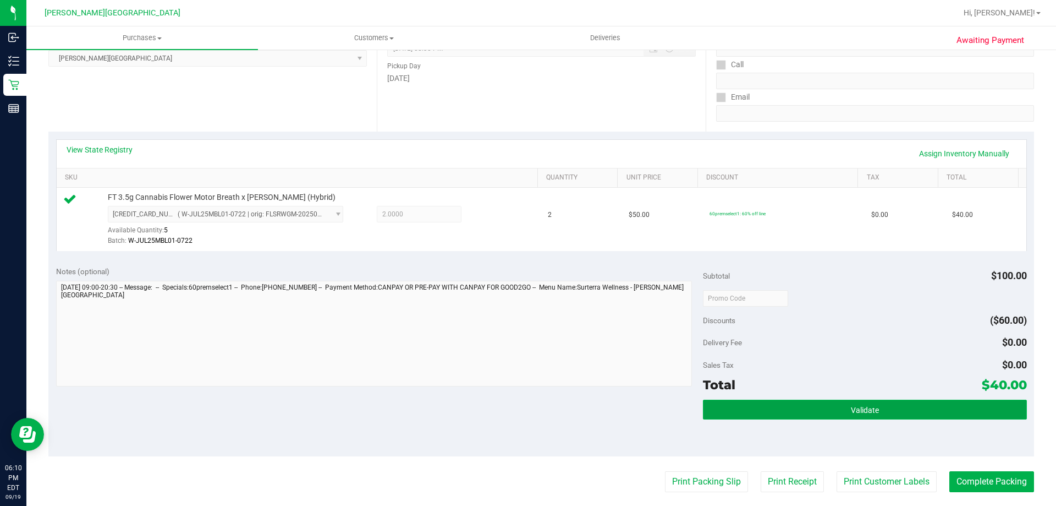
click at [900, 410] on button "Validate" at bounding box center [864, 409] width 323 height 20
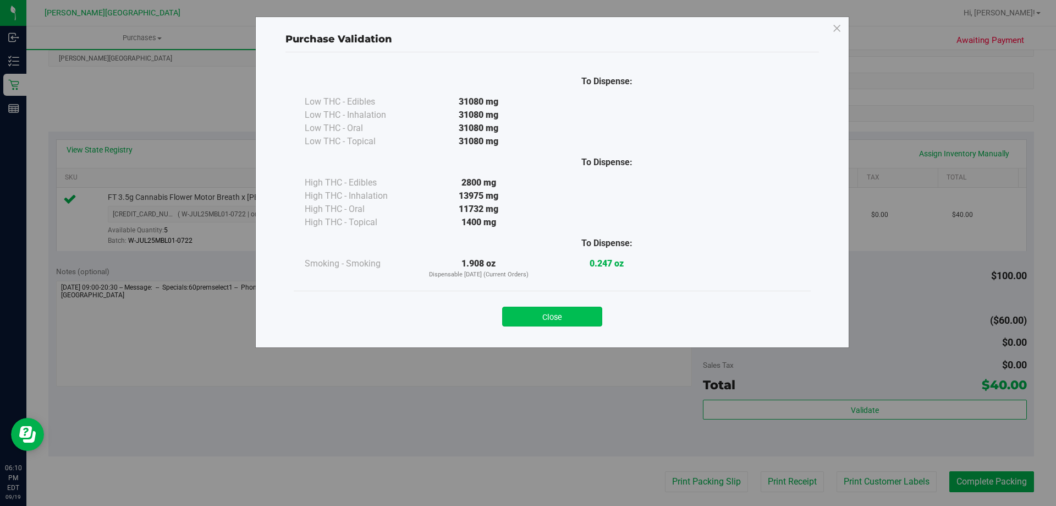
click at [568, 307] on button "Close" at bounding box center [552, 316] width 100 height 20
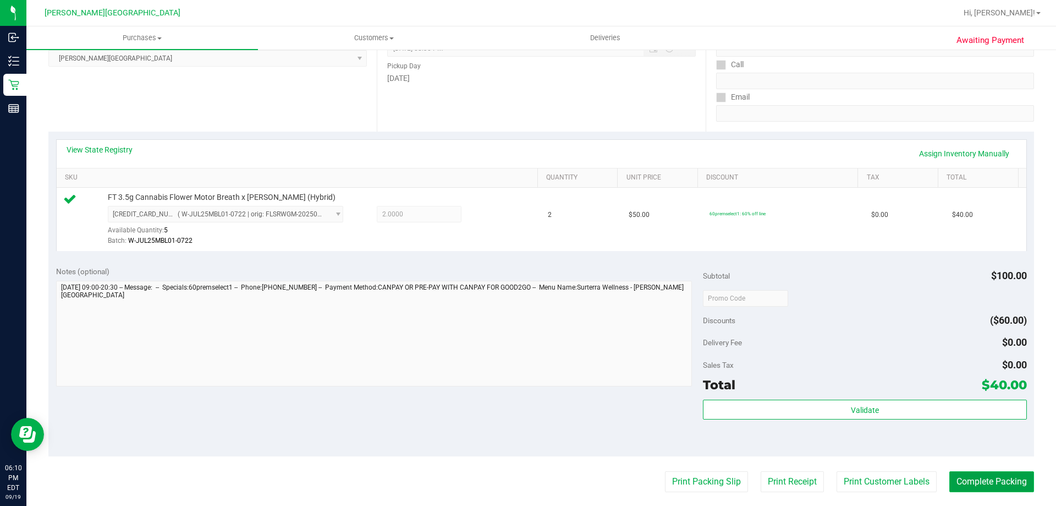
click at [1004, 475] on button "Complete Packing" at bounding box center [991, 481] width 85 height 21
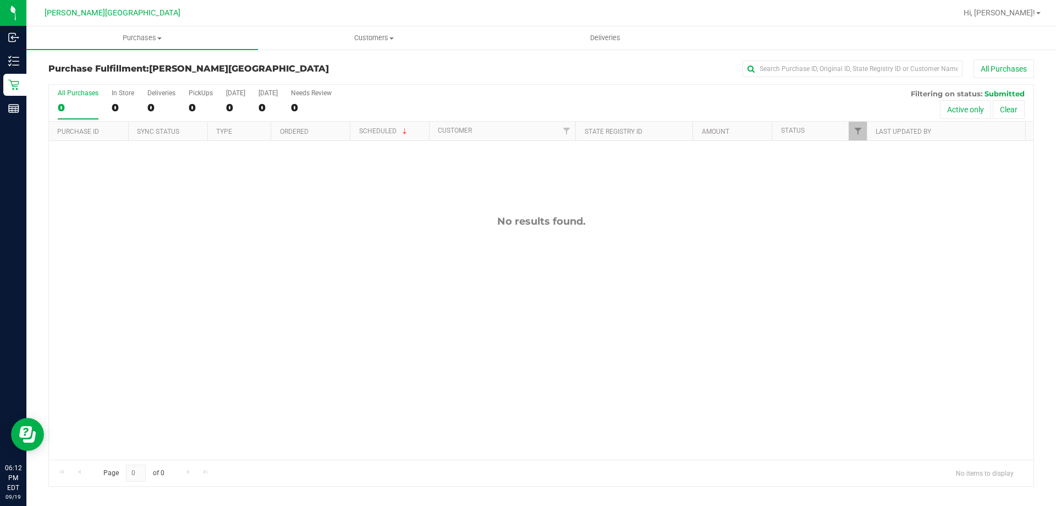
click at [771, 315] on div "No results found." at bounding box center [541, 337] width 985 height 393
click at [146, 36] on span "Purchases" at bounding box center [142, 38] width 232 height 10
click at [151, 37] on span "Purchases" at bounding box center [142, 38] width 232 height 10
click at [161, 37] on span at bounding box center [159, 38] width 4 height 2
click at [44, 80] on span "Fulfillment" at bounding box center [60, 79] width 68 height 9
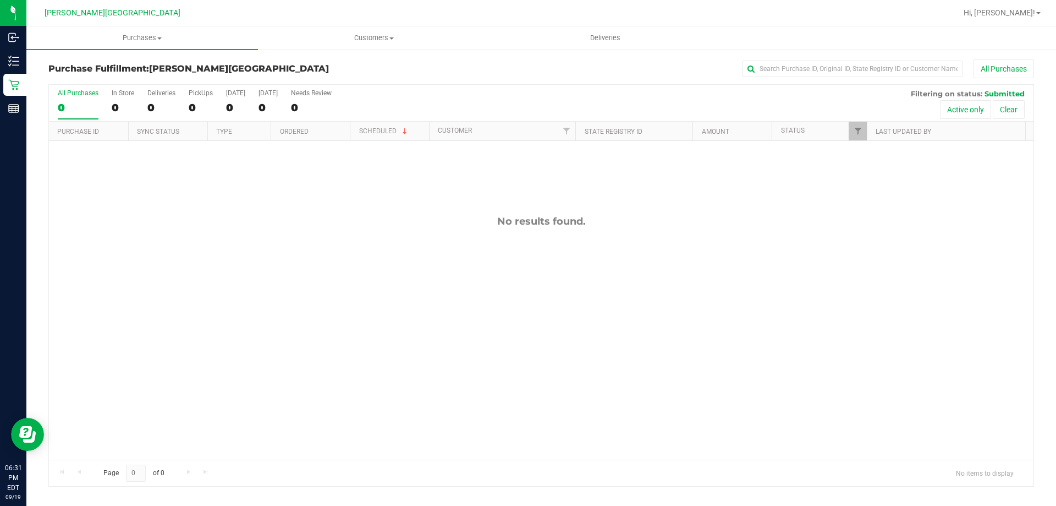
click at [490, 276] on div "No results found." at bounding box center [541, 337] width 985 height 393
click at [404, 258] on div "No results found." at bounding box center [541, 337] width 985 height 393
click at [131, 34] on span "Purchases" at bounding box center [142, 38] width 232 height 10
click at [95, 80] on li "Fulfillment" at bounding box center [142, 79] width 232 height 13
click at [421, 105] on div "All Purchases 0 In Store 0 Deliveries 0 PickUps 0 [DATE] 0 [DATE] 0 Needs Revie…" at bounding box center [541, 103] width 985 height 37
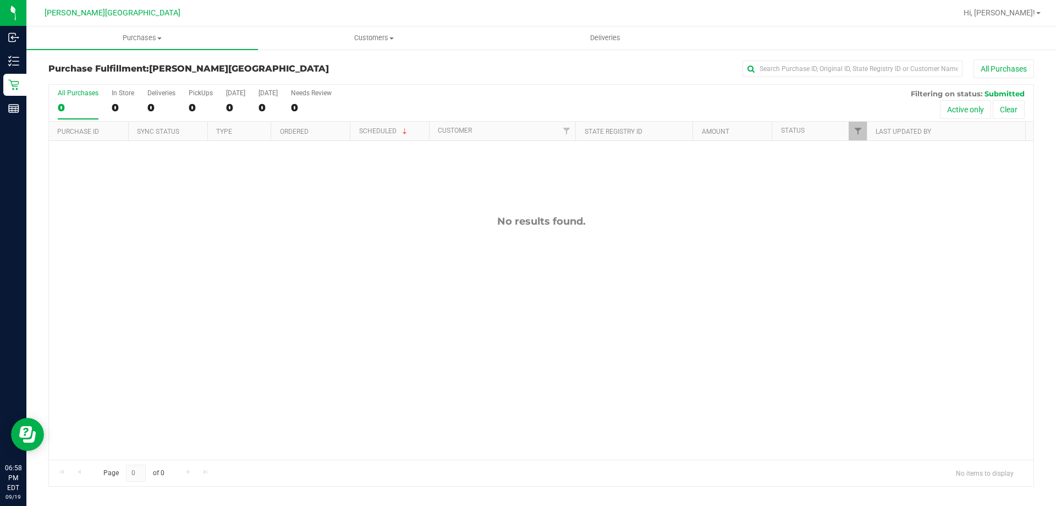
click at [179, 248] on div "No results found." at bounding box center [541, 337] width 985 height 393
click at [837, 255] on div "No results found." at bounding box center [541, 337] width 985 height 393
click at [139, 32] on uib-tab-heading "Purchases Summary of purchases Fulfillment All purchases" at bounding box center [142, 37] width 232 height 23
click at [97, 77] on li "Fulfillment" at bounding box center [142, 79] width 232 height 13
click at [161, 35] on span "Purchases" at bounding box center [142, 38] width 232 height 10
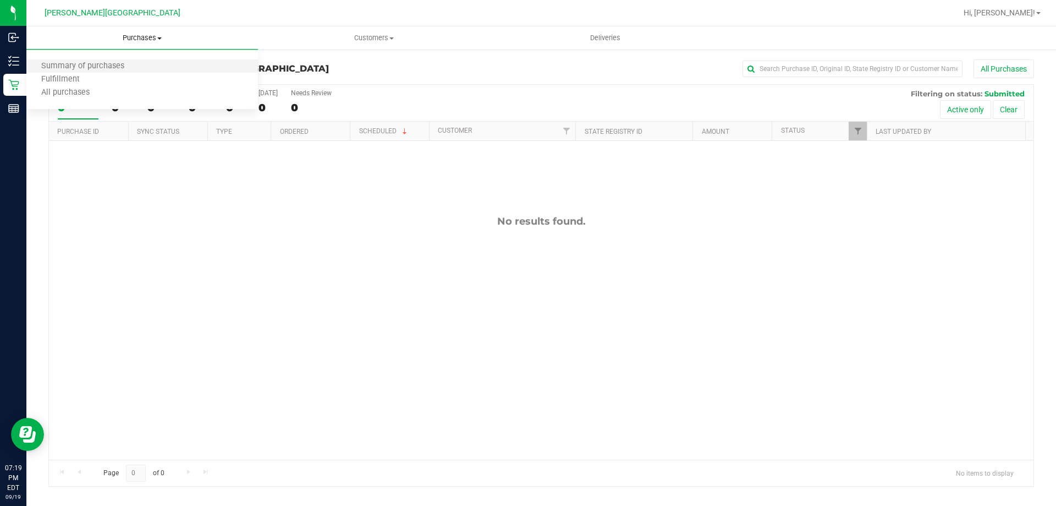
click at [145, 67] on li "Summary of purchases" at bounding box center [142, 66] width 232 height 13
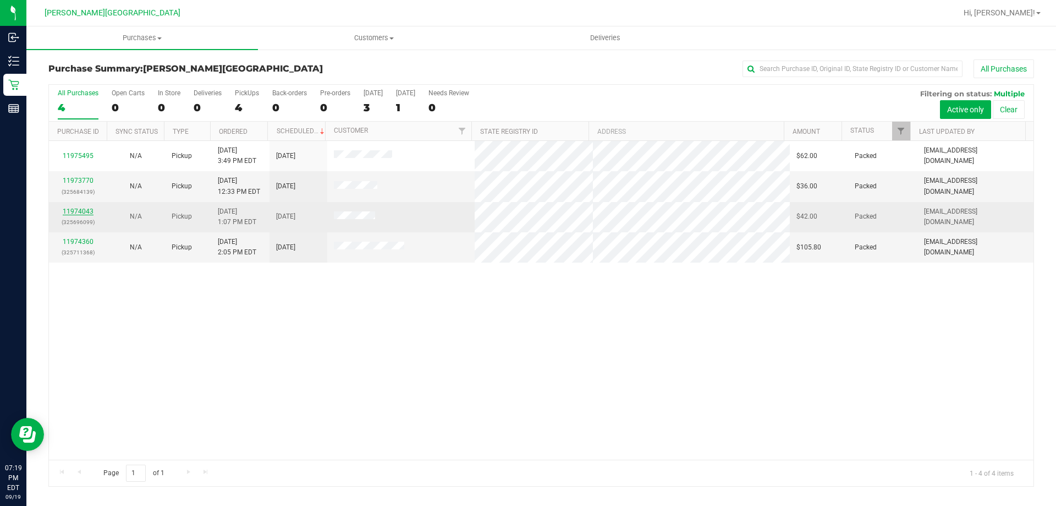
click at [89, 210] on link "11974043" at bounding box center [78, 211] width 31 height 8
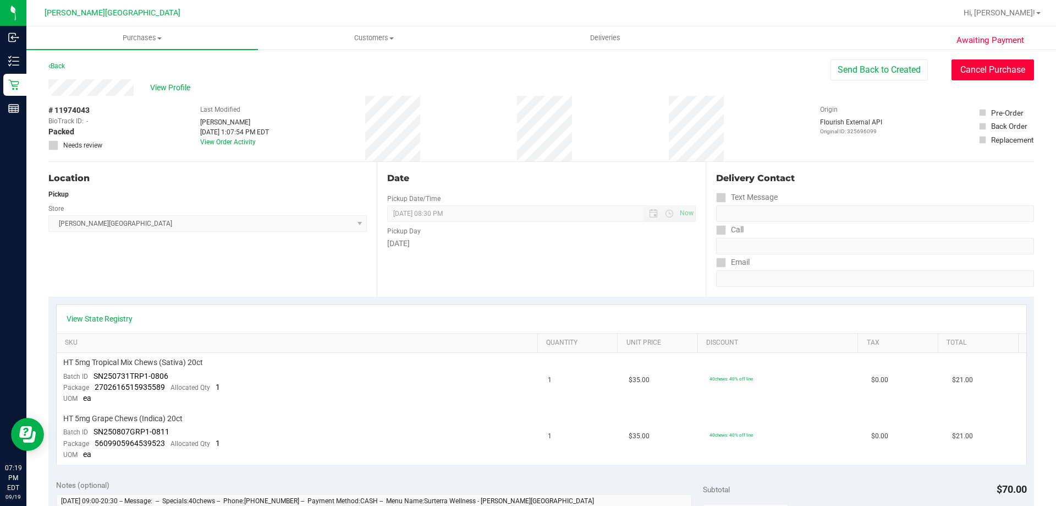
click at [975, 73] on button "Cancel Purchase" at bounding box center [993, 69] width 83 height 21
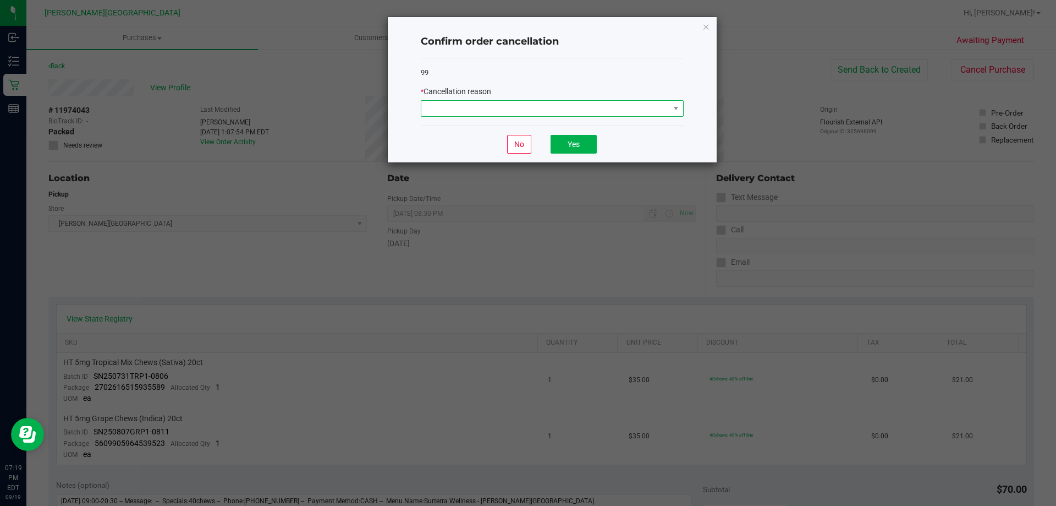
click at [536, 105] on span at bounding box center [545, 108] width 248 height 15
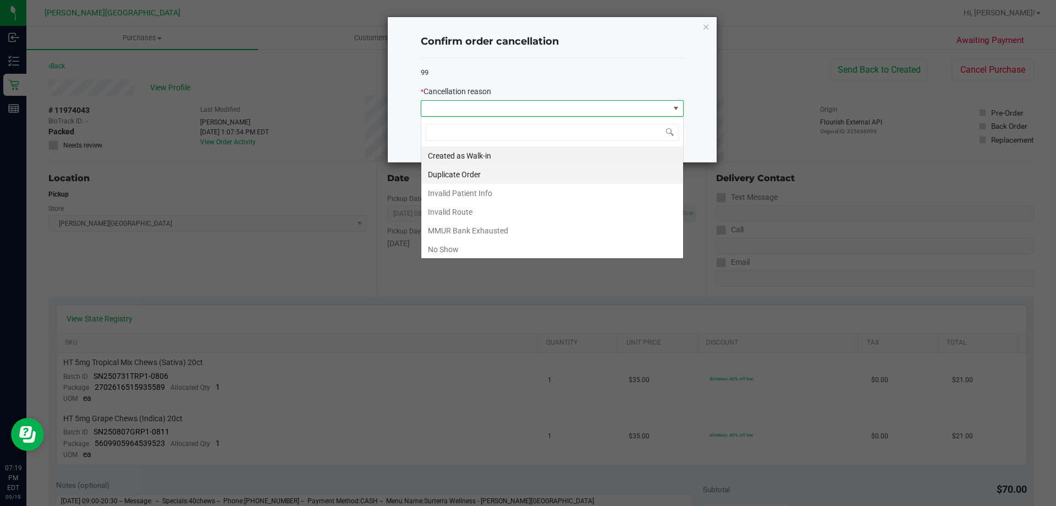
scroll to position [17, 263]
click at [462, 251] on li "No Show" at bounding box center [552, 249] width 262 height 19
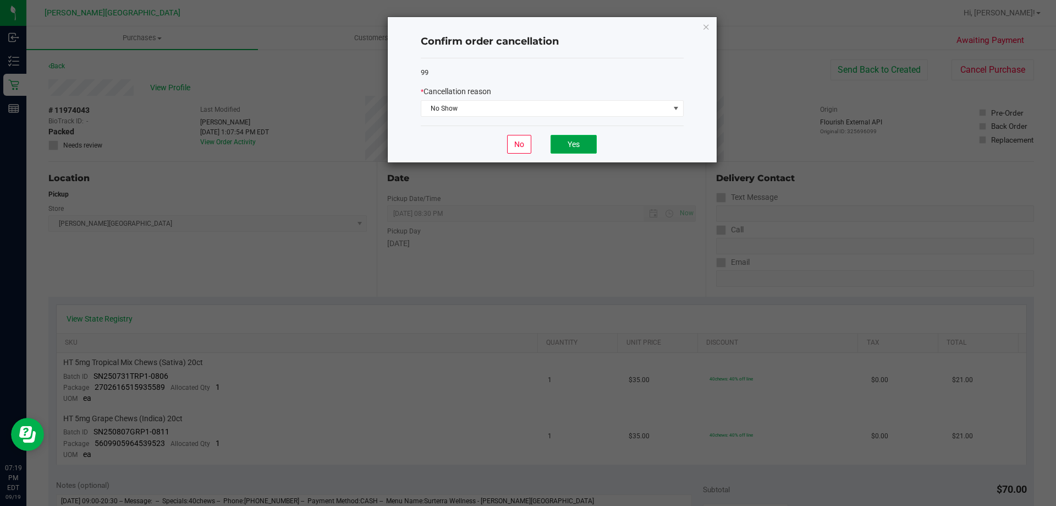
click at [586, 135] on button "Yes" at bounding box center [574, 144] width 46 height 19
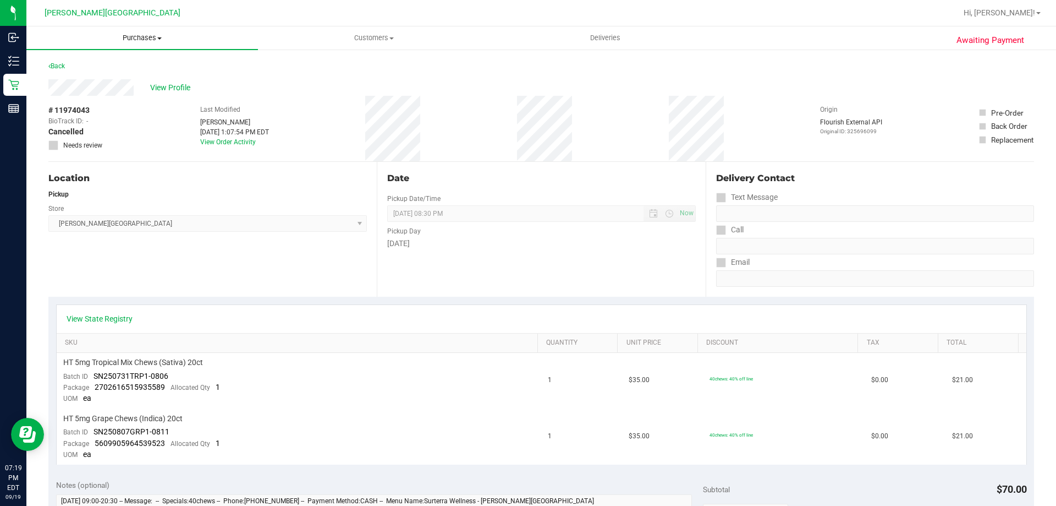
click at [154, 39] on span "Purchases" at bounding box center [142, 38] width 232 height 10
click at [131, 65] on span "Summary of purchases" at bounding box center [82, 66] width 113 height 9
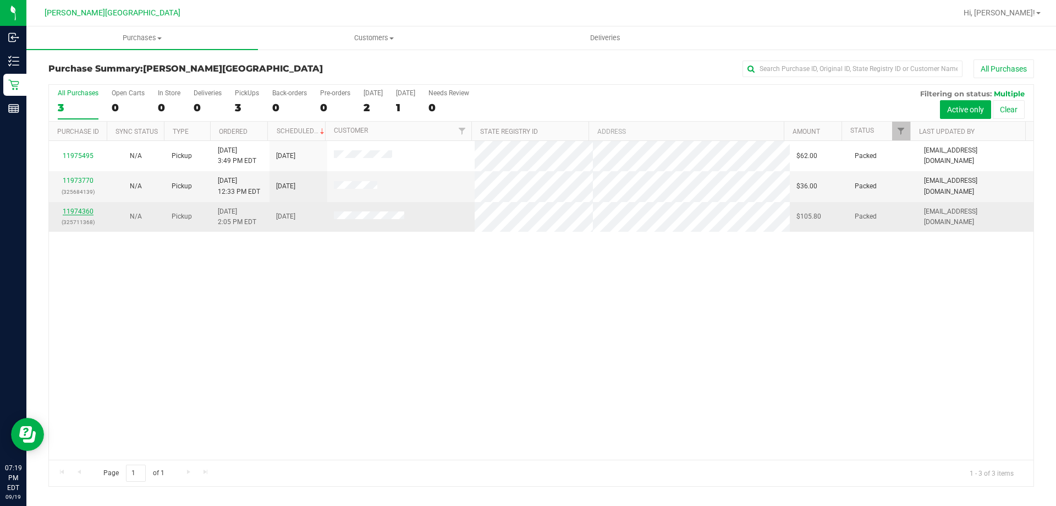
click at [89, 207] on link "11974360" at bounding box center [78, 211] width 31 height 8
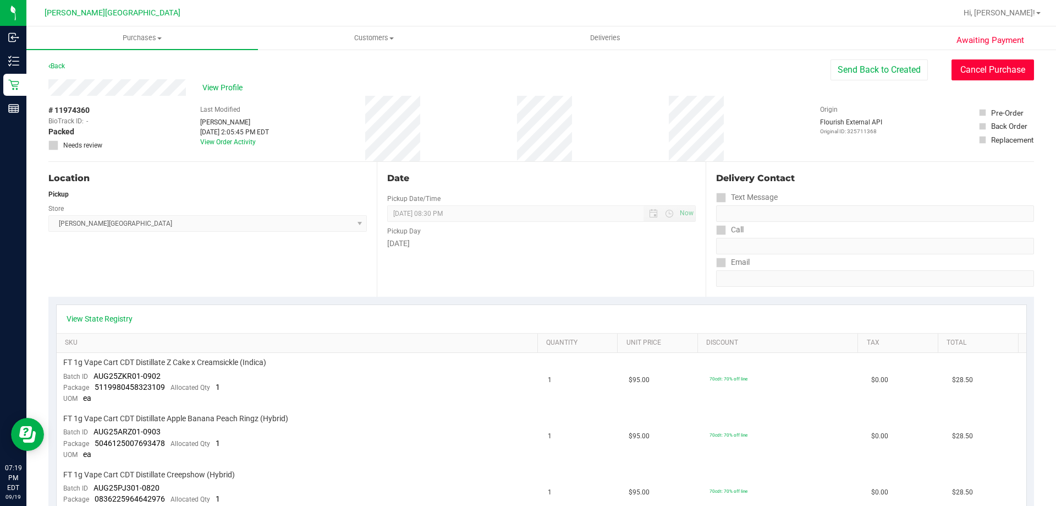
click at [952, 74] on button "Cancel Purchase" at bounding box center [993, 69] width 83 height 21
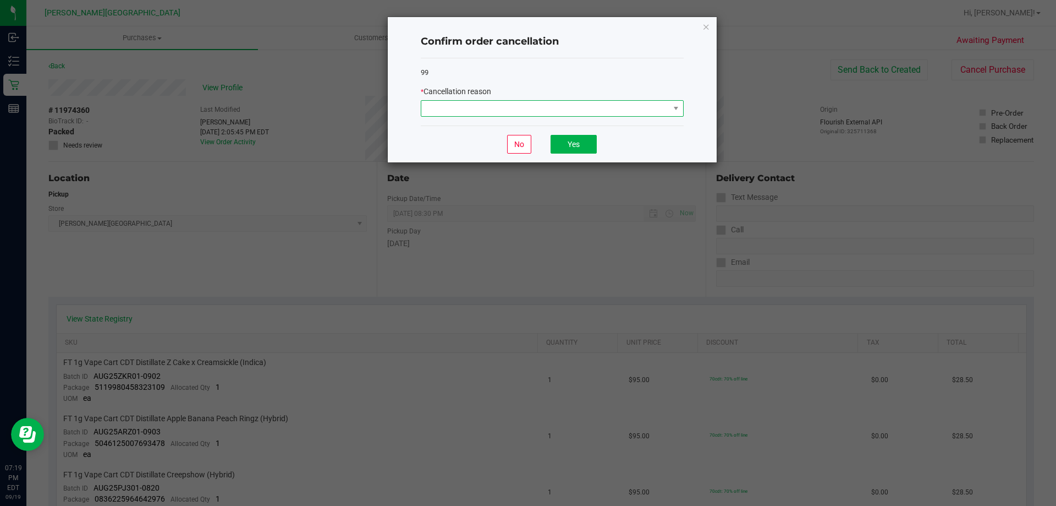
click at [638, 112] on span at bounding box center [545, 108] width 248 height 15
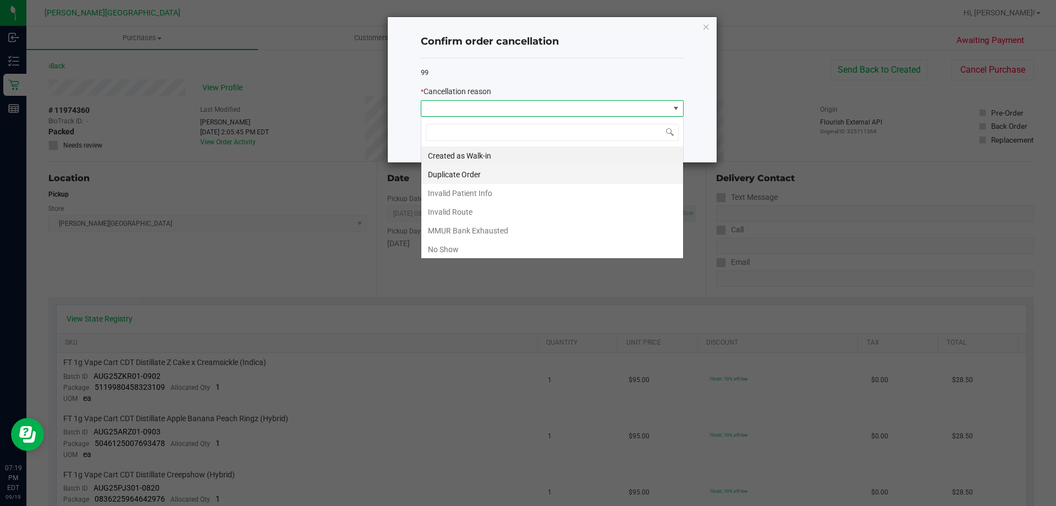
scroll to position [17, 263]
click at [447, 248] on li "No Show" at bounding box center [552, 249] width 262 height 19
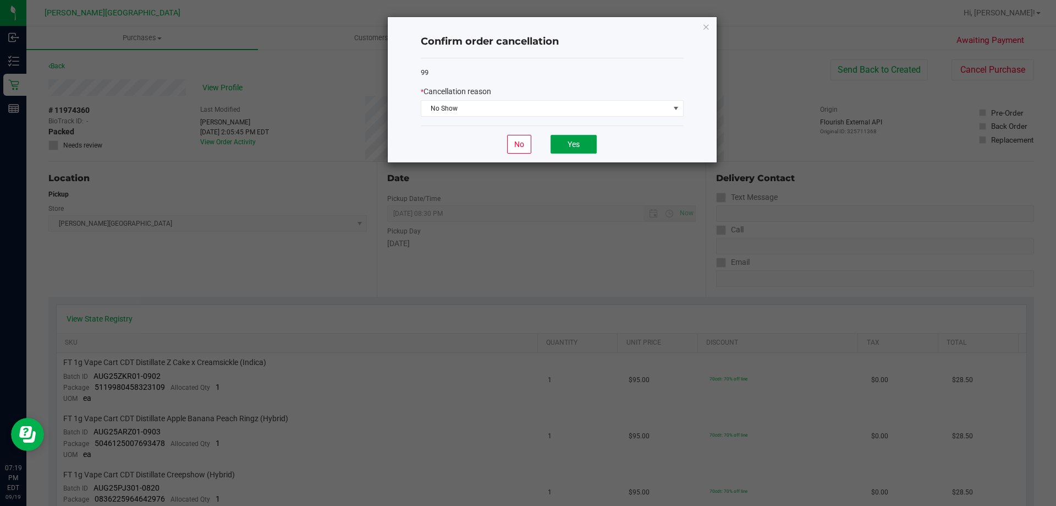
click at [576, 152] on button "Yes" at bounding box center [574, 144] width 46 height 19
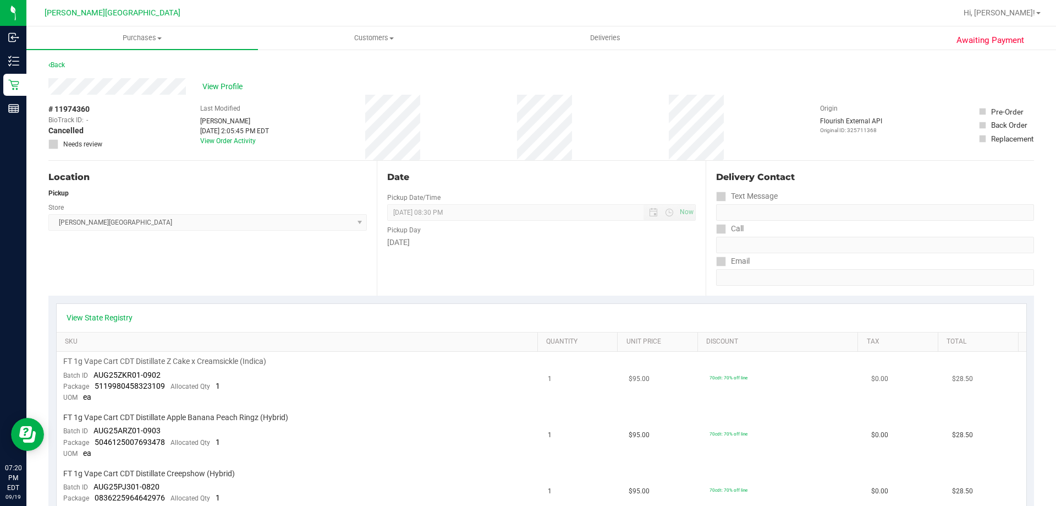
scroll to position [0, 0]
click at [146, 40] on span "Purchases" at bounding box center [142, 38] width 232 height 10
click at [93, 65] on span "Summary of purchases" at bounding box center [82, 66] width 113 height 9
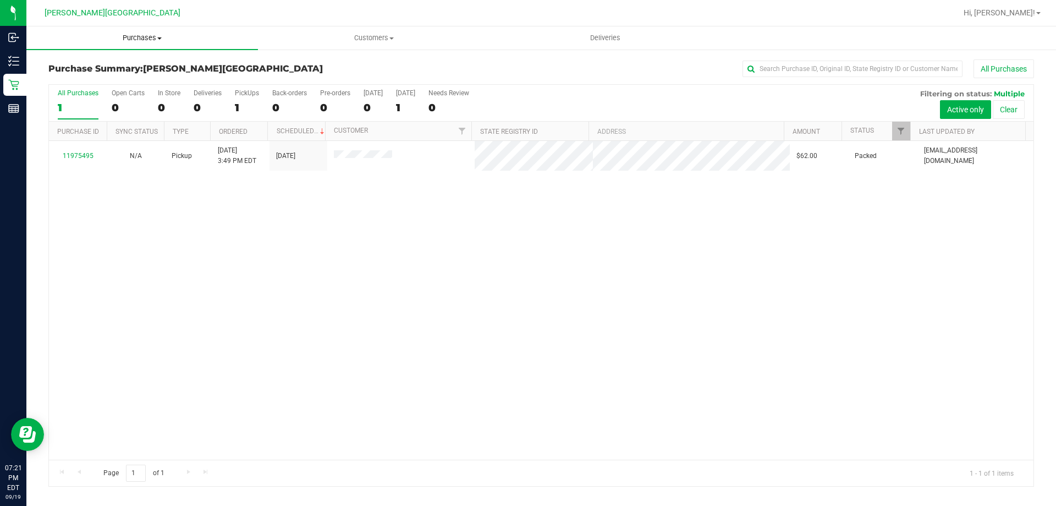
click at [152, 33] on span "Purchases" at bounding box center [142, 38] width 232 height 10
click at [59, 72] on li "Summary of purchases" at bounding box center [142, 66] width 232 height 13
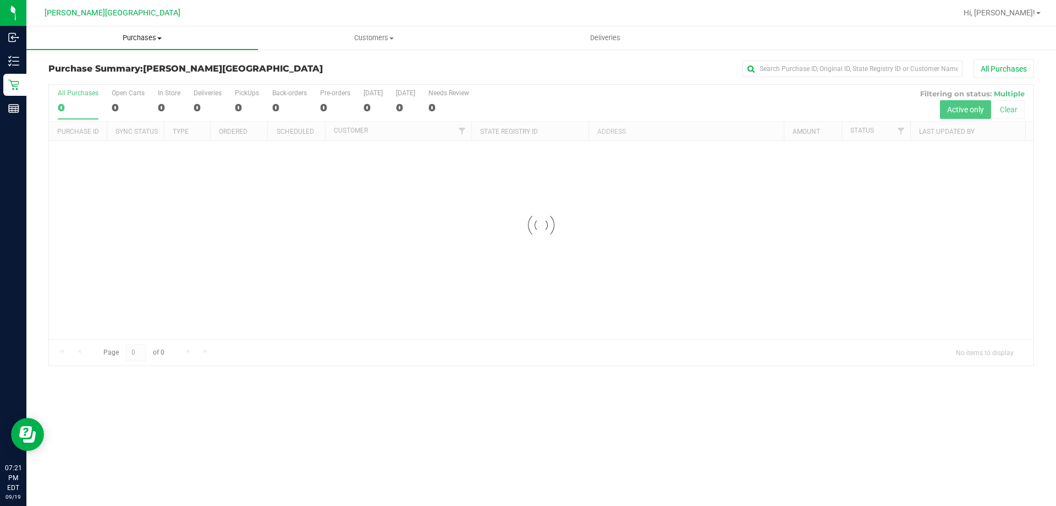
click at [123, 39] on span "Purchases" at bounding box center [142, 38] width 232 height 10
click at [79, 78] on span "Fulfillment" at bounding box center [60, 79] width 68 height 9
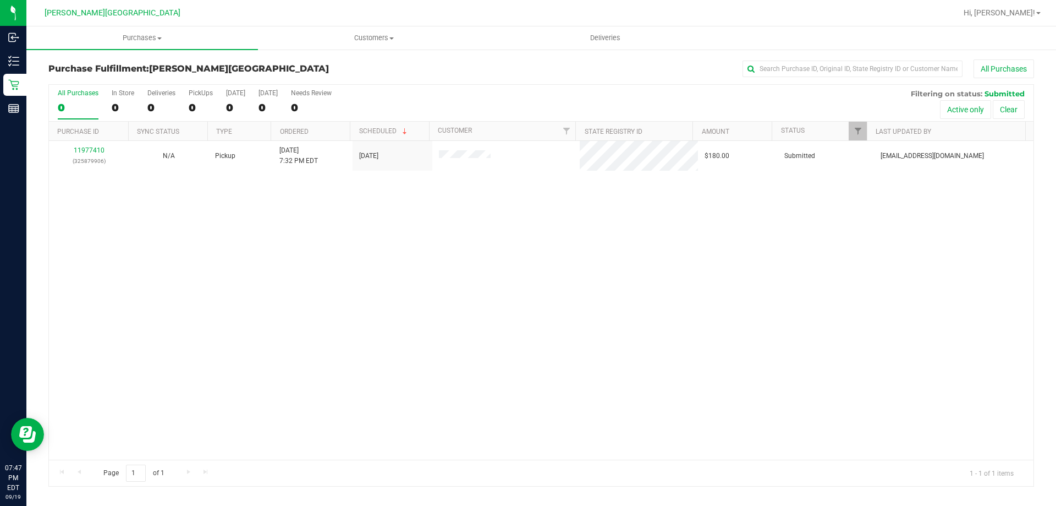
click at [472, 259] on div "11977410 (325879906) N/A Pickup [DATE] 7:32 PM EDT 9/20/2025 $180.00 Submitted …" at bounding box center [541, 300] width 985 height 319
click at [546, 307] on div "11977410 (325879906) N/A Pickup [DATE] 7:32 PM EDT 9/20/2025 $180.00 Submitted …" at bounding box center [541, 300] width 985 height 319
click at [289, 307] on div "11977410 (325879906) N/A Pickup [DATE] 7:32 PM EDT 9/20/2025 $180.00 Submitted …" at bounding box center [541, 300] width 985 height 319
